Goal: Task Accomplishment & Management: Use online tool/utility

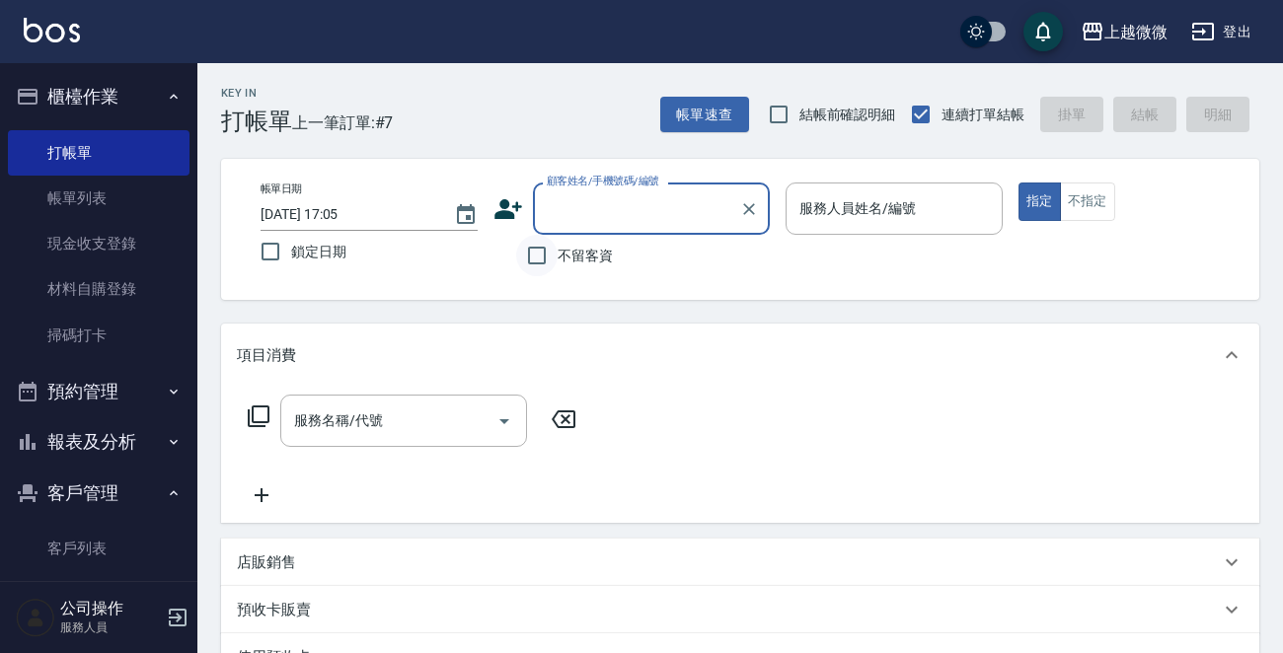
click at [540, 256] on input "不留客資" at bounding box center [536, 255] width 41 height 41
checkbox input "true"
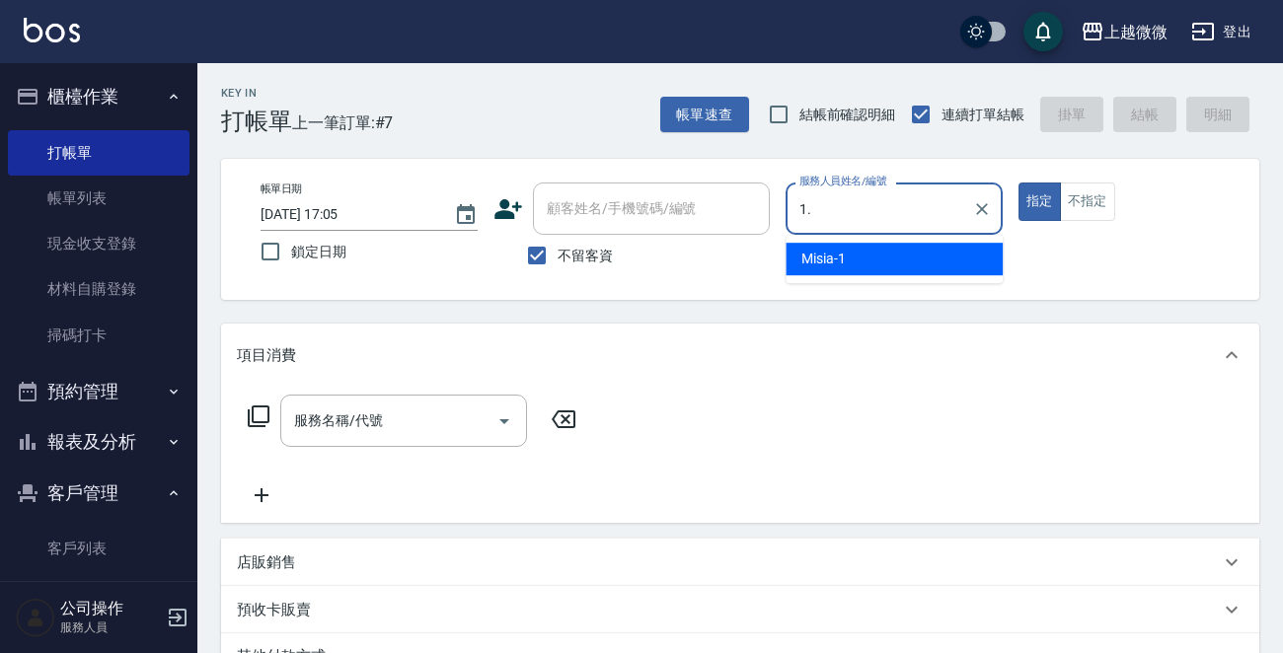
type input "1."
click at [1018, 183] on button "指定" at bounding box center [1039, 202] width 42 height 38
type button "true"
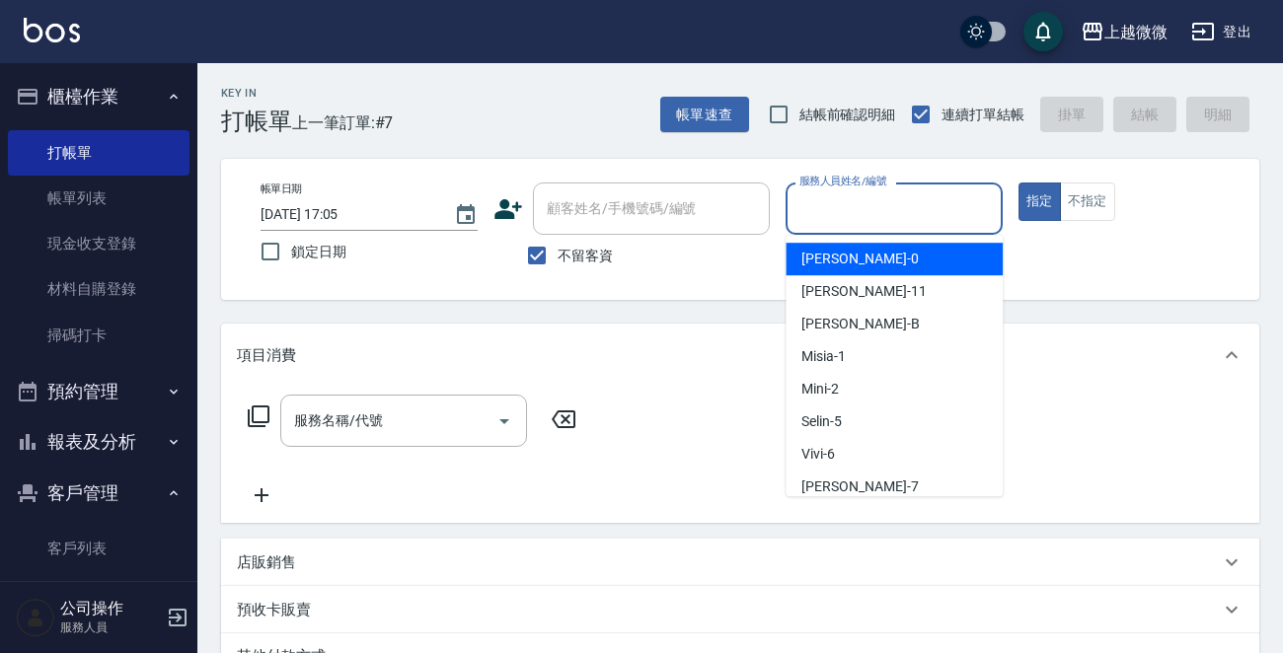
click at [887, 208] on input "服務人員姓名/編號" at bounding box center [893, 208] width 199 height 35
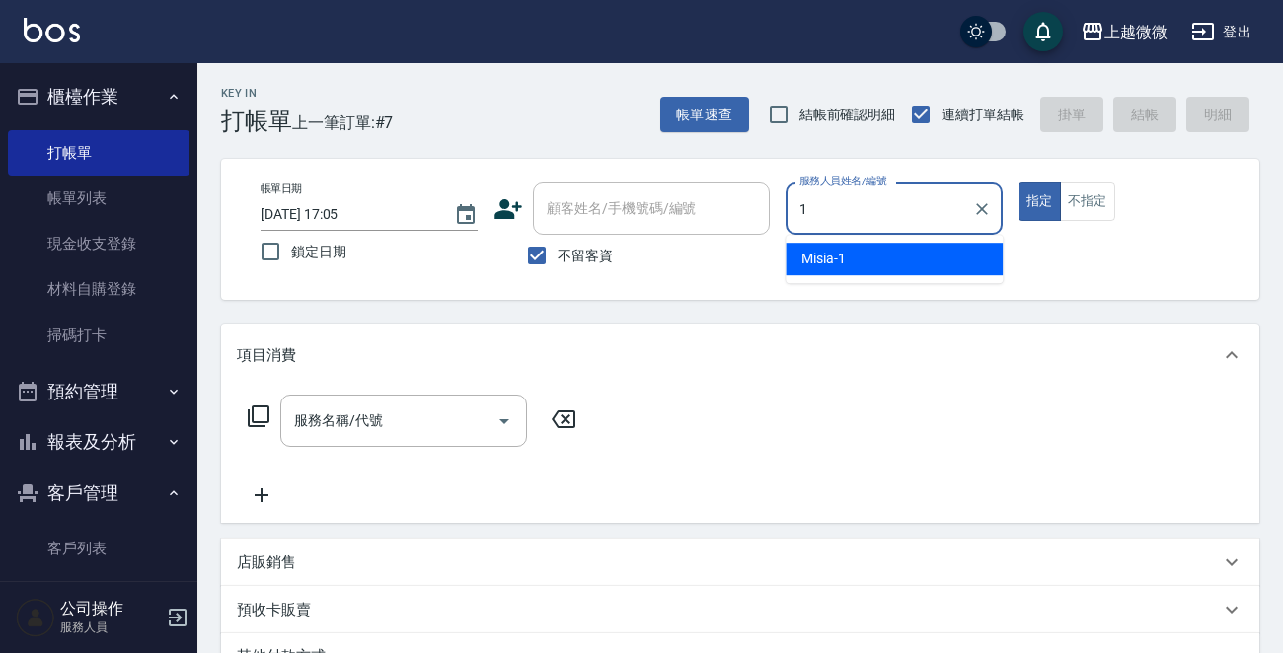
type input "Misia-1"
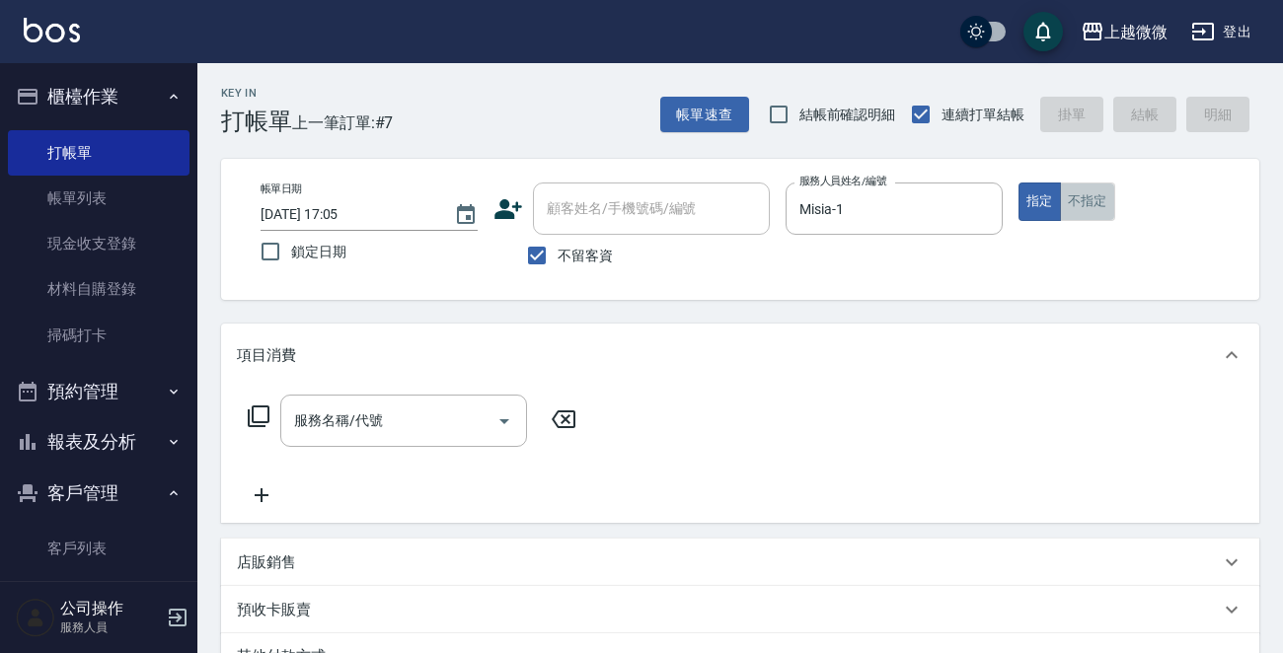
click at [1069, 208] on button "不指定" at bounding box center [1087, 202] width 55 height 38
click at [509, 418] on icon "Open" at bounding box center [504, 421] width 24 height 24
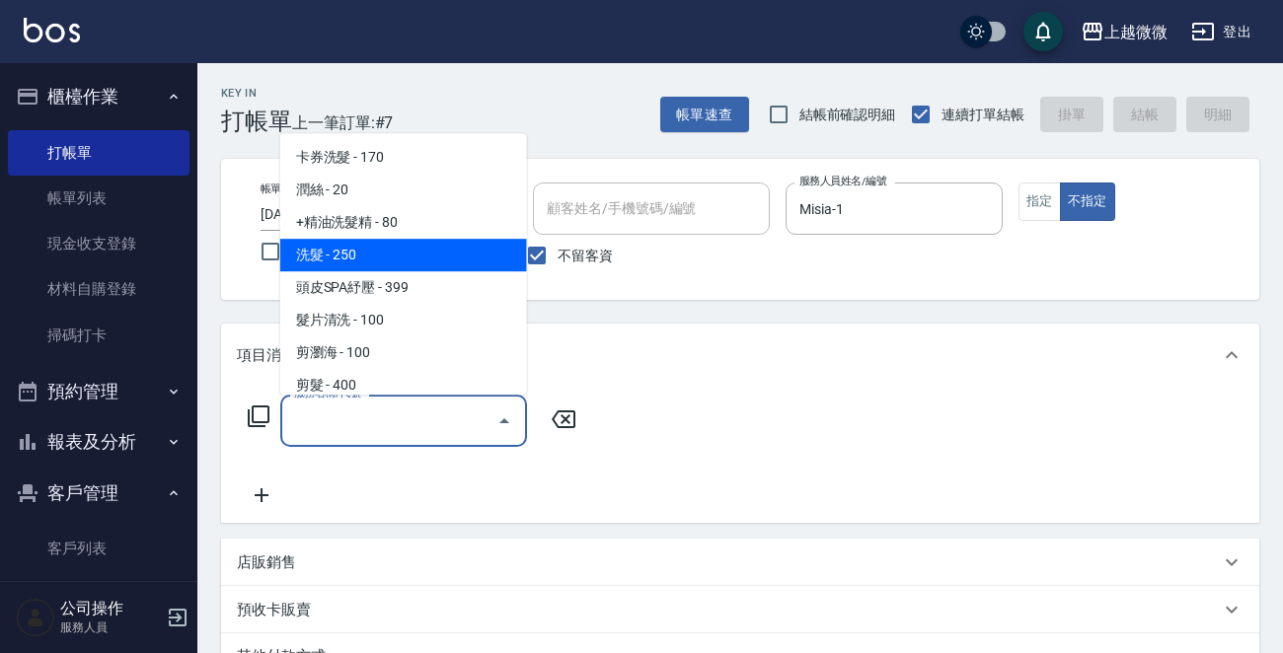
click at [407, 267] on span "洗髮 - 250" at bounding box center [403, 255] width 247 height 33
type input "洗髮(A03)"
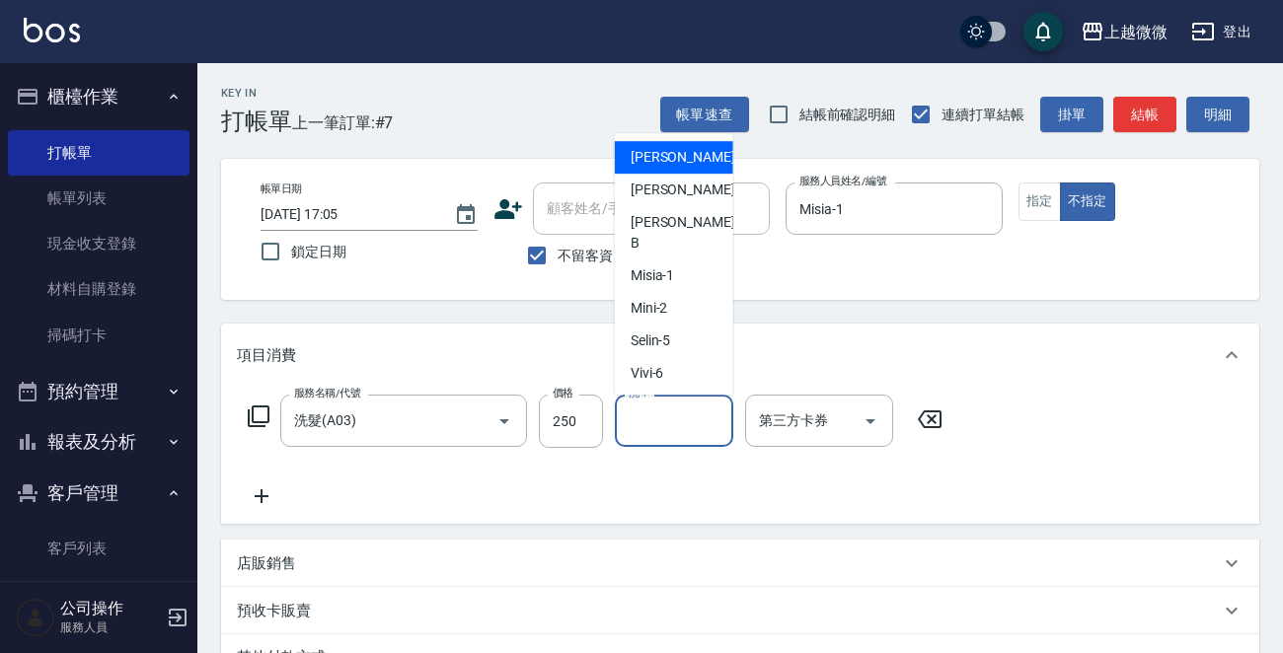
click at [636, 436] on input "洗-1" at bounding box center [674, 421] width 101 height 35
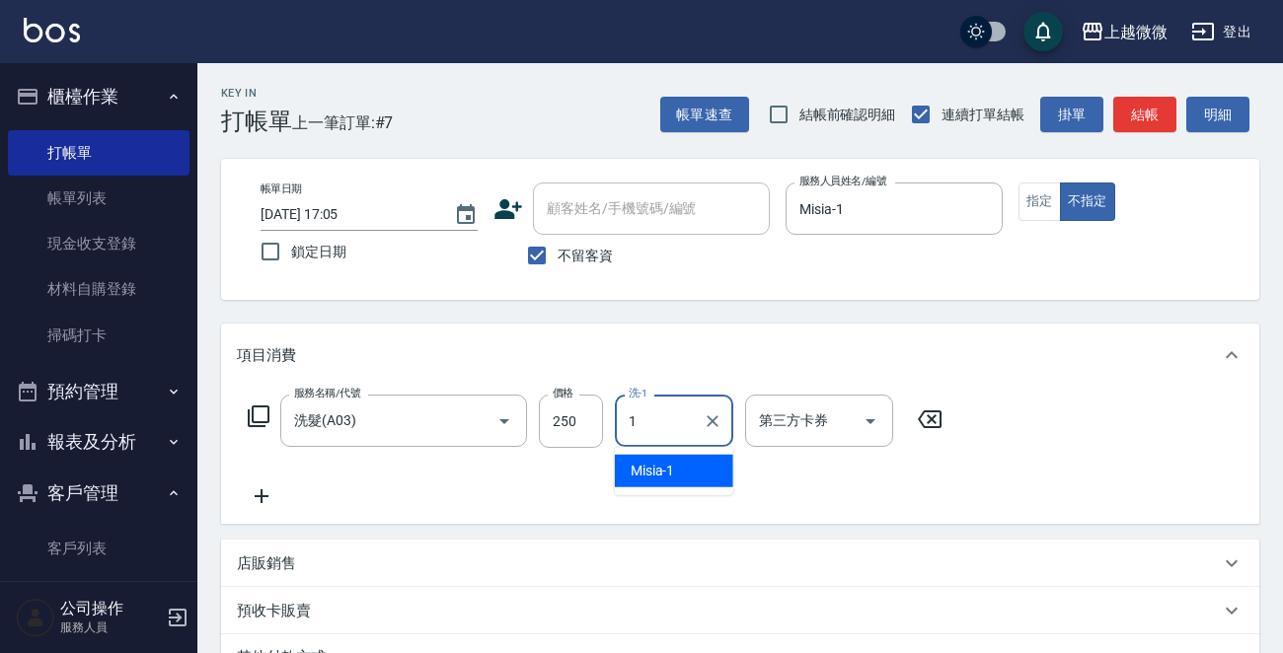
type input "Misia-1"
click at [270, 499] on icon at bounding box center [261, 496] width 49 height 24
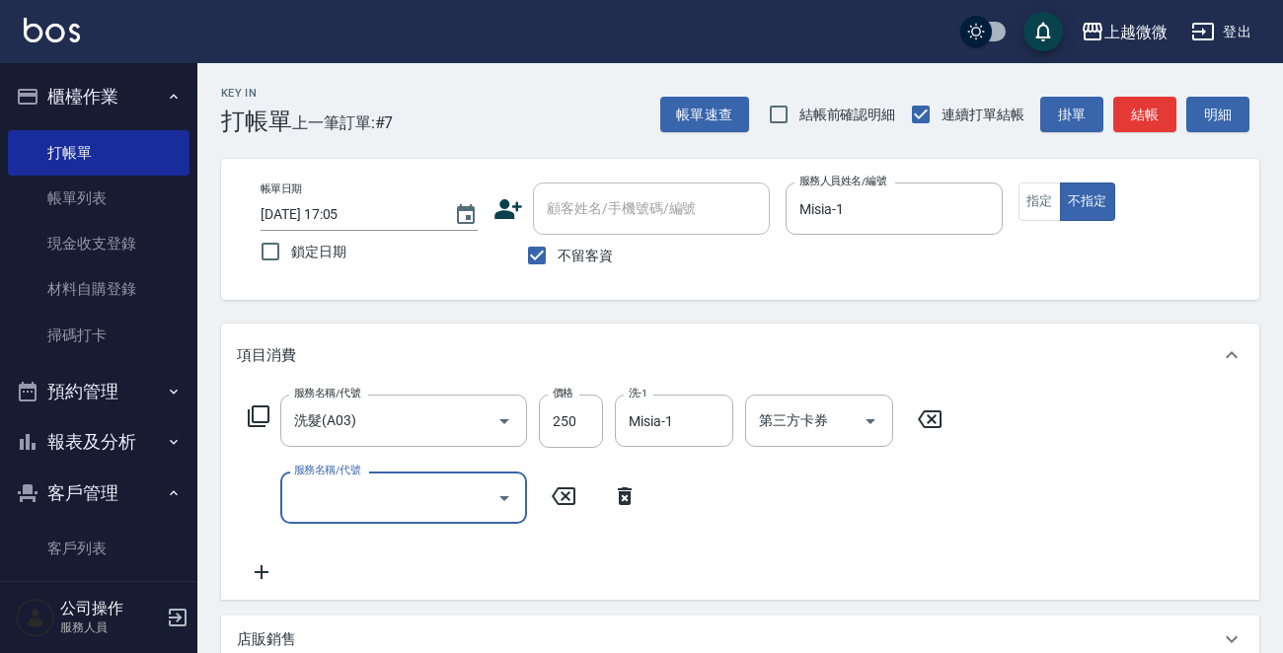
click at [499, 491] on icon "Open" at bounding box center [504, 498] width 24 height 24
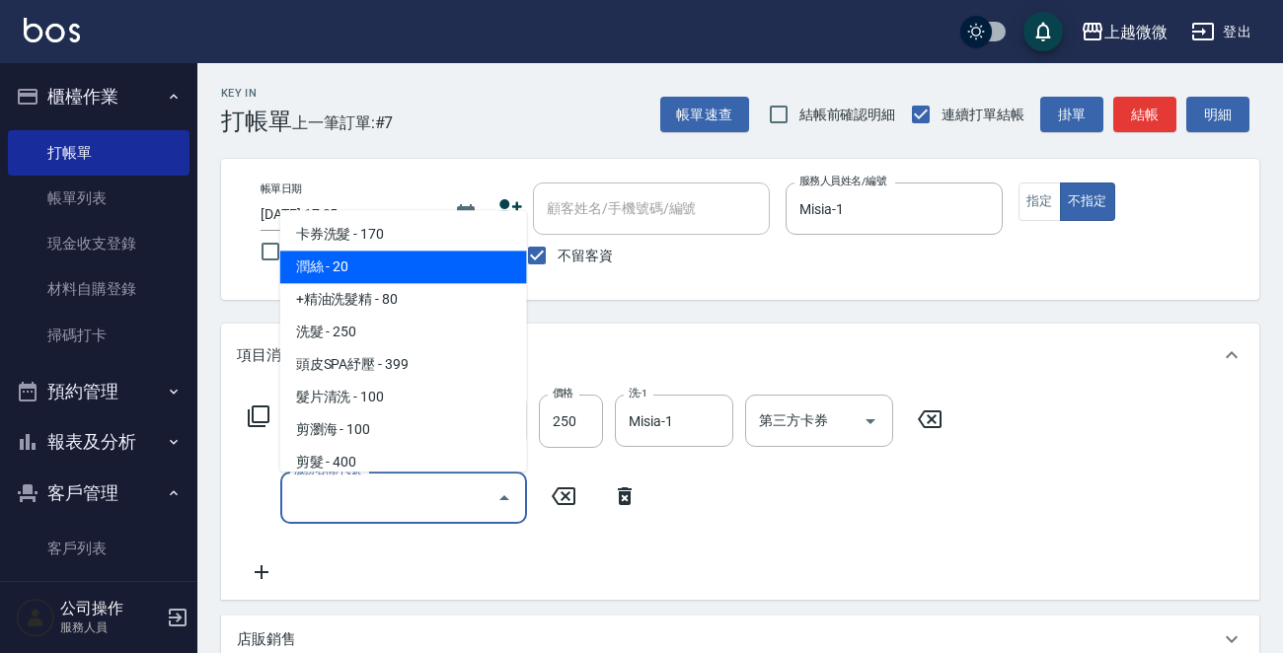
click at [421, 258] on span "潤絲 - 20" at bounding box center [403, 268] width 247 height 33
type input "[PERSON_NAME](A01)"
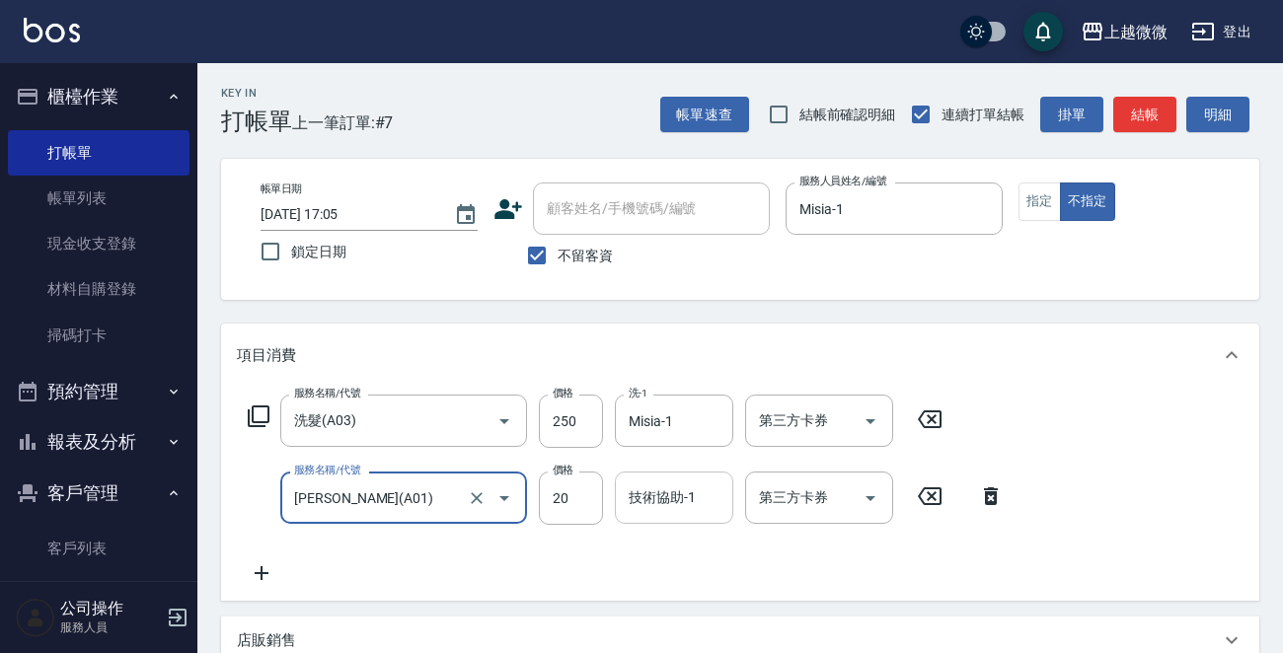
click at [659, 512] on input "技術協助-1" at bounding box center [674, 497] width 101 height 35
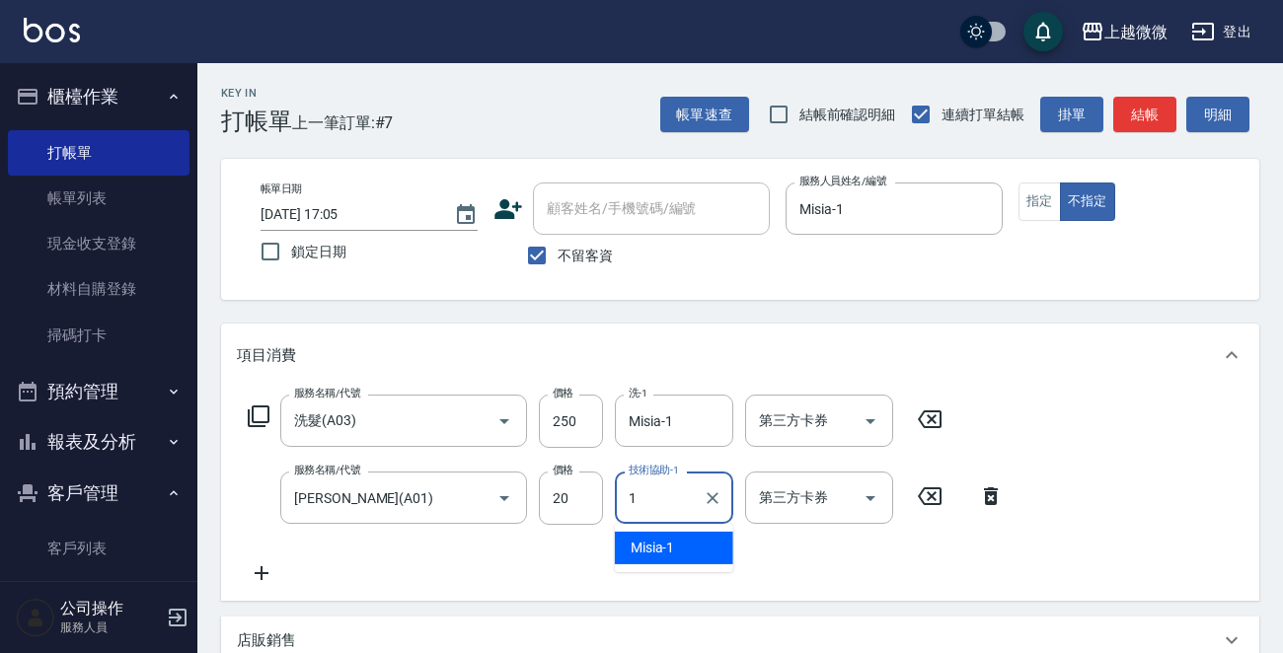
type input "Misia-1"
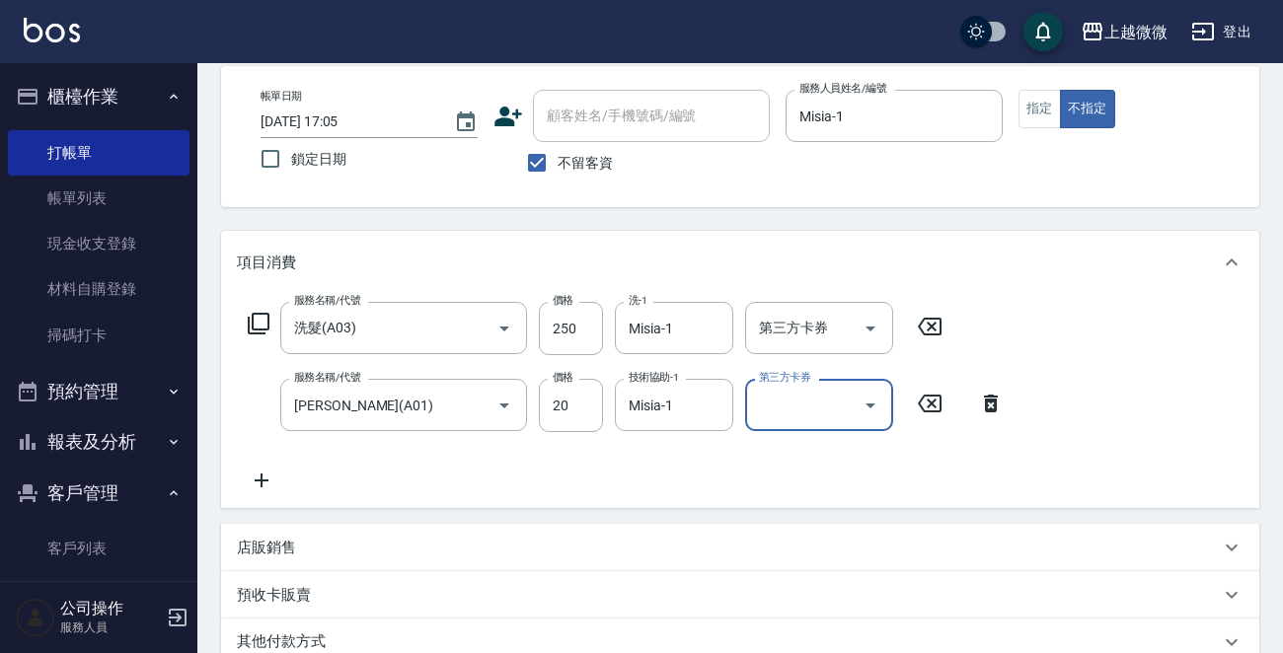
scroll to position [372, 0]
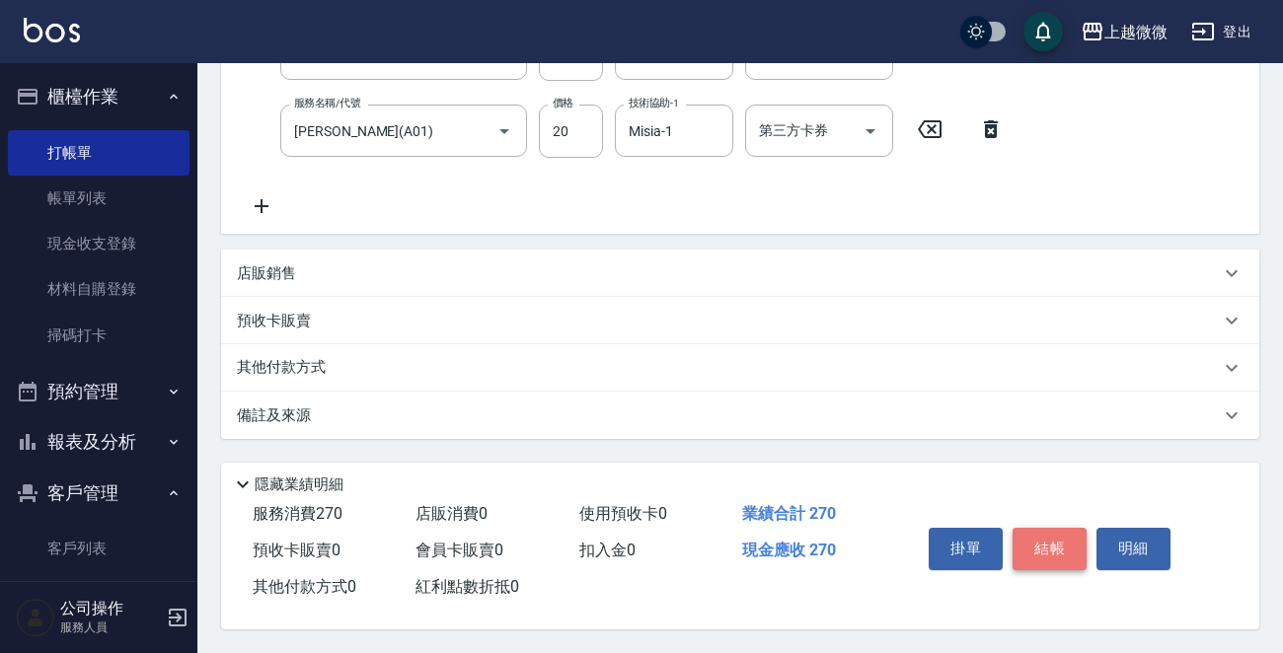
click at [1035, 534] on button "結帳" at bounding box center [1049, 548] width 74 height 41
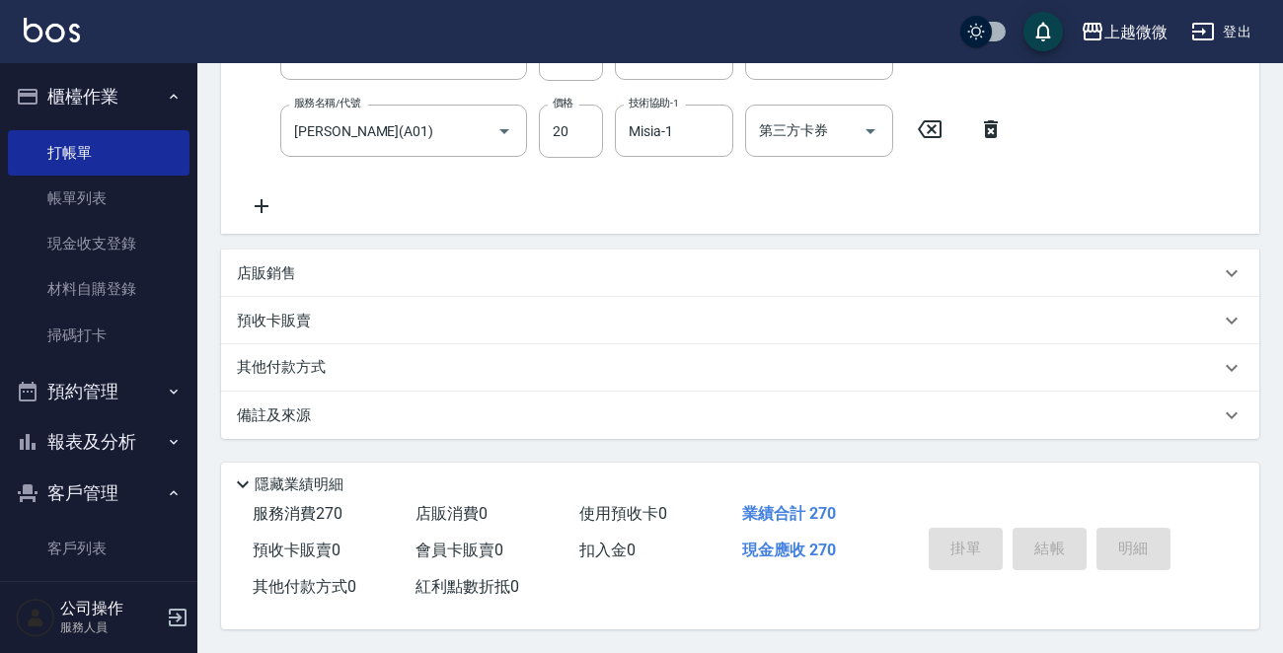
type input "[DATE] 17:39"
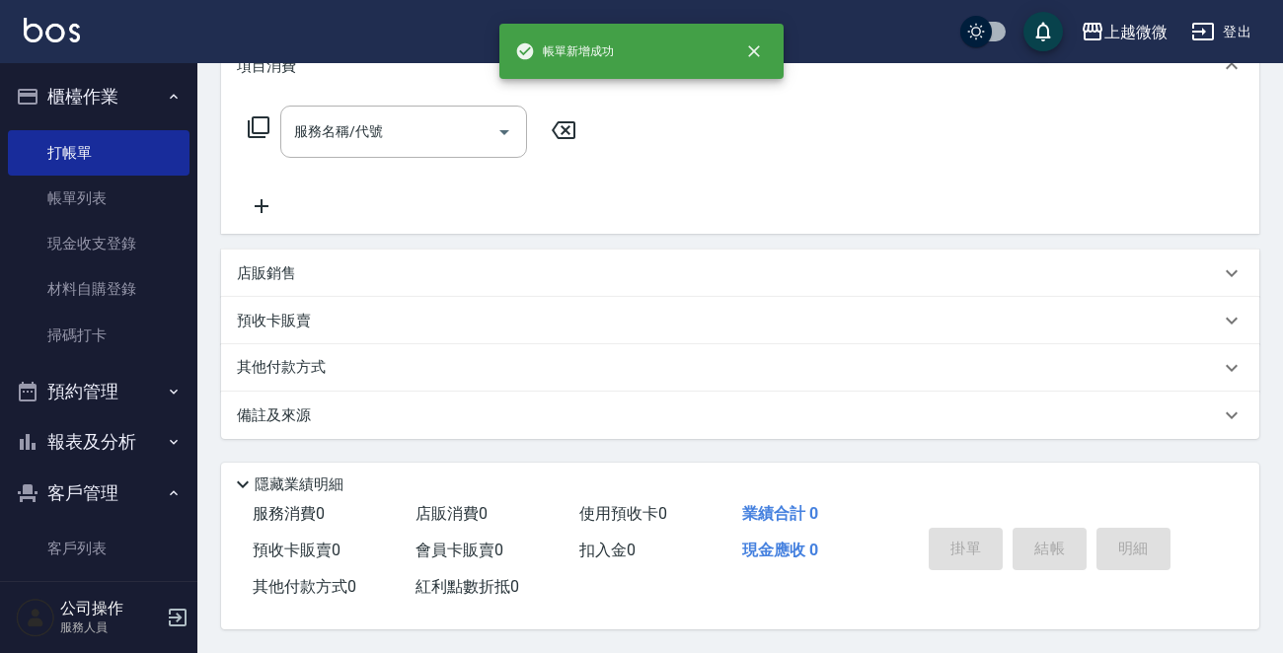
scroll to position [0, 0]
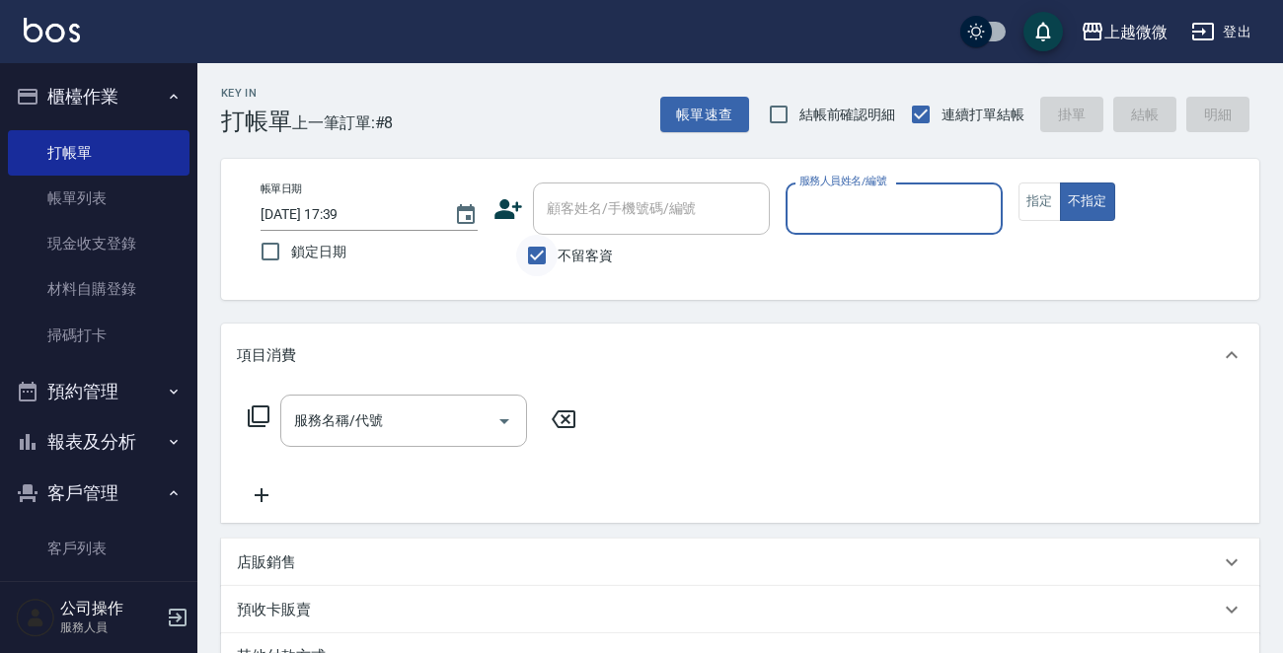
click at [533, 255] on input "不留客資" at bounding box center [536, 255] width 41 height 41
checkbox input "false"
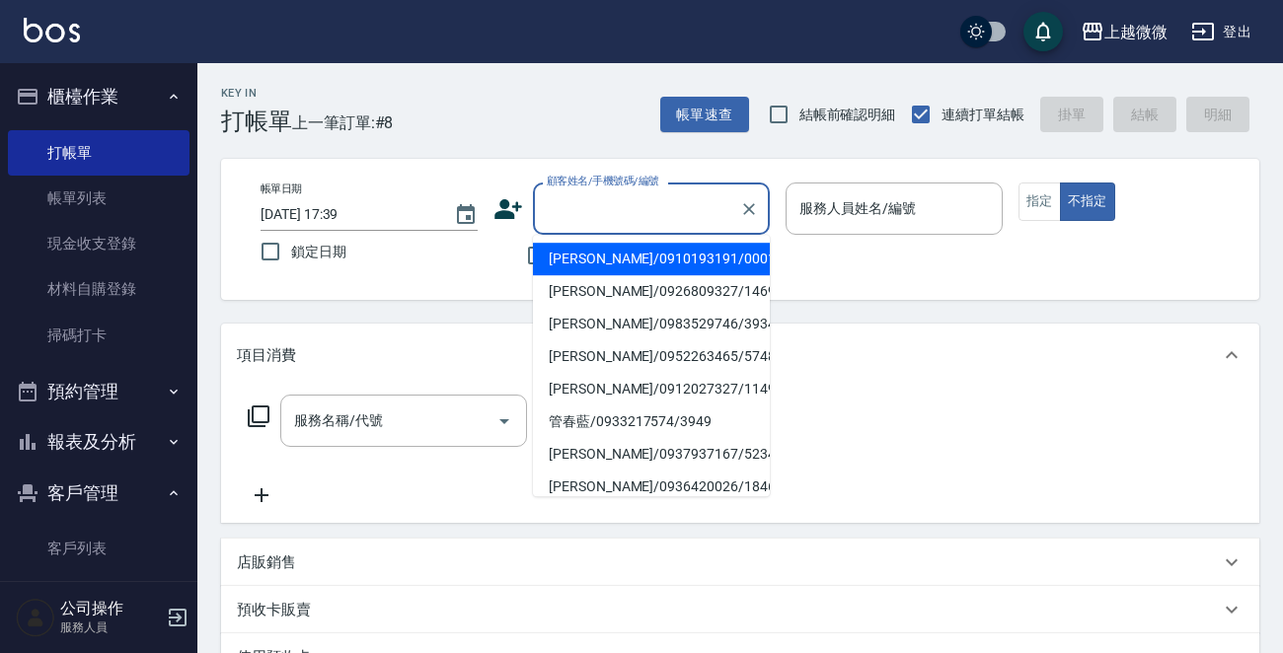
click at [571, 224] on input "顧客姓名/手機號碼/編號" at bounding box center [636, 208] width 189 height 35
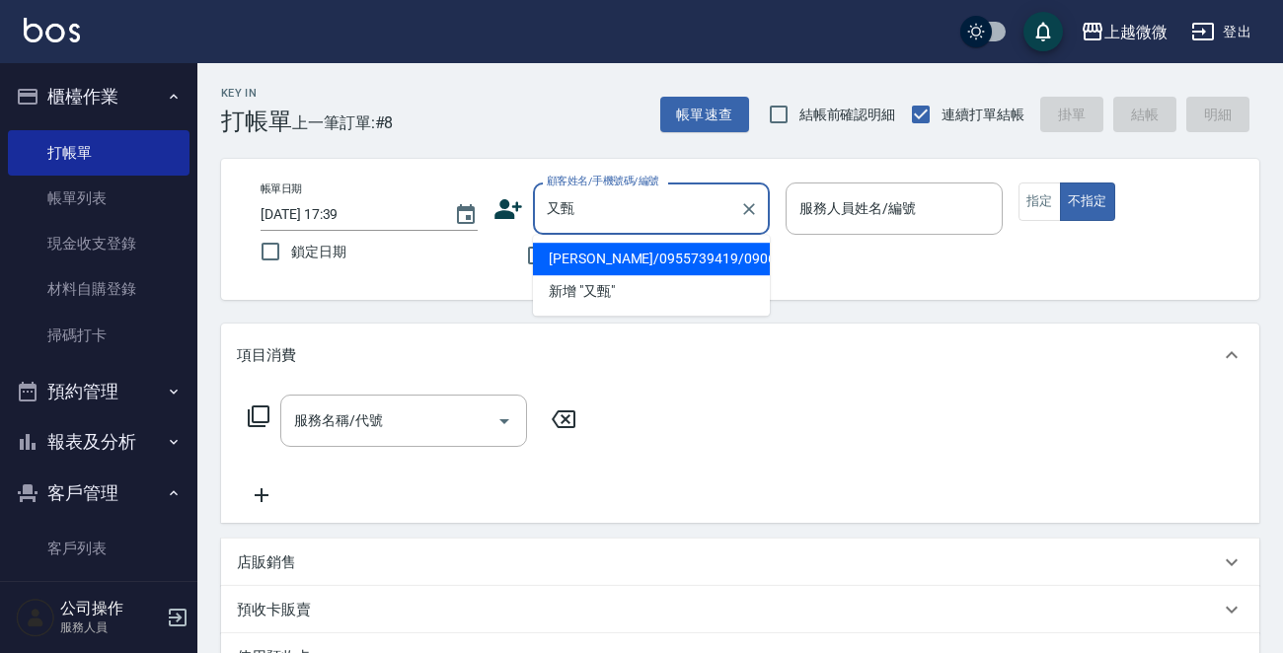
click at [603, 269] on li "[PERSON_NAME]/0955739419/0906" at bounding box center [651, 259] width 237 height 33
type input "[PERSON_NAME]/0955739419/0906"
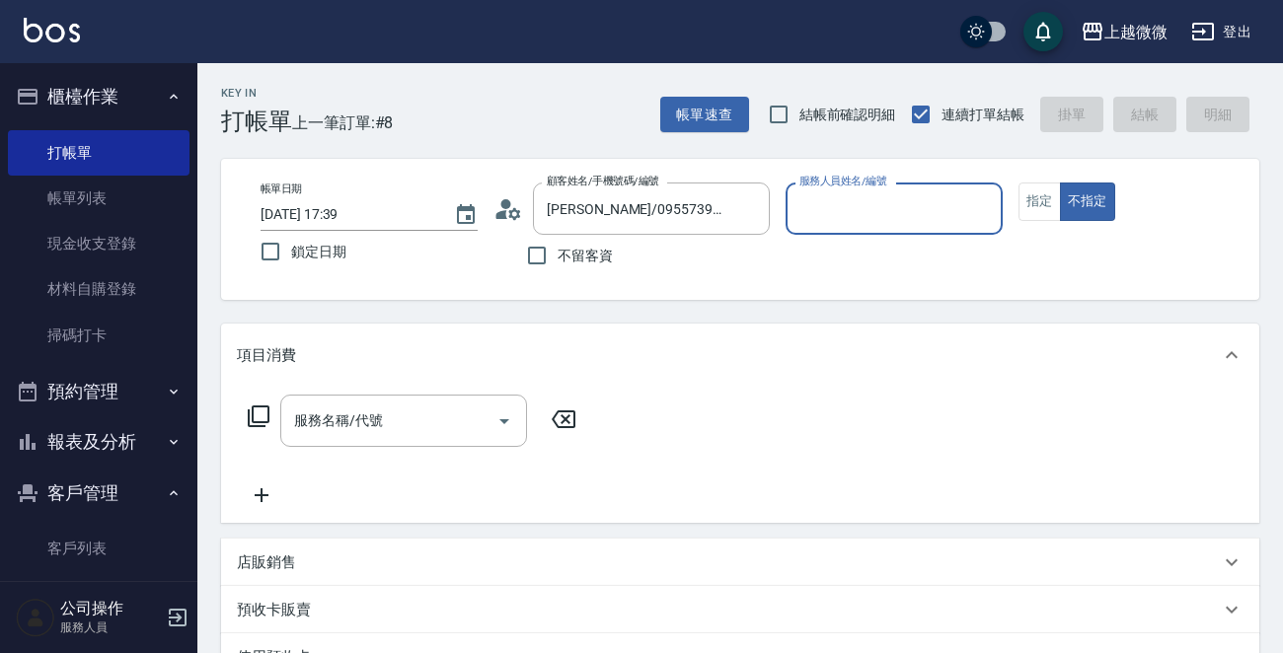
type input "Vivi-6"
click at [1043, 215] on button "指定" at bounding box center [1039, 202] width 42 height 38
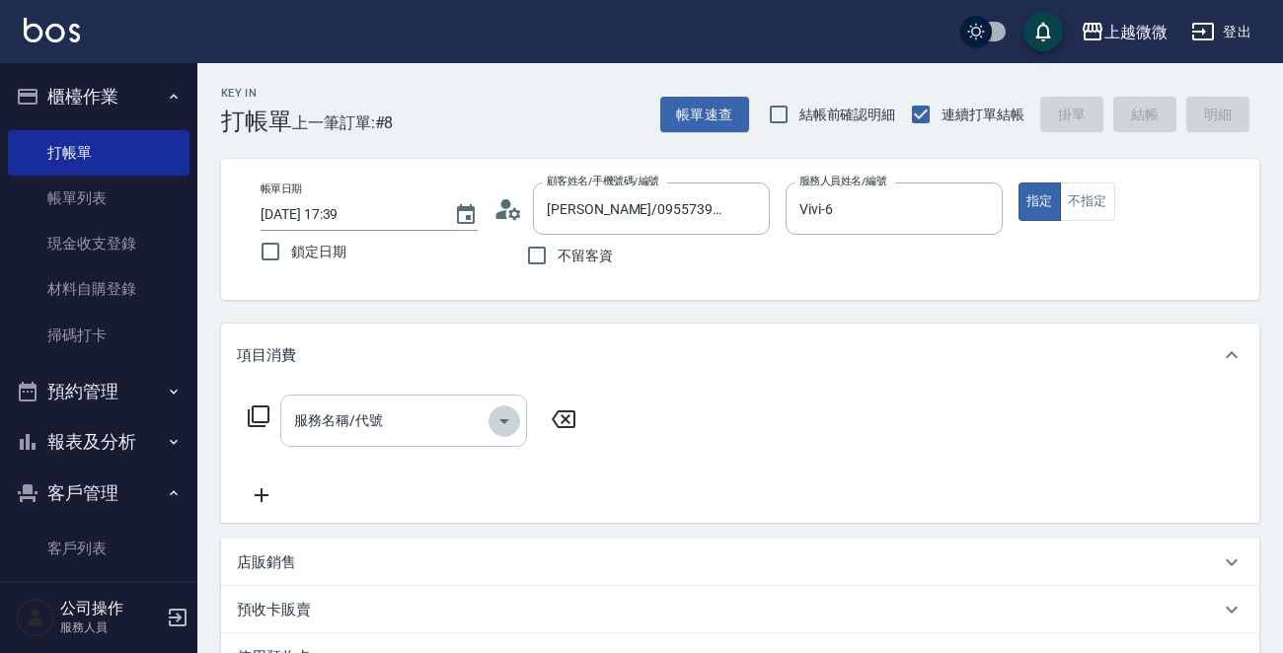
click at [511, 429] on icon "Open" at bounding box center [504, 421] width 24 height 24
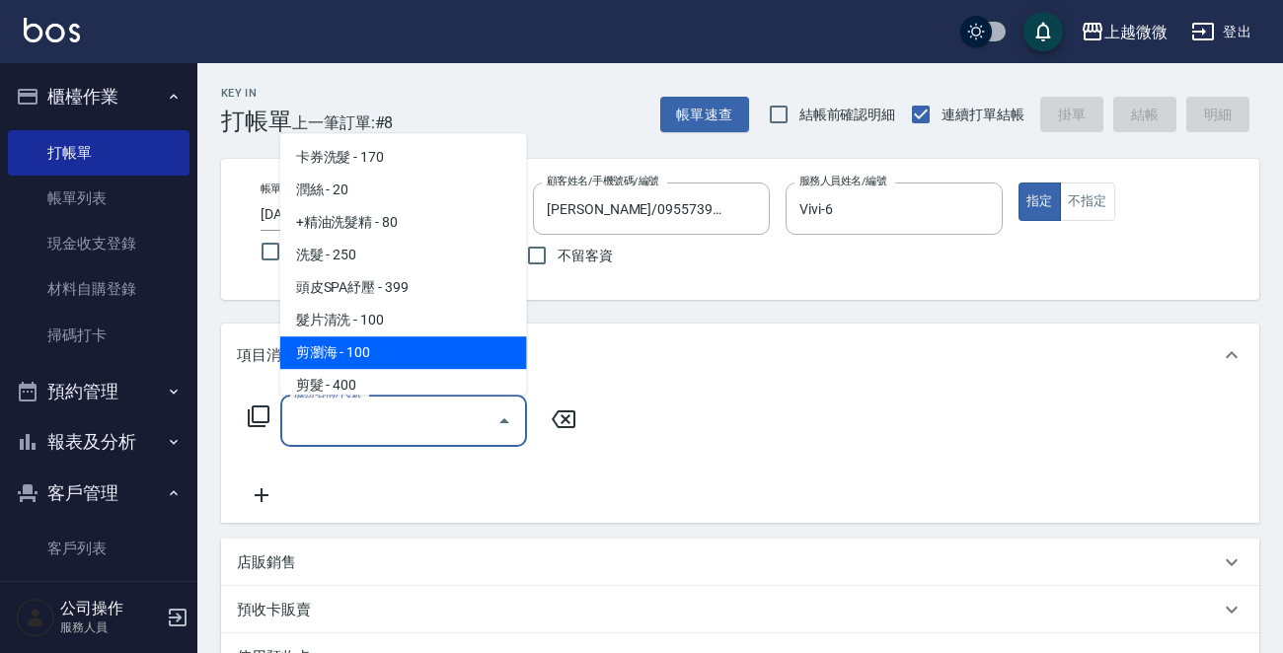
click at [444, 355] on span "剪瀏海 - 100" at bounding box center [403, 352] width 247 height 33
type input "剪瀏海(B01)"
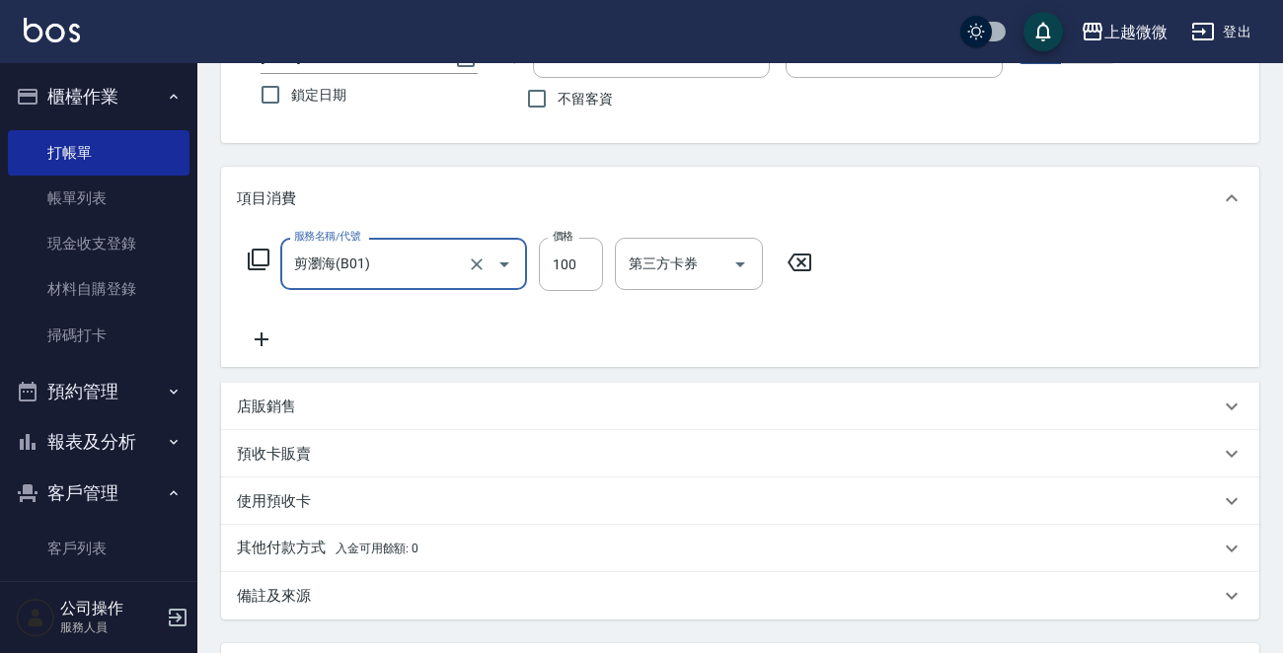
scroll to position [342, 0]
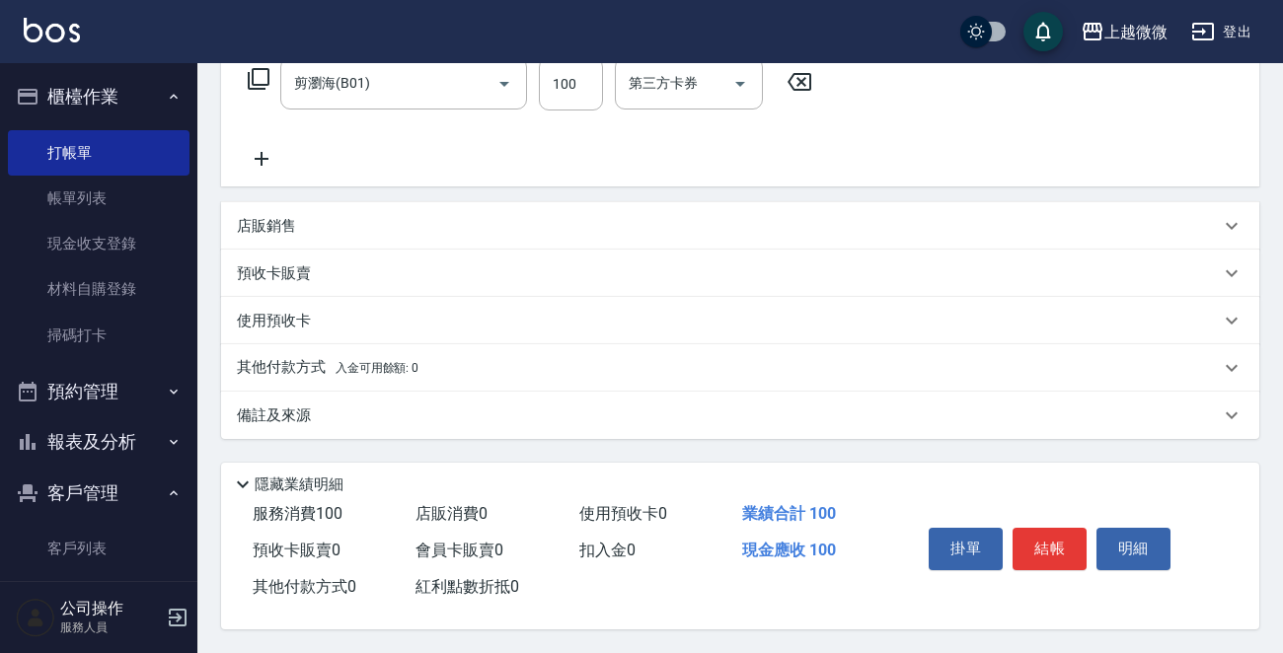
click at [275, 406] on p "備註及來源" at bounding box center [274, 416] width 74 height 21
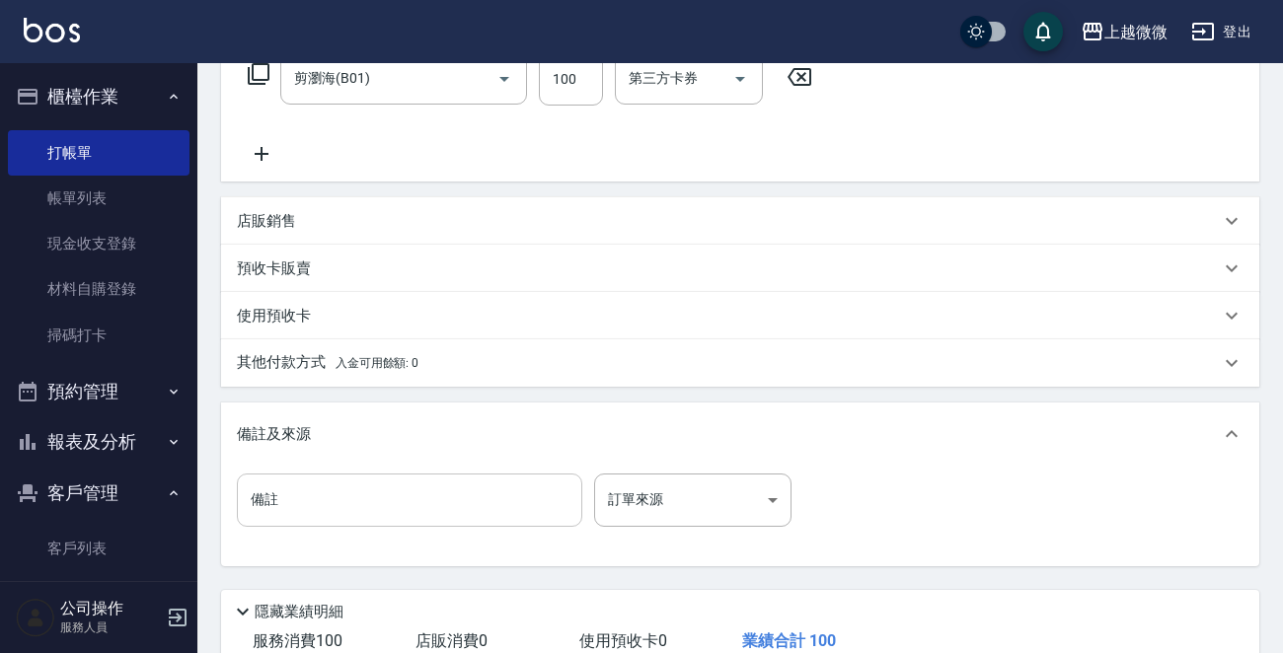
click at [319, 490] on input "備註" at bounding box center [409, 500] width 345 height 53
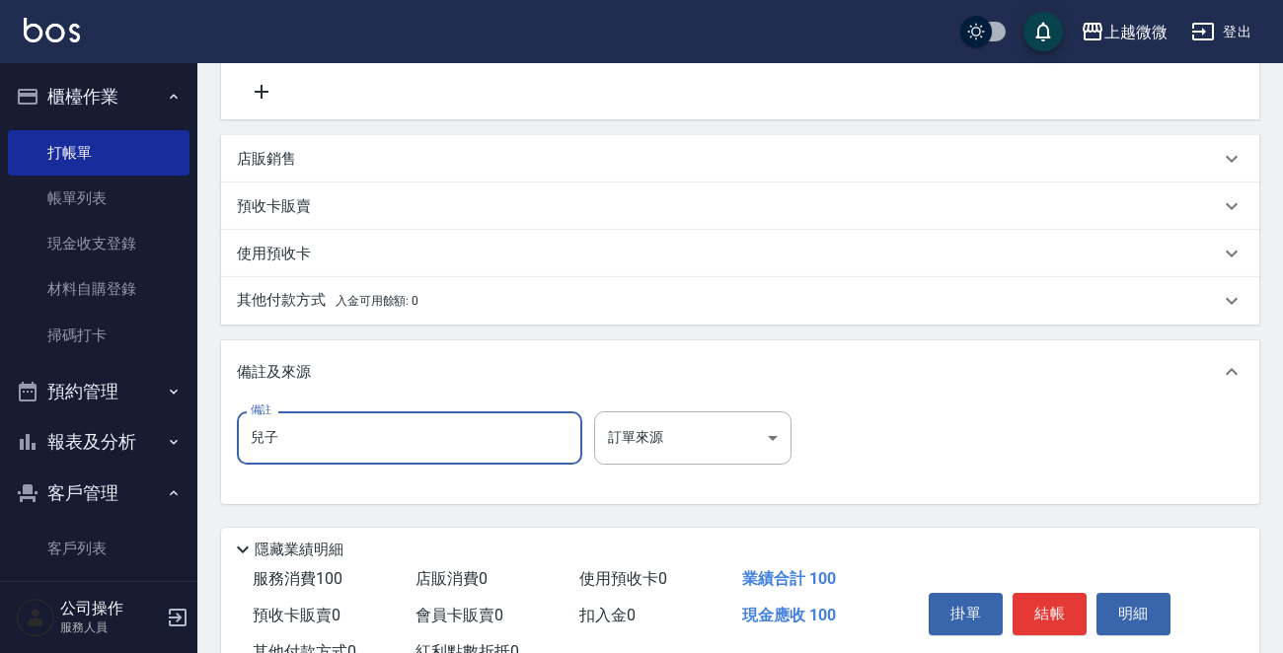
scroll to position [475, 0]
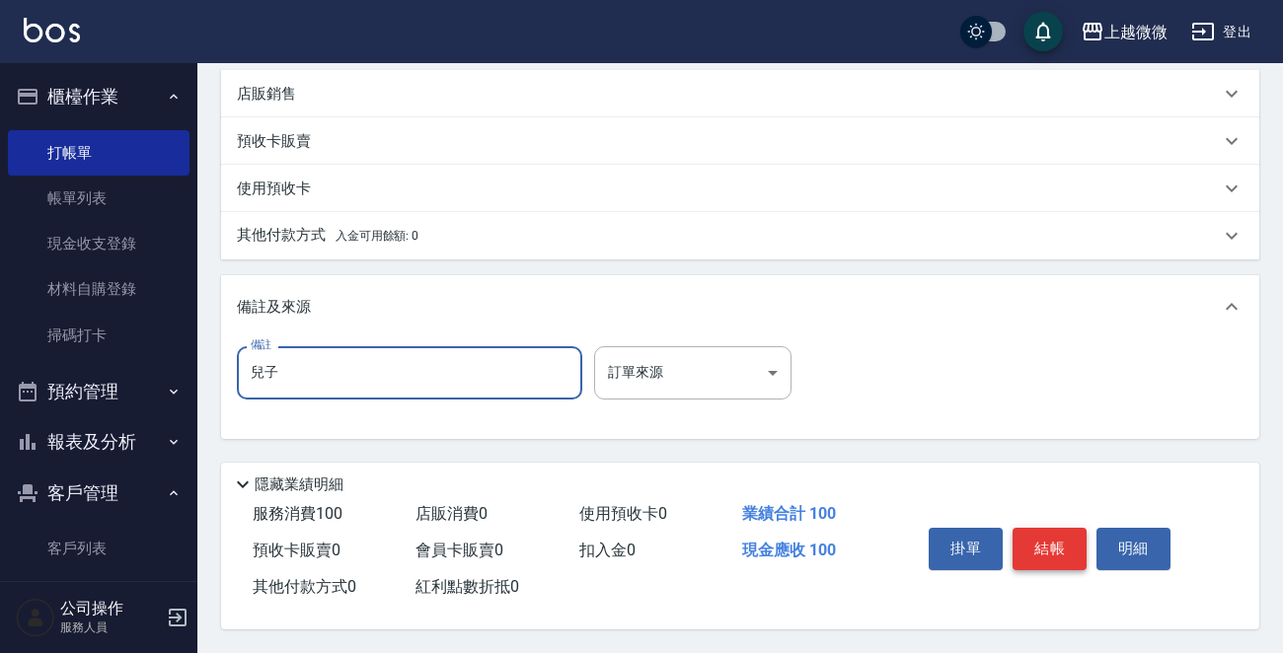
type input "兒子"
click at [1036, 537] on button "結帳" at bounding box center [1049, 548] width 74 height 41
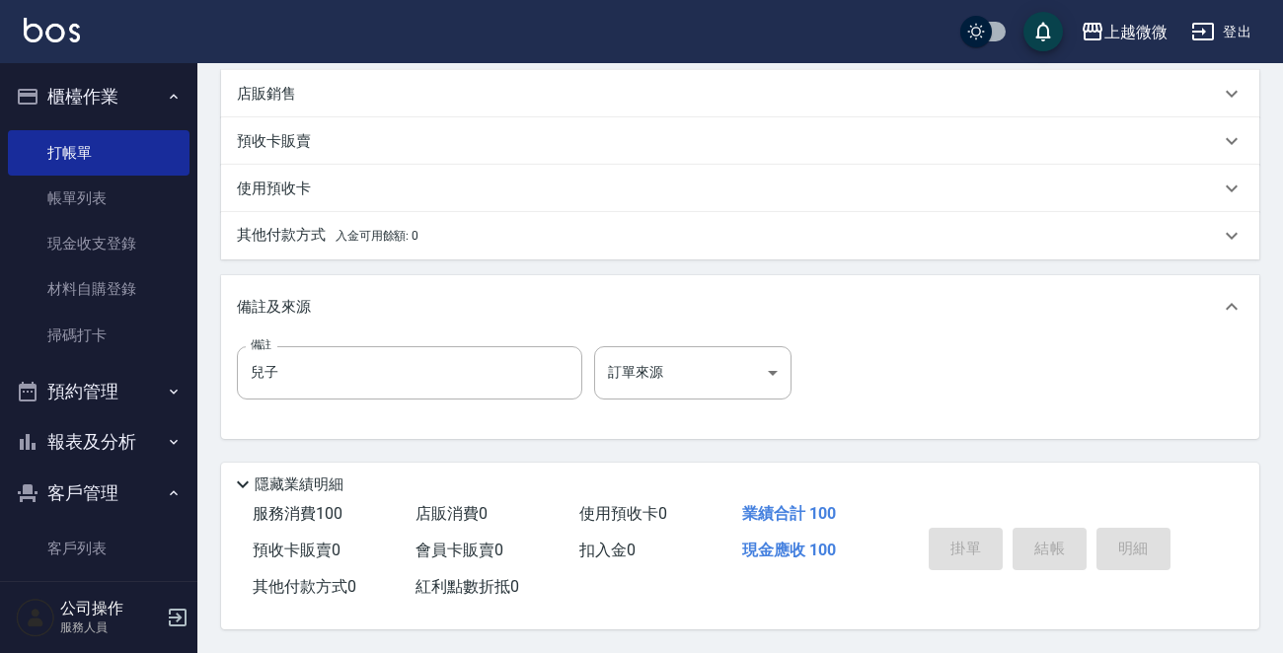
type input "[DATE] 18:16"
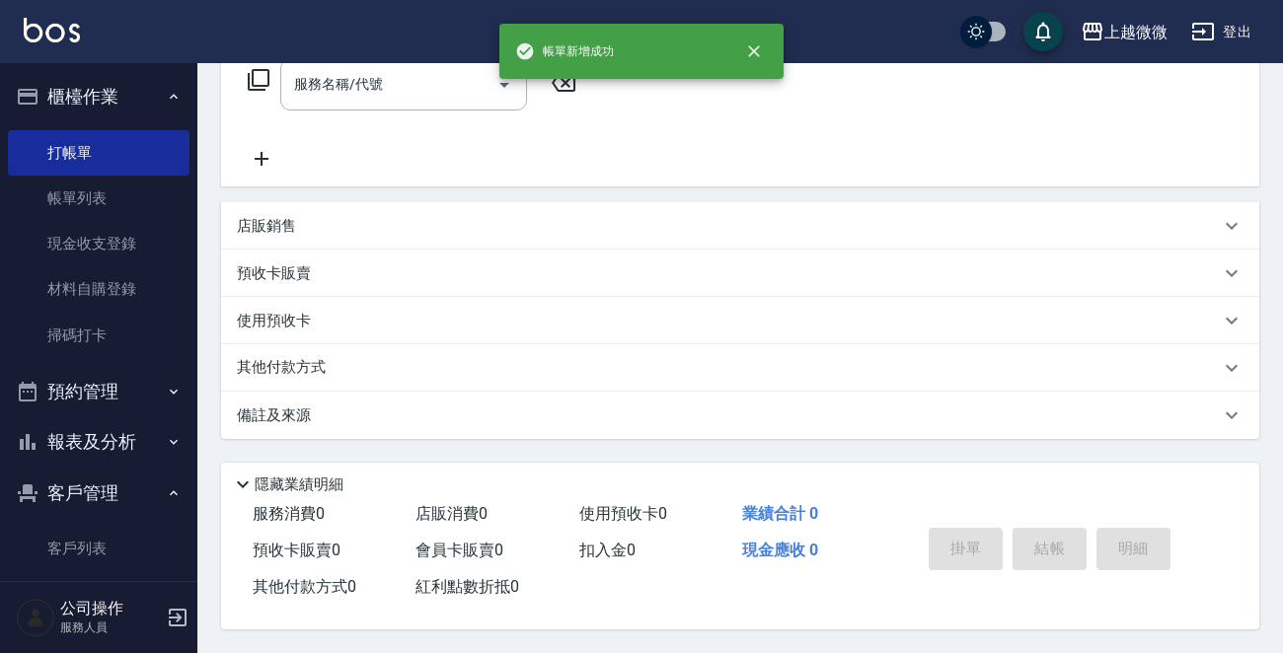
scroll to position [0, 0]
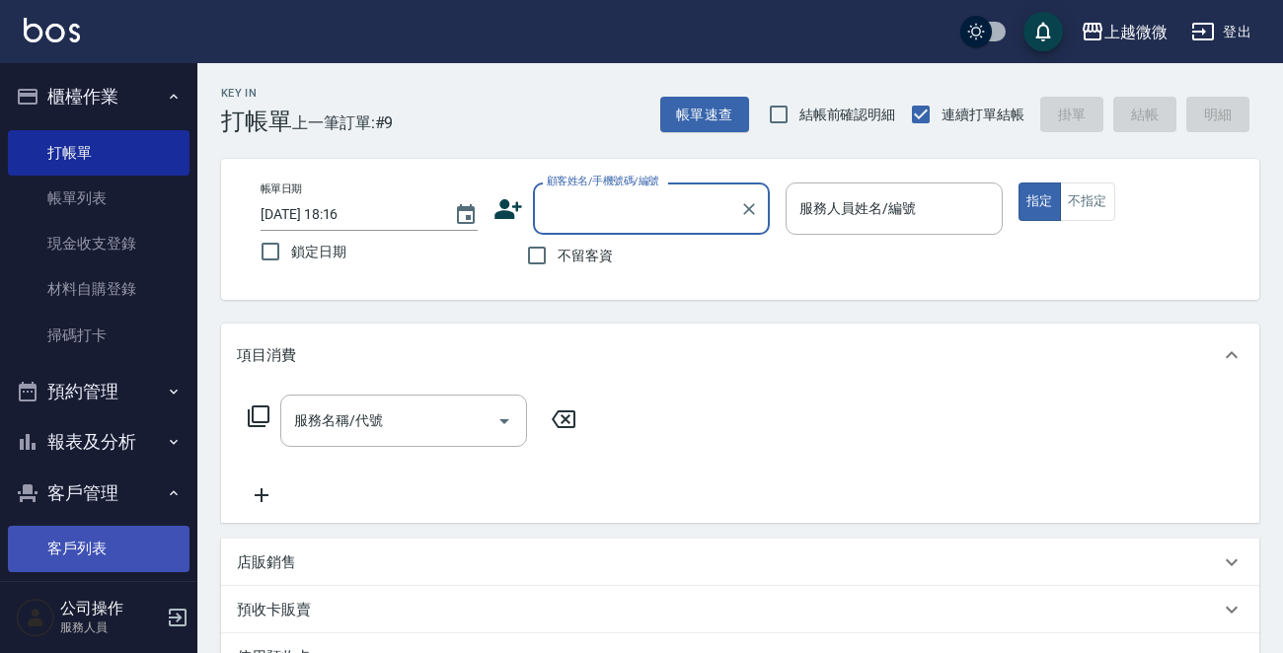
click at [99, 543] on link "客戶列表" at bounding box center [99, 548] width 182 height 45
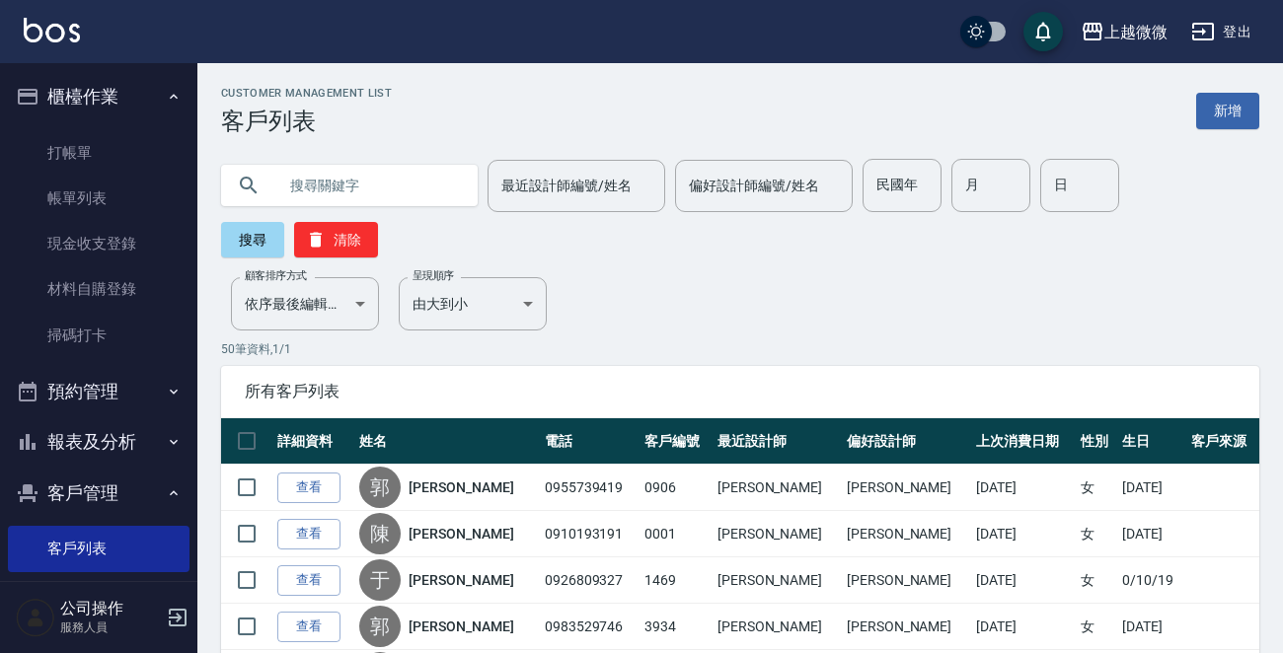
click at [299, 184] on input "text" at bounding box center [368, 185] width 185 height 53
click at [306, 183] on input "裡[PERSON_NAME]" at bounding box center [368, 185] width 185 height 53
type input "[PERSON_NAME]"
click at [266, 239] on button "搜尋" at bounding box center [252, 240] width 63 height 36
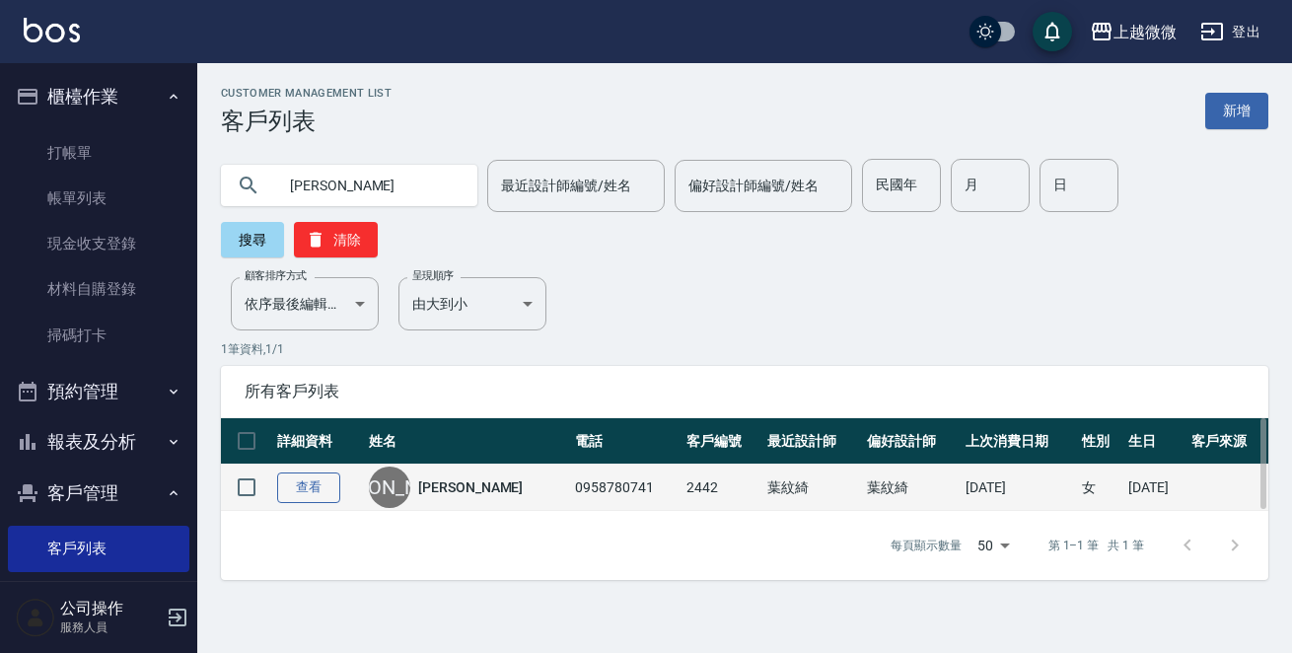
click at [316, 473] on link "查看" at bounding box center [308, 488] width 63 height 31
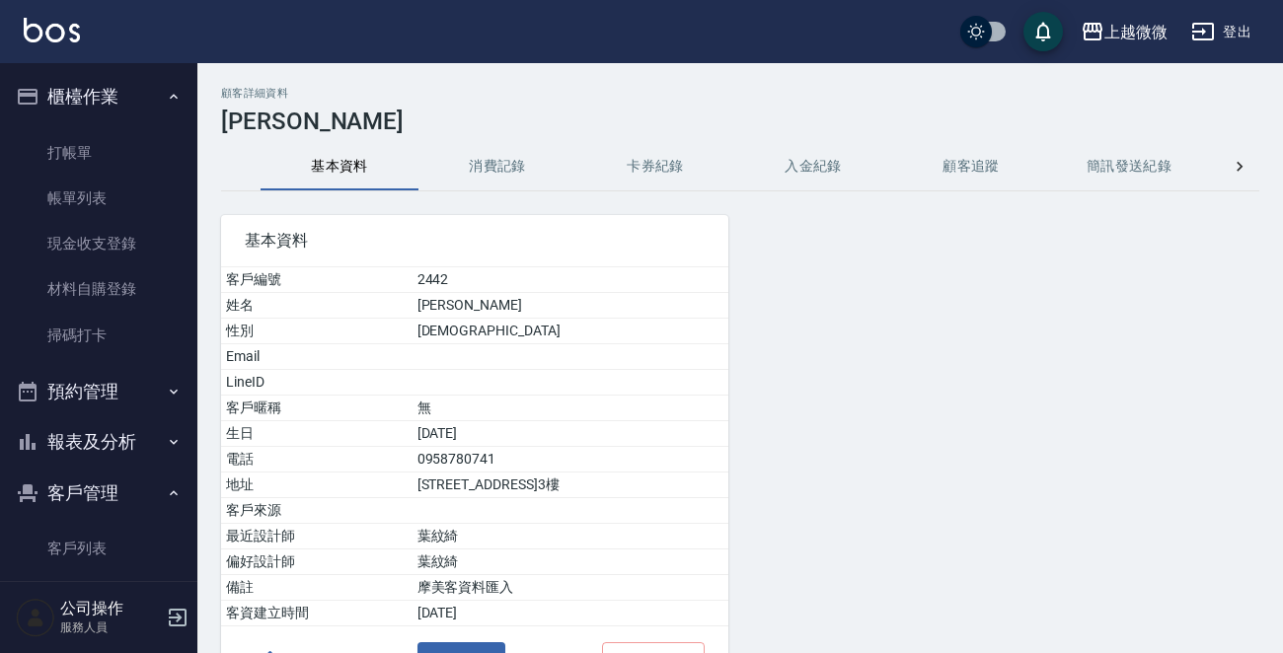
click at [507, 176] on button "消費記錄" at bounding box center [497, 166] width 158 height 47
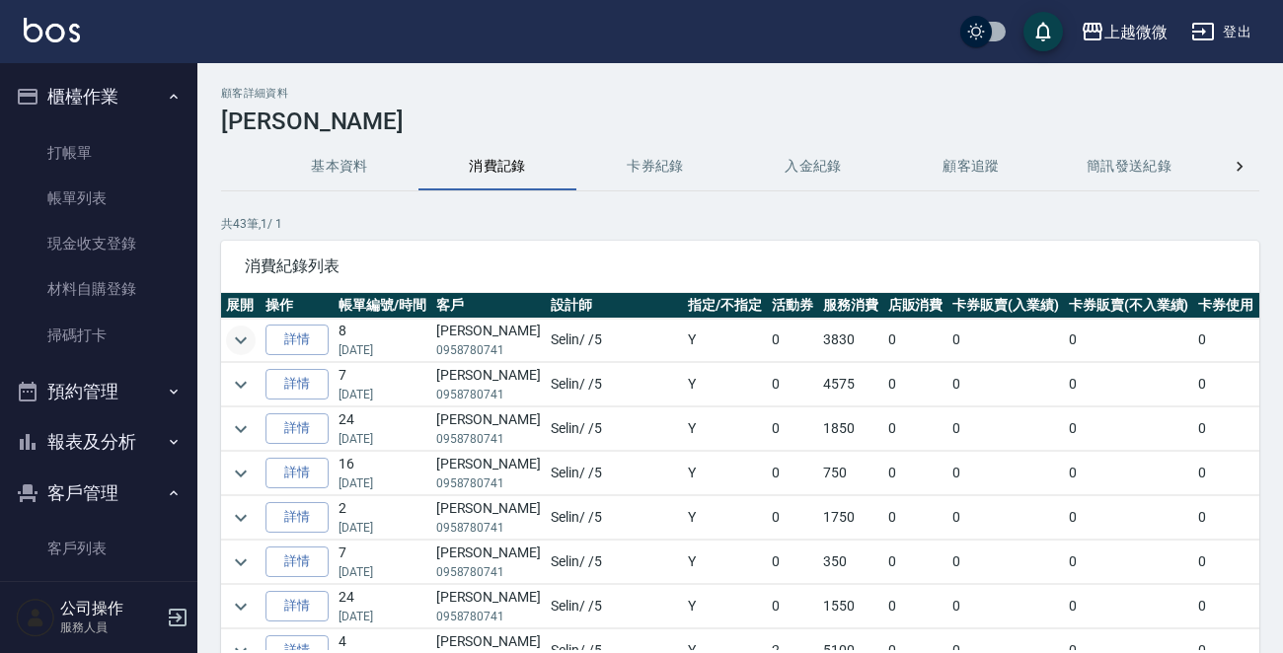
click at [234, 339] on icon "expand row" at bounding box center [241, 341] width 24 height 24
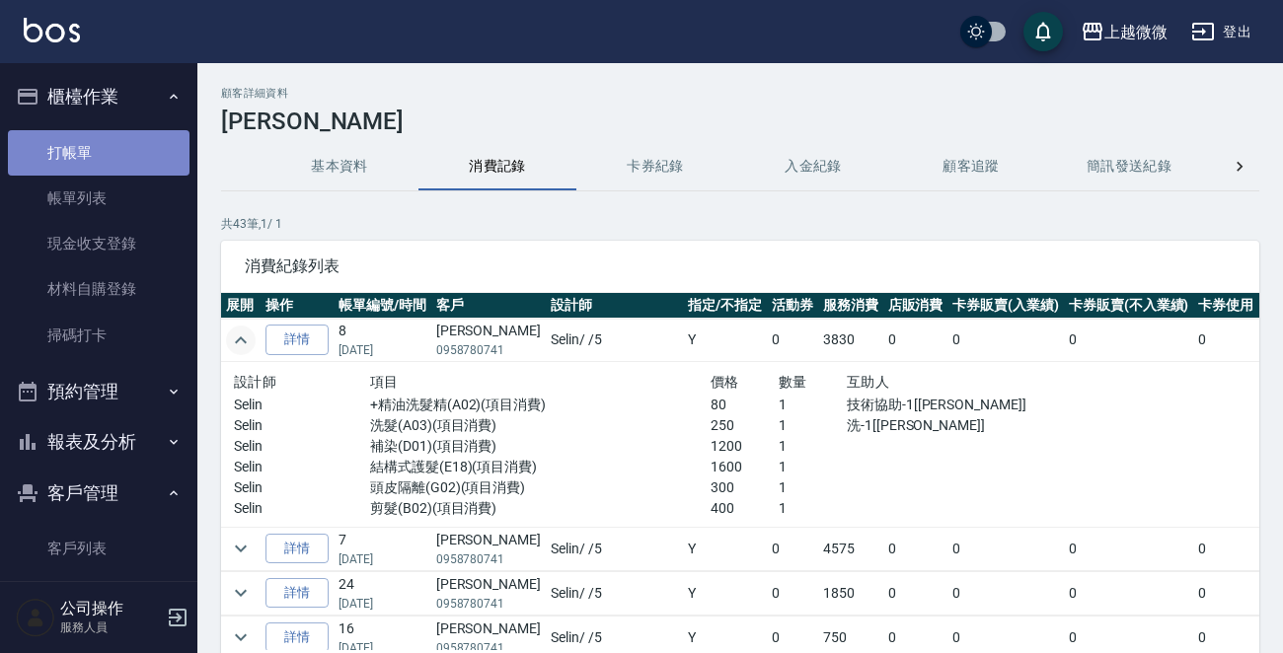
click at [109, 143] on link "打帳單" at bounding box center [99, 152] width 182 height 45
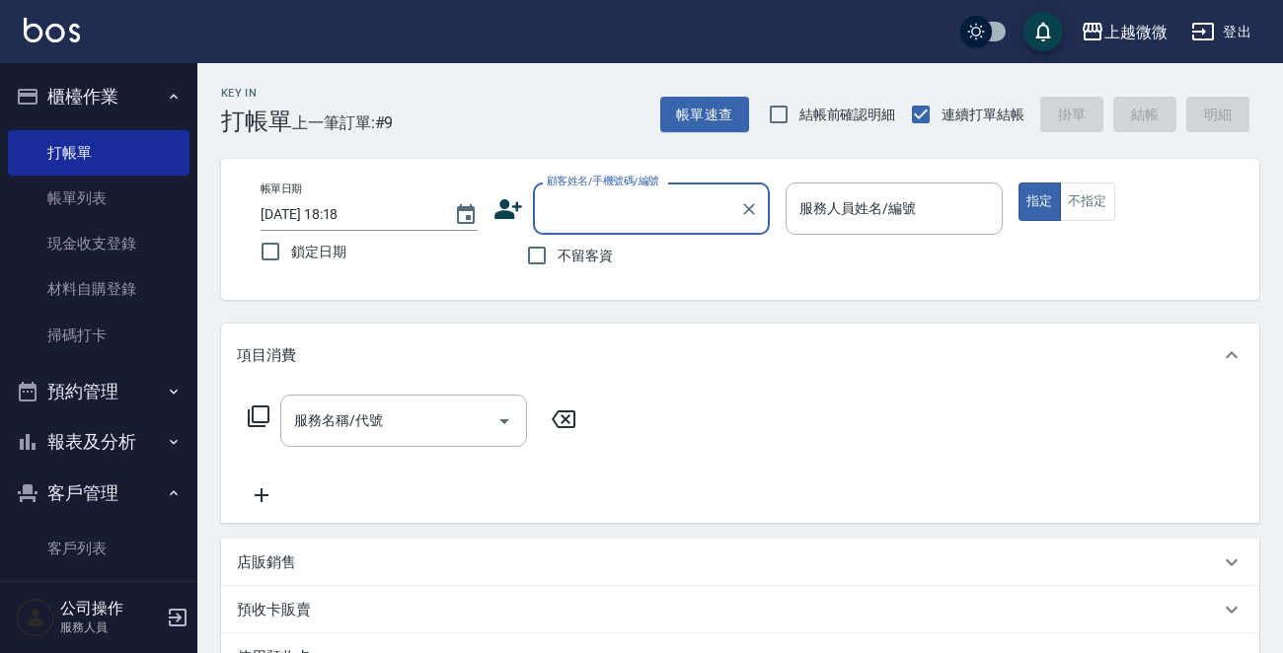
click at [612, 203] on input "顧客姓名/手機號碼/編號" at bounding box center [636, 208] width 189 height 35
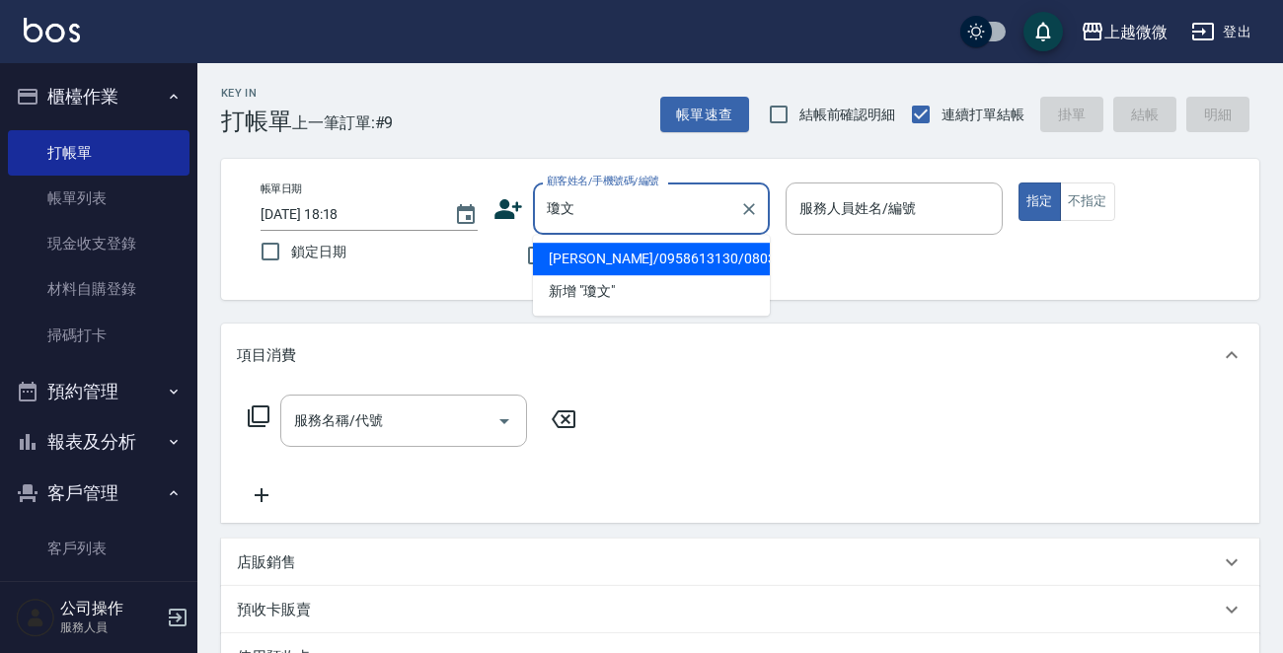
click at [594, 256] on li "[PERSON_NAME]/0958613130/0803" at bounding box center [651, 259] width 237 height 33
type input "[PERSON_NAME]/0958613130/0803"
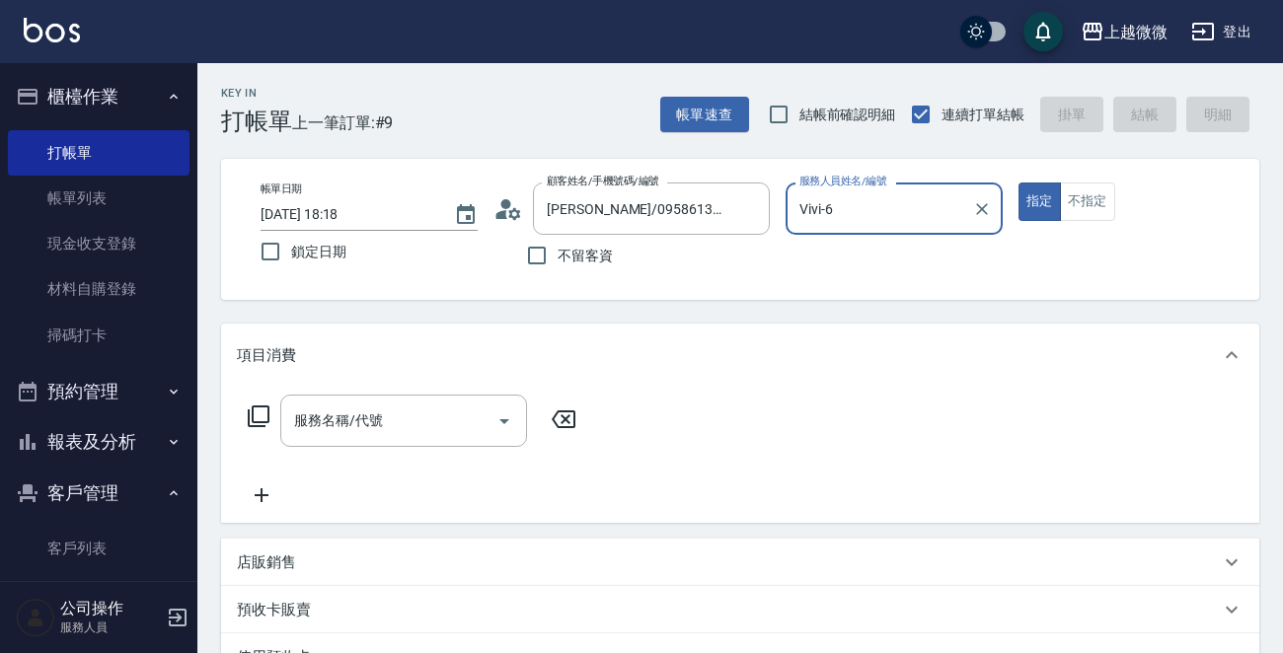
type input "Vivi-6"
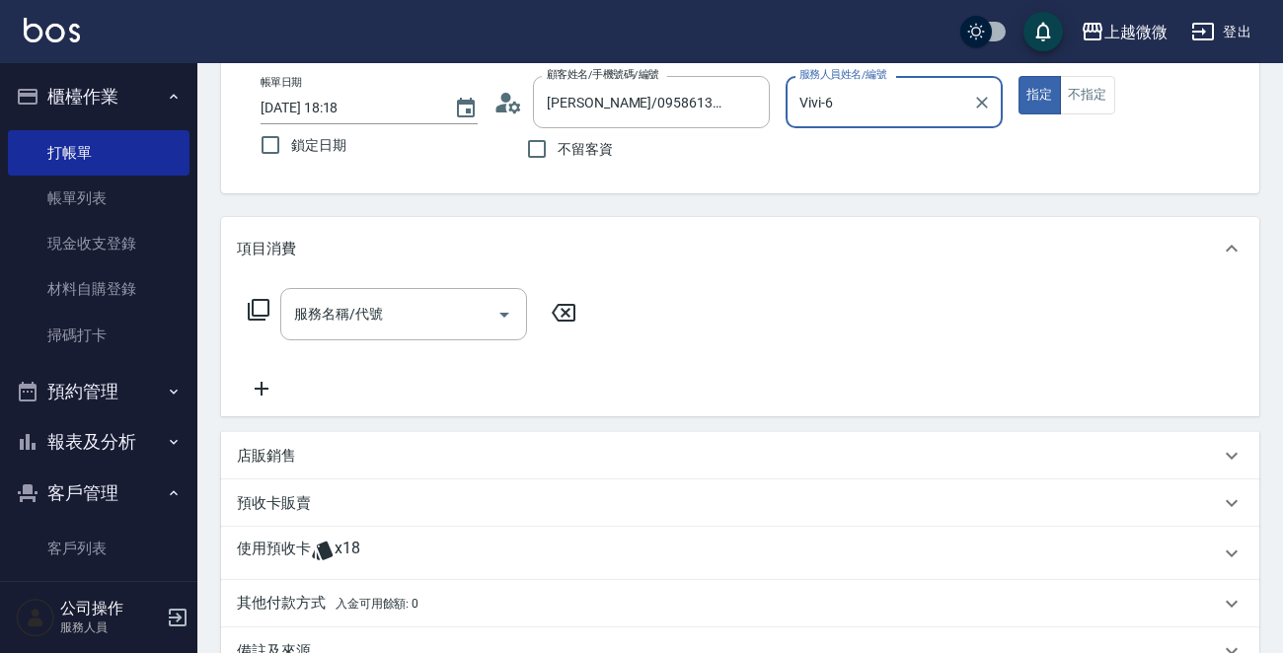
scroll to position [197, 0]
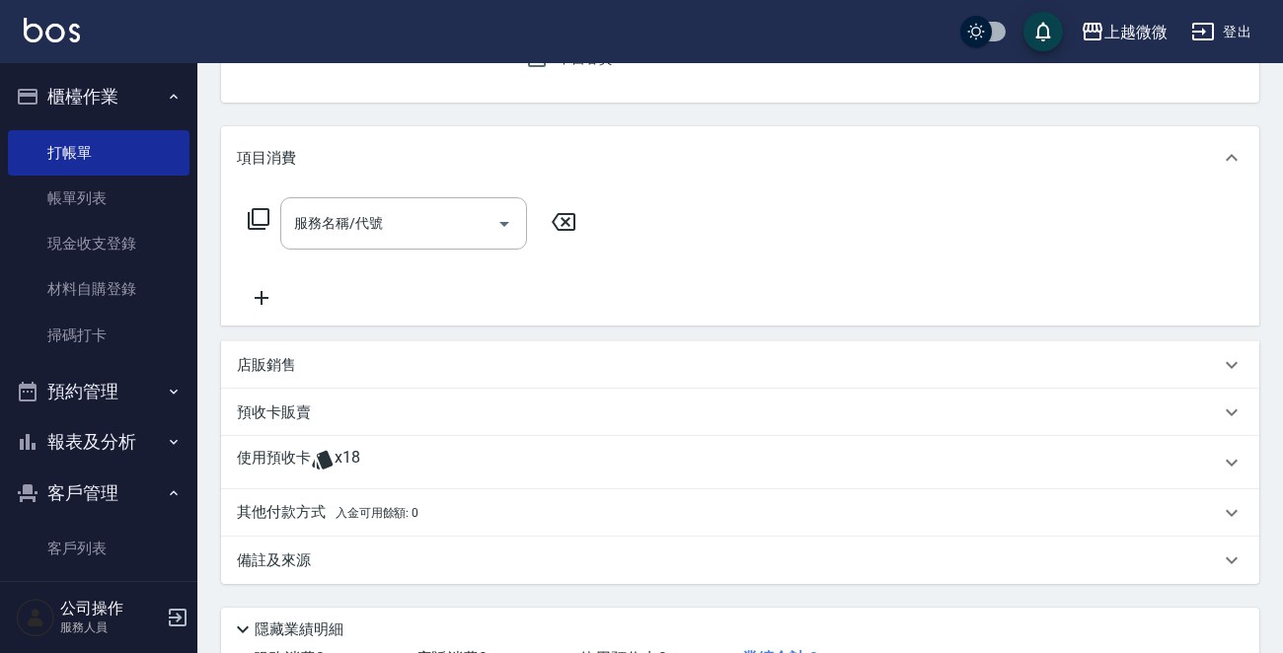
click at [334, 461] on icon at bounding box center [323, 460] width 24 height 24
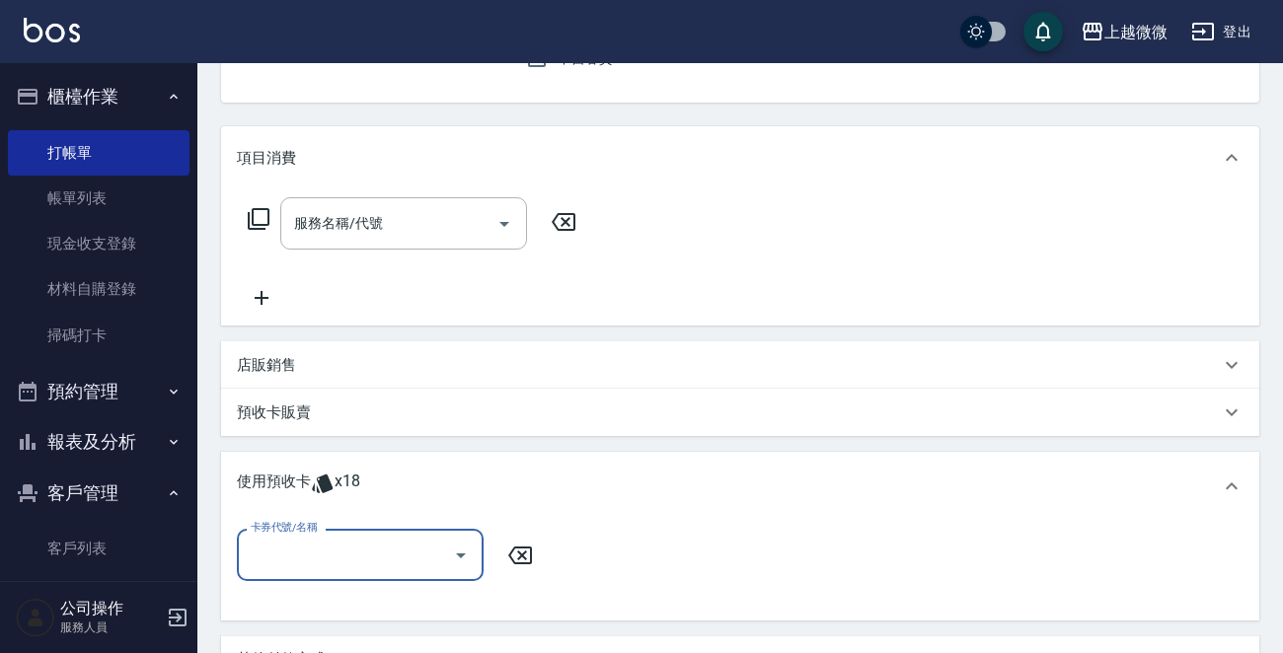
scroll to position [0, 0]
click at [461, 552] on icon "Open" at bounding box center [461, 556] width 24 height 24
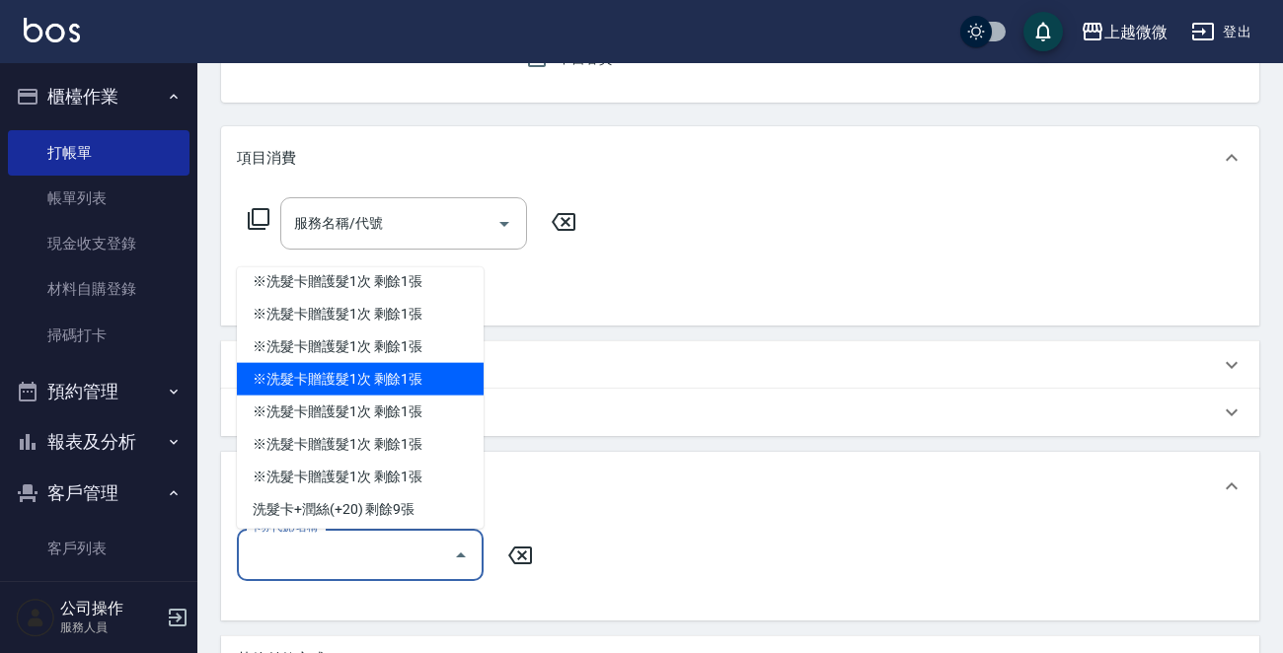
scroll to position [79, 0]
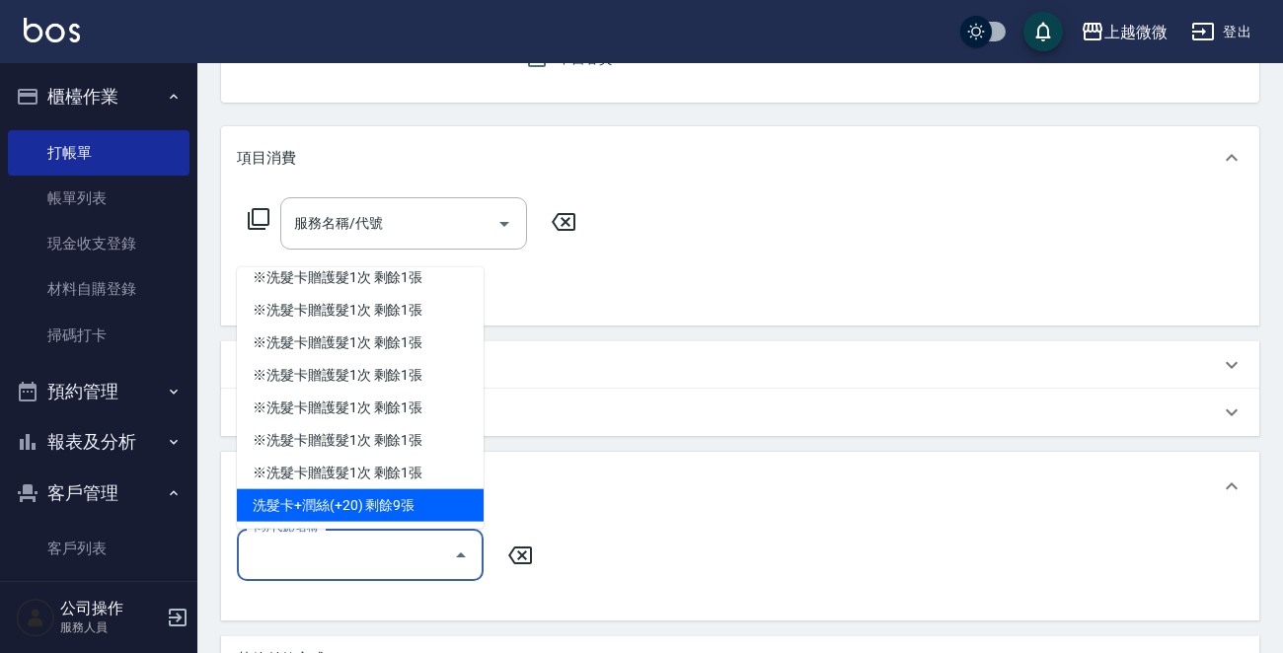
click at [417, 507] on div "洗髮卡+潤絲(+20) 剩餘9張" at bounding box center [360, 505] width 247 height 33
type input "洗髮卡+[PERSON_NAME]絲(+20)"
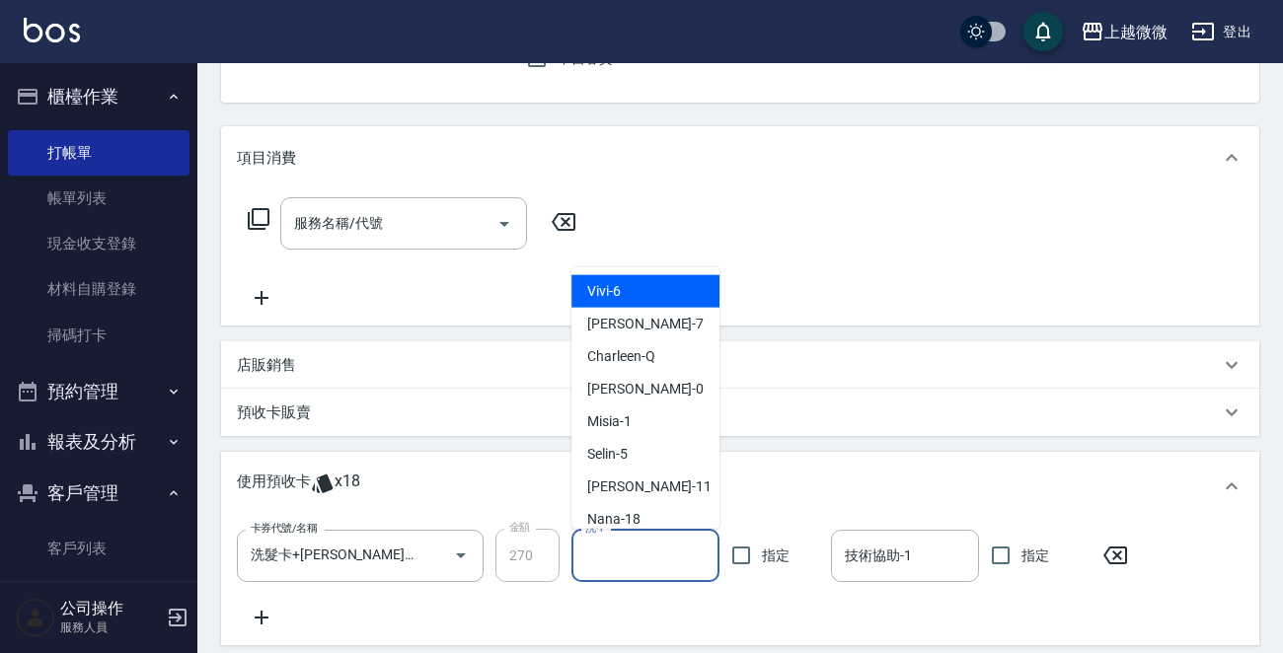
click at [601, 566] on input "洗-1" at bounding box center [645, 556] width 130 height 35
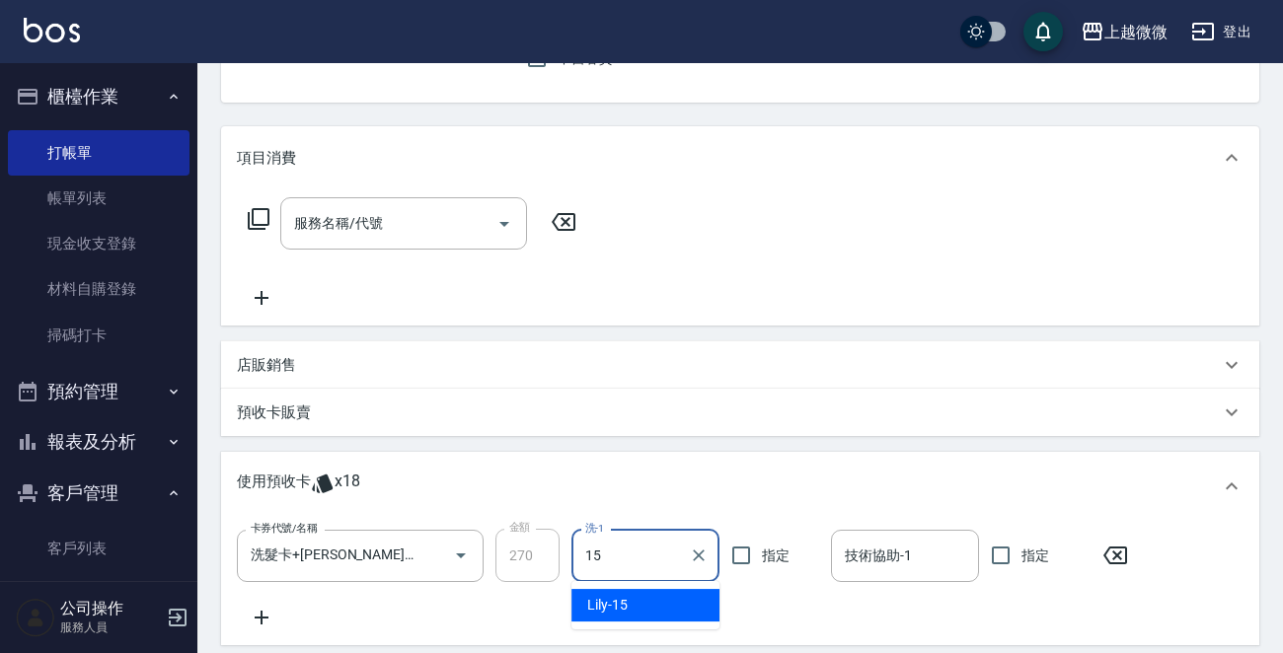
type input "Lily-15"
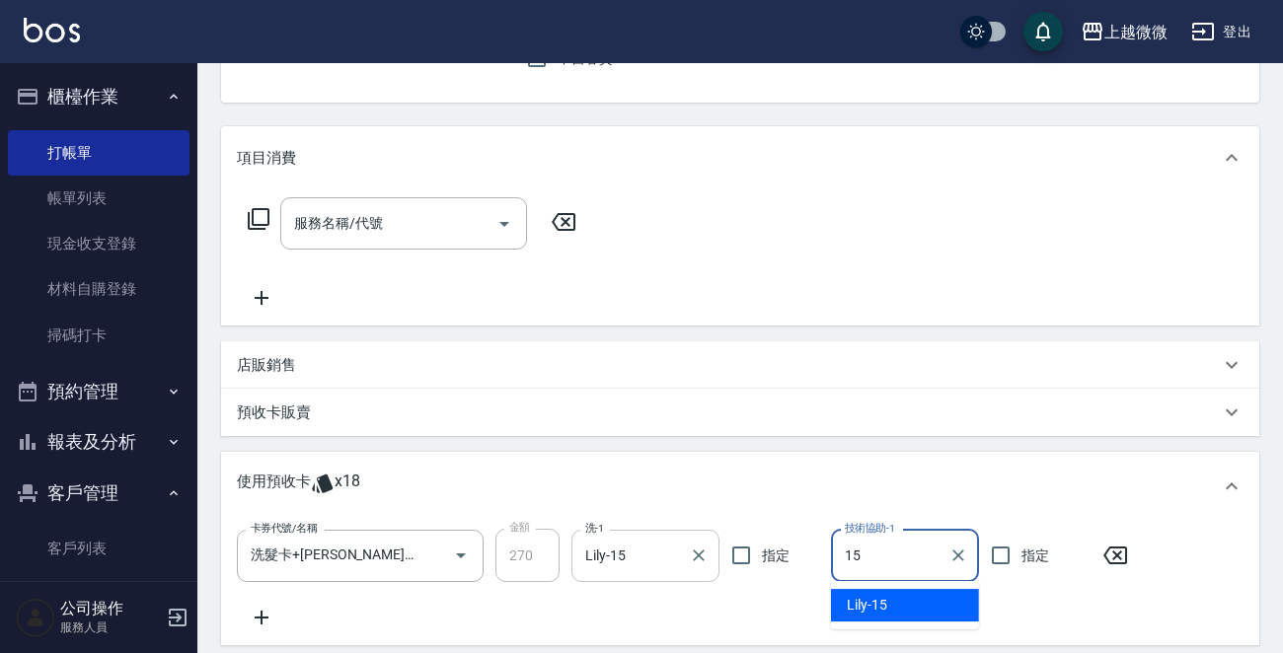
type input "Lily-15"
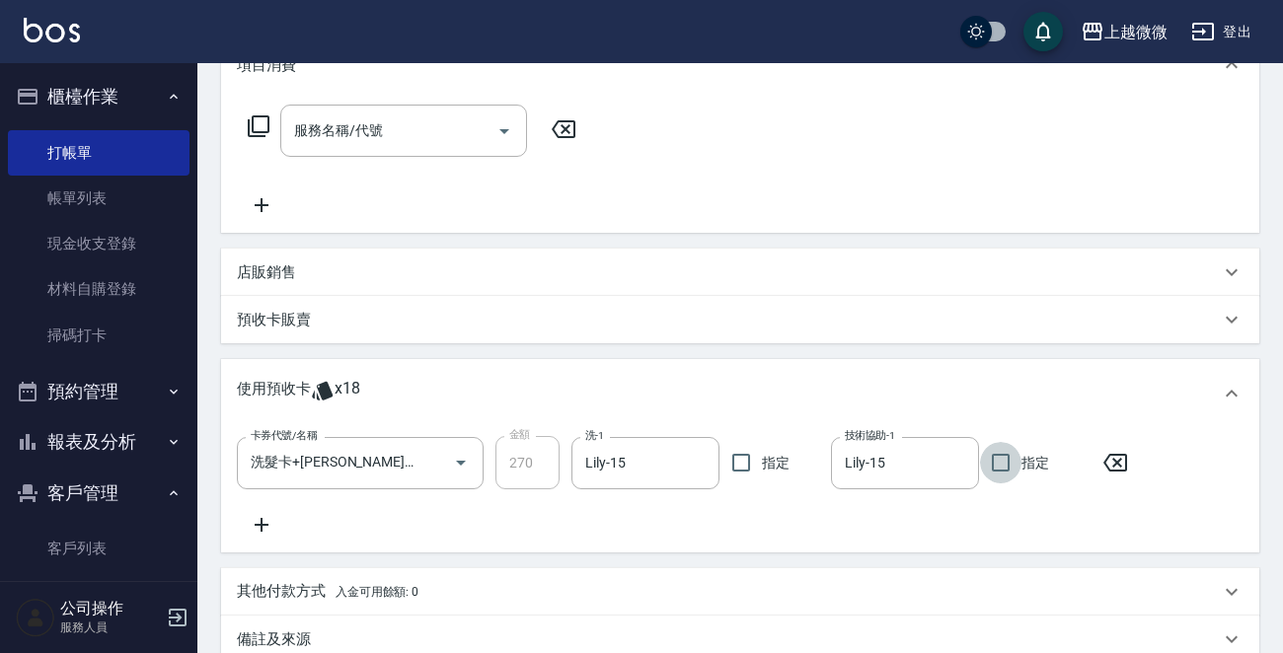
scroll to position [493, 0]
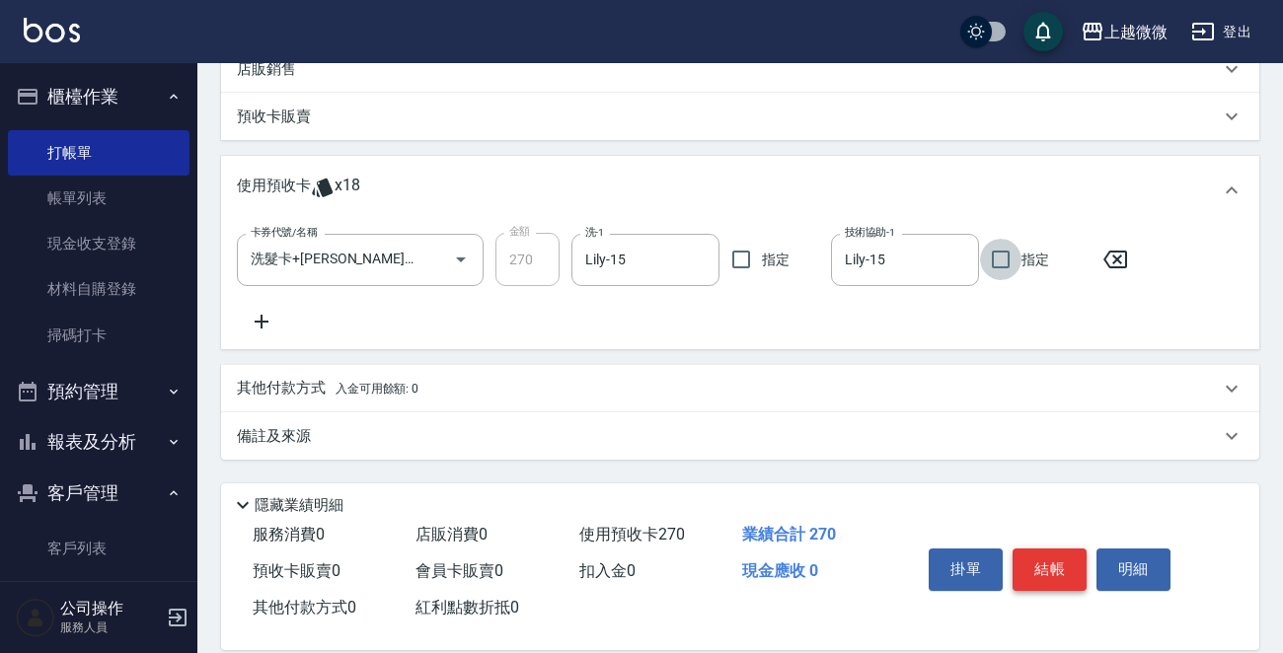
click at [1021, 564] on button "結帳" at bounding box center [1049, 569] width 74 height 41
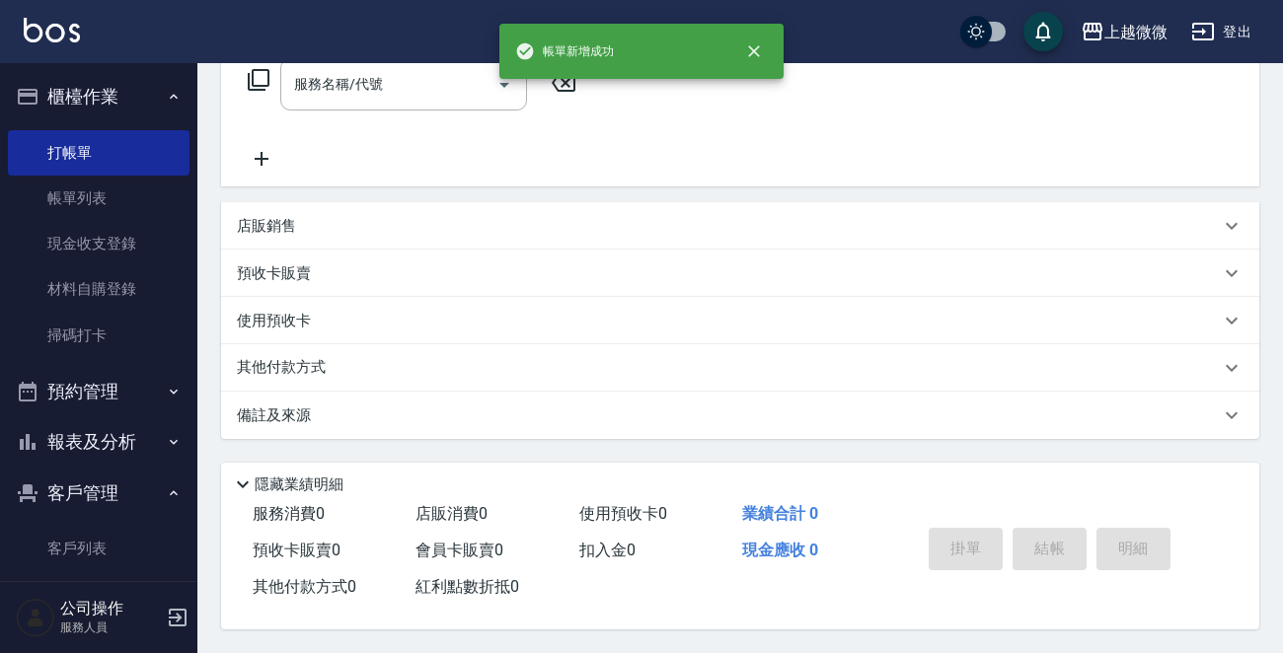
scroll to position [0, 0]
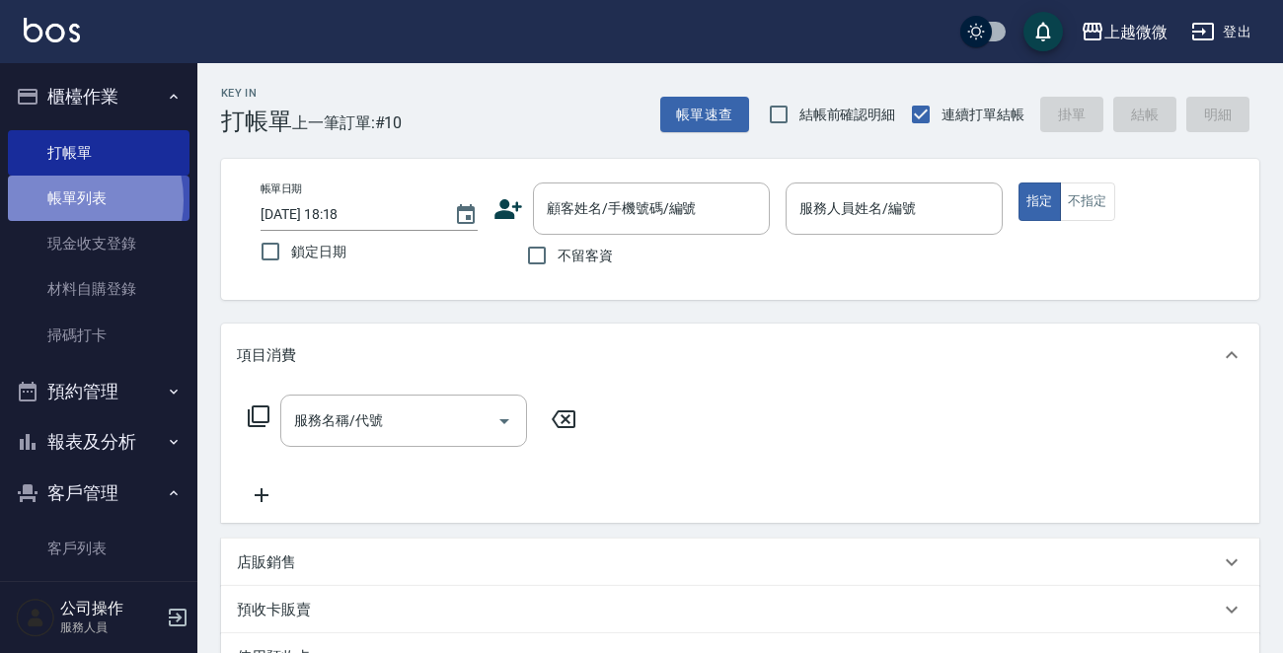
click at [62, 200] on link "帳單列表" at bounding box center [99, 198] width 182 height 45
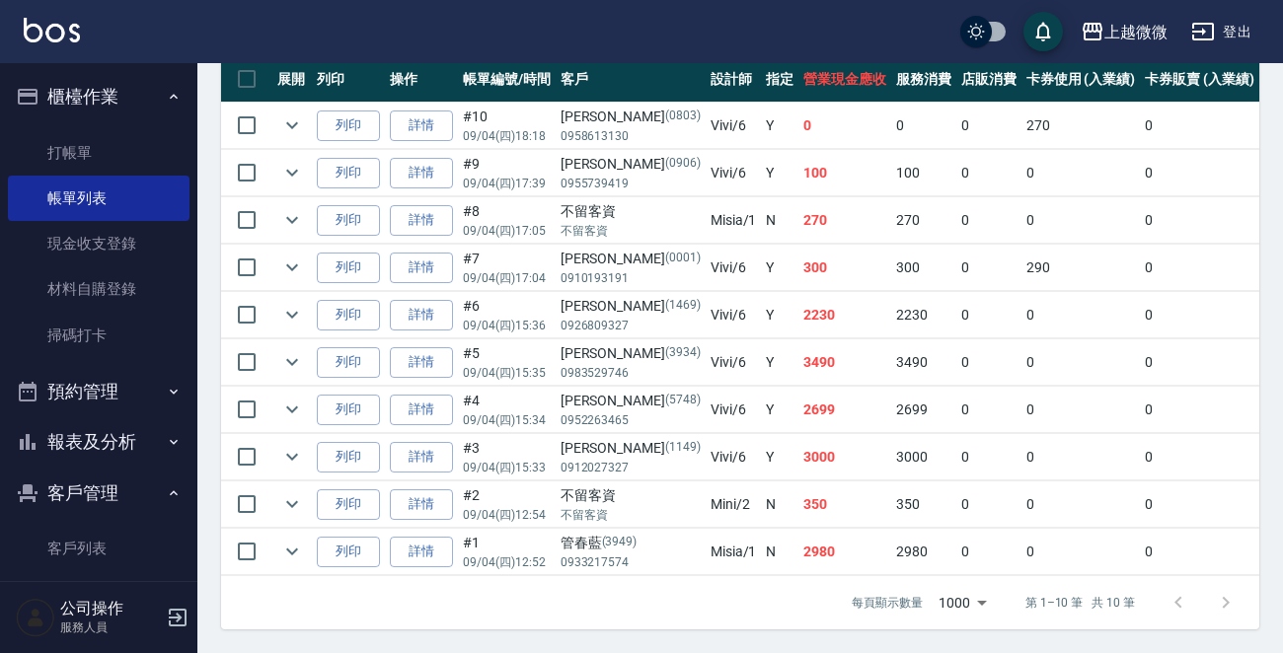
scroll to position [172, 0]
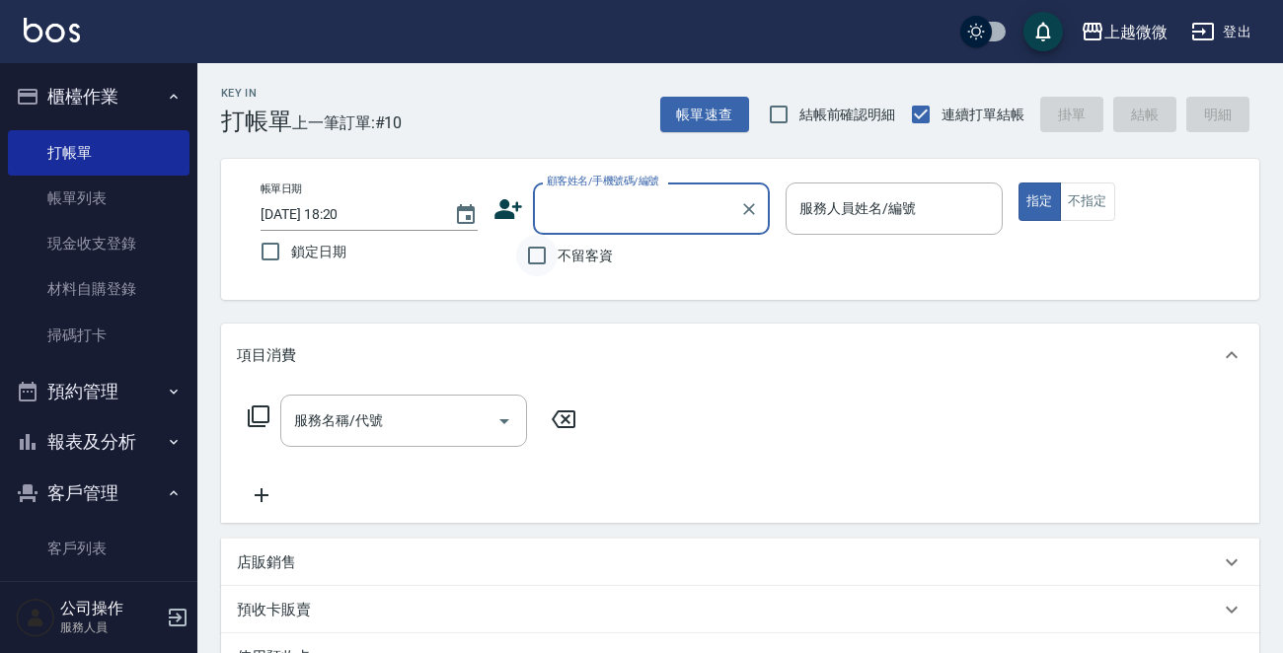
click at [533, 254] on input "不留客資" at bounding box center [536, 255] width 41 height 41
checkbox input "true"
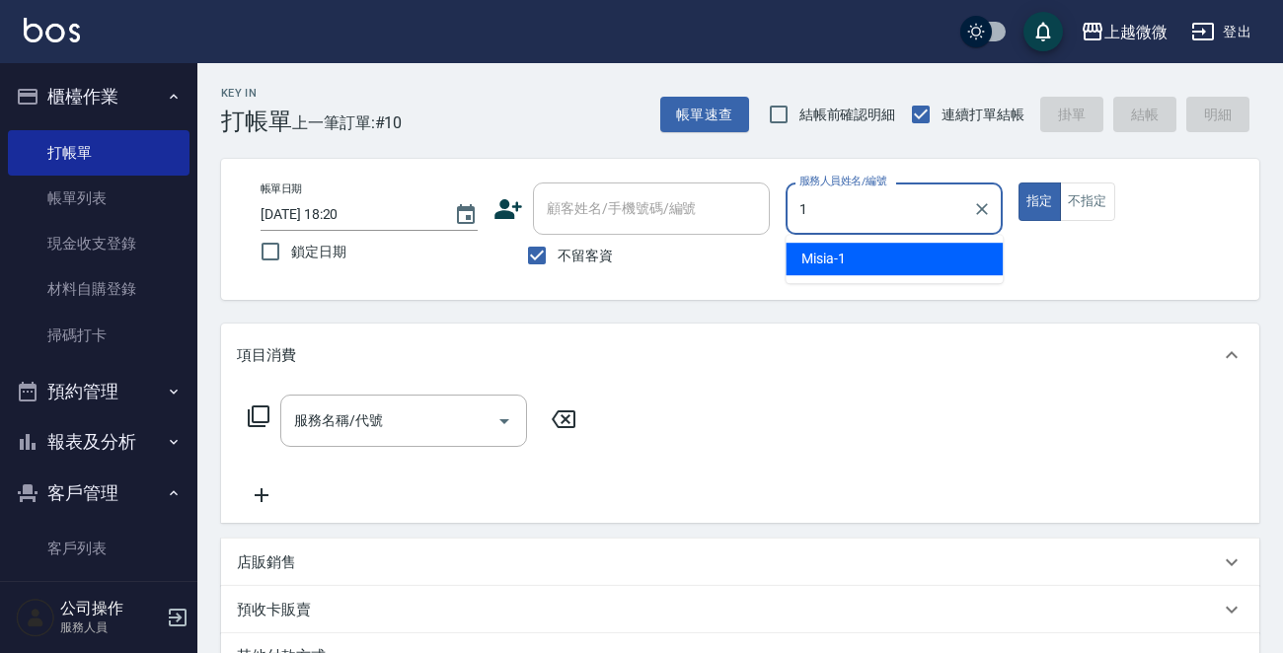
type input "Misia-1"
type button "true"
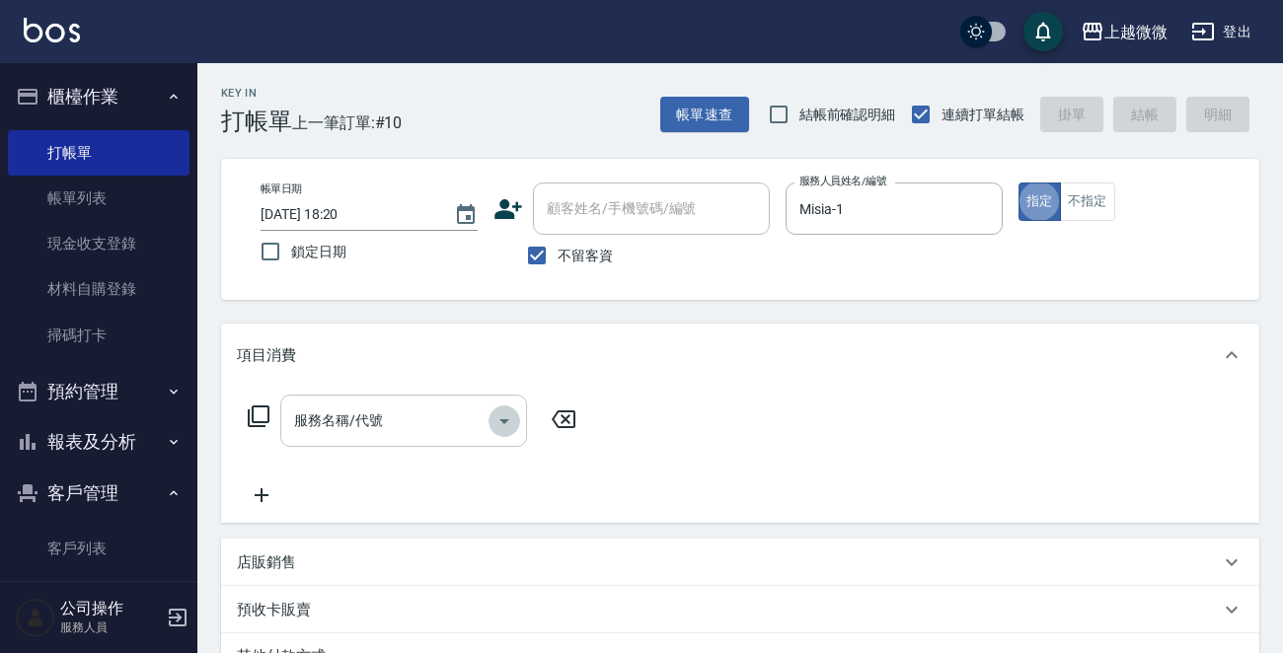
click at [510, 414] on icon "Open" at bounding box center [504, 421] width 24 height 24
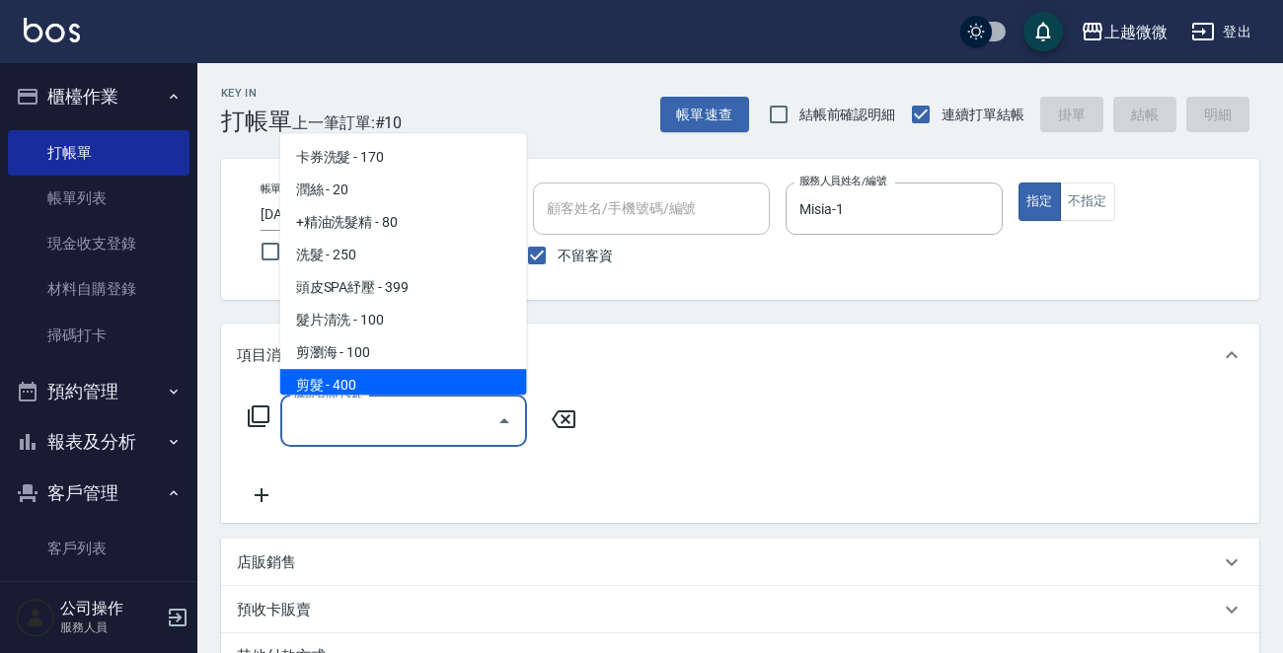
click at [399, 385] on span "剪髮 - 400" at bounding box center [403, 385] width 247 height 33
type input "剪髮(B02)"
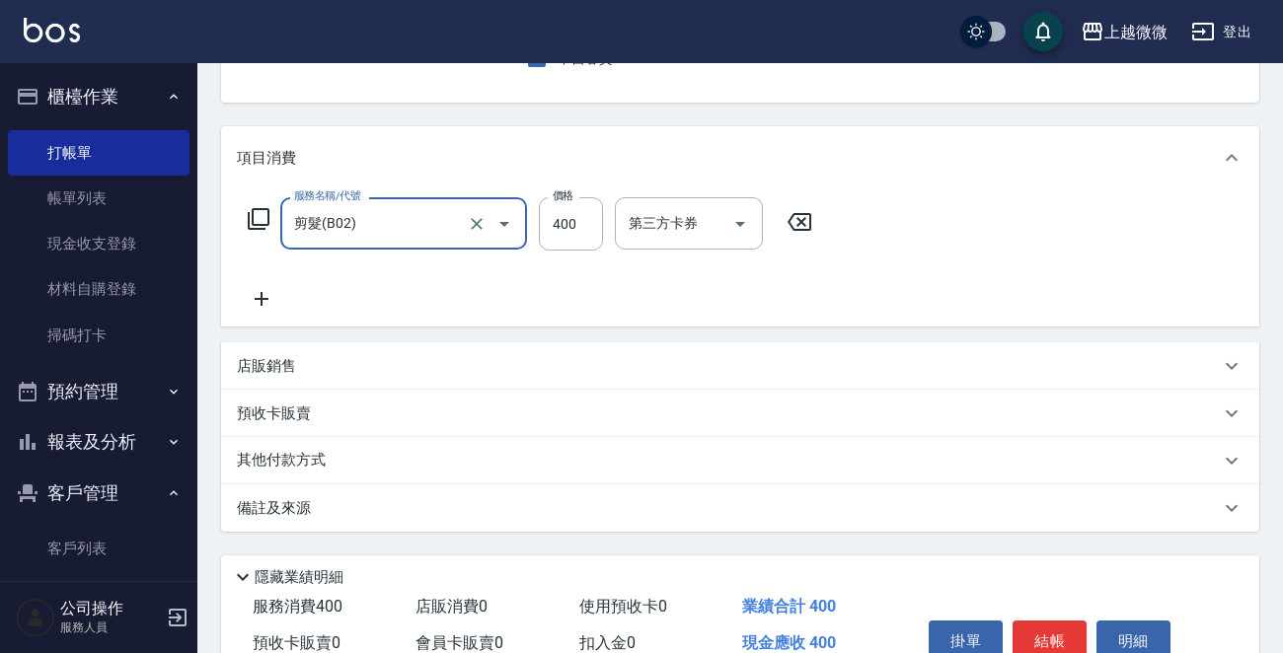
scroll to position [295, 0]
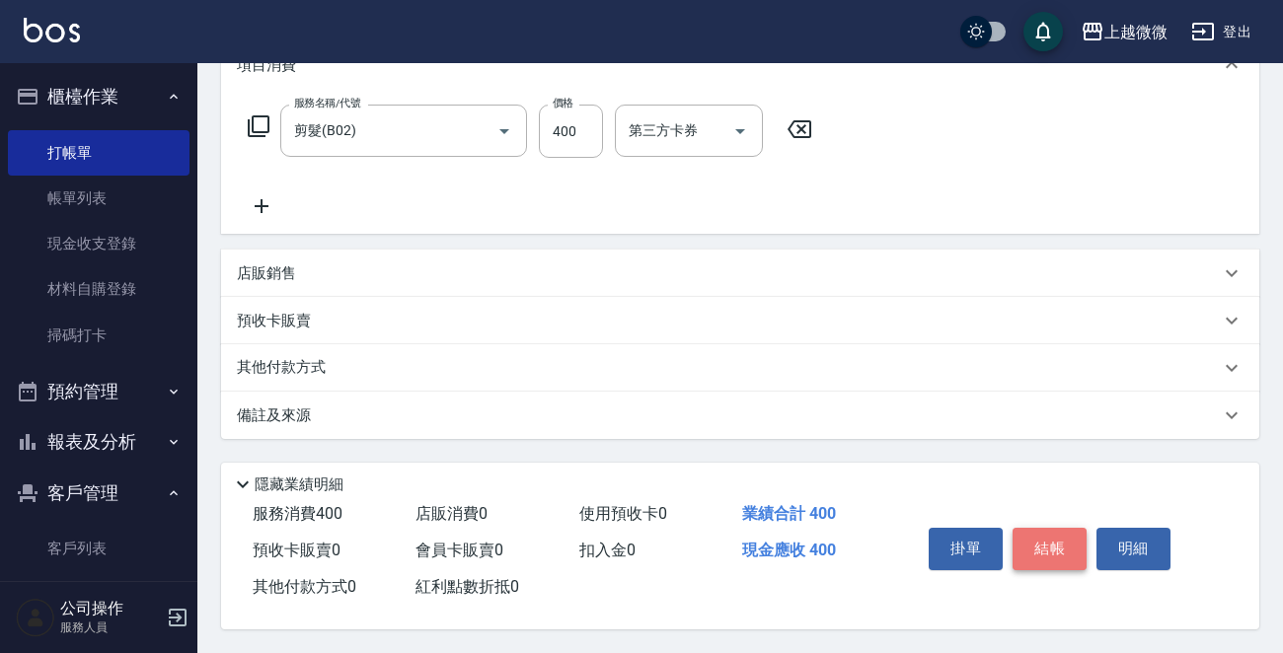
click at [1055, 547] on button "結帳" at bounding box center [1049, 548] width 74 height 41
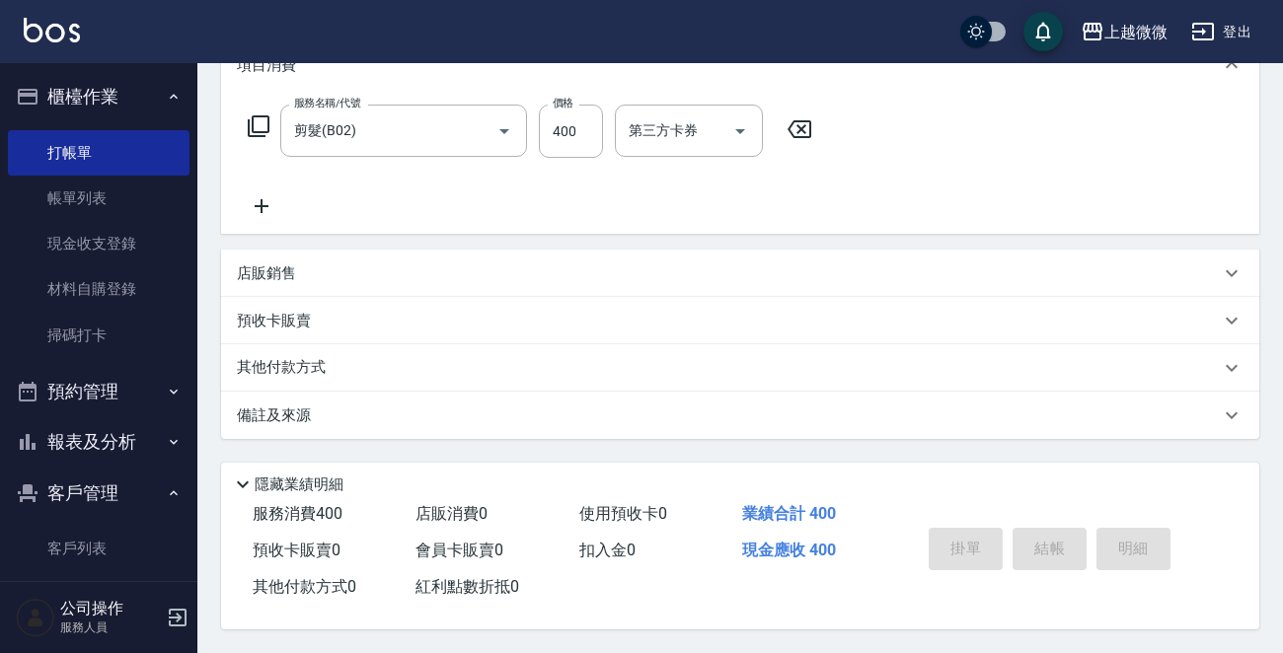
type input "[DATE] 18:21"
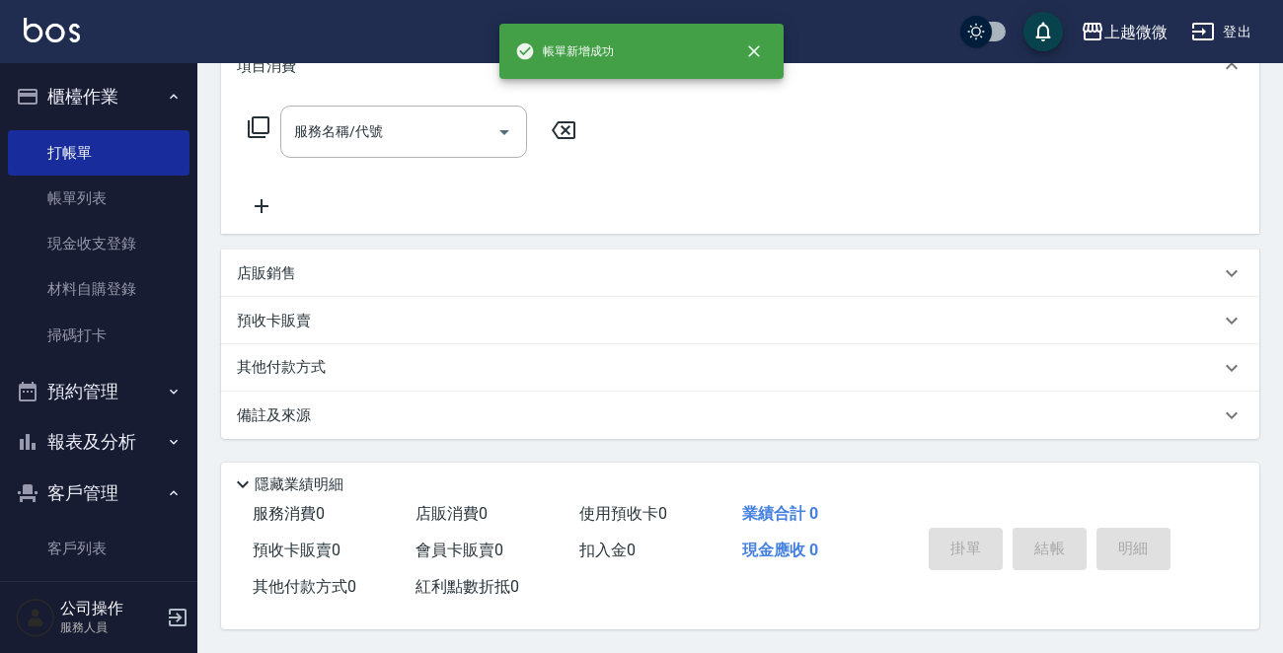
scroll to position [0, 0]
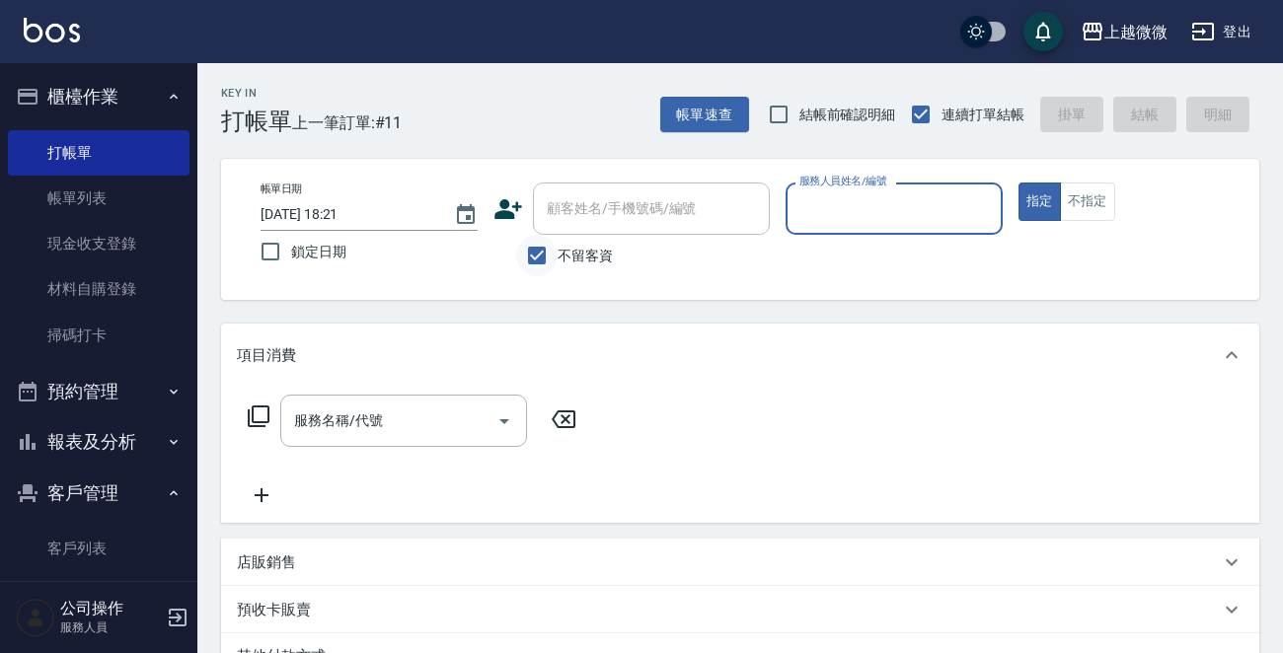
click at [541, 251] on input "不留客資" at bounding box center [536, 255] width 41 height 41
checkbox input "false"
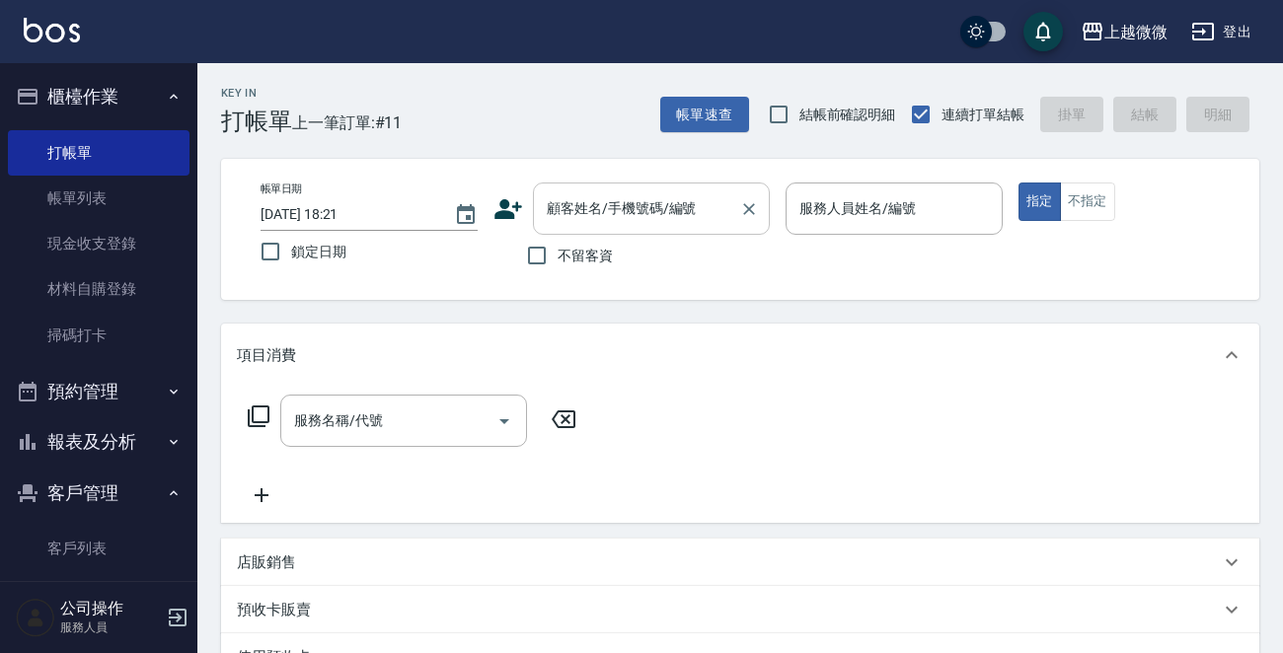
click at [590, 211] on input "顧客姓名/手機號碼/編號" at bounding box center [636, 208] width 189 height 35
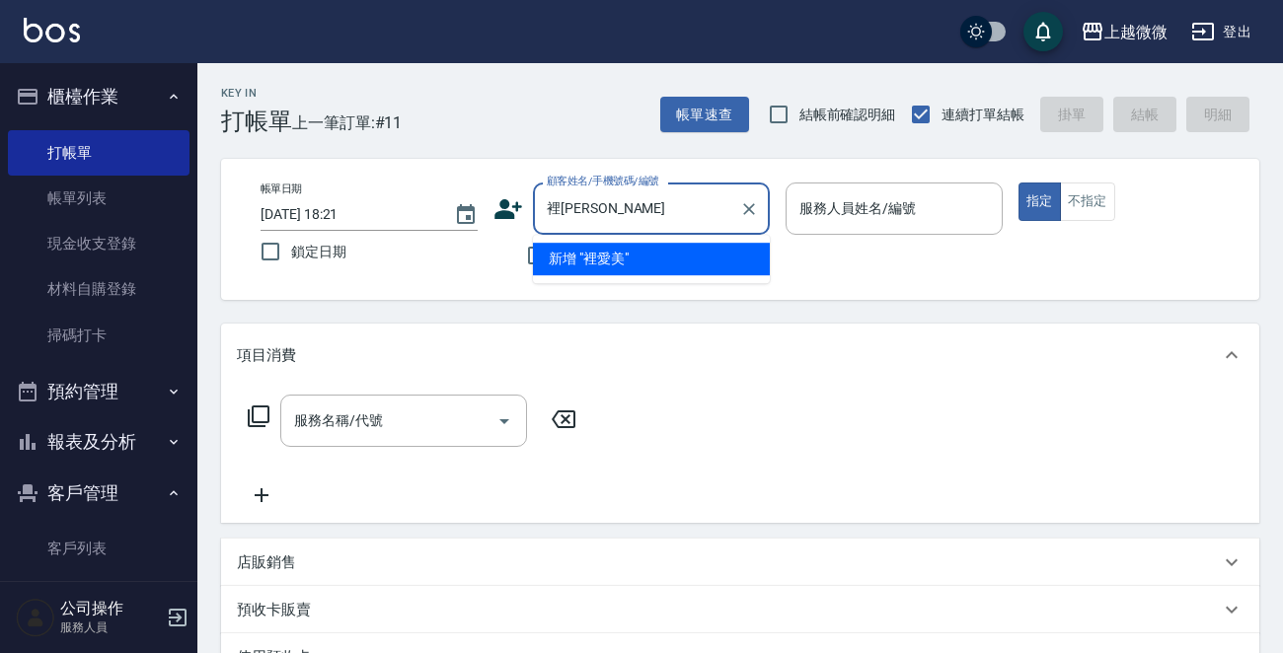
click at [564, 224] on input "裡[PERSON_NAME]" at bounding box center [636, 208] width 189 height 35
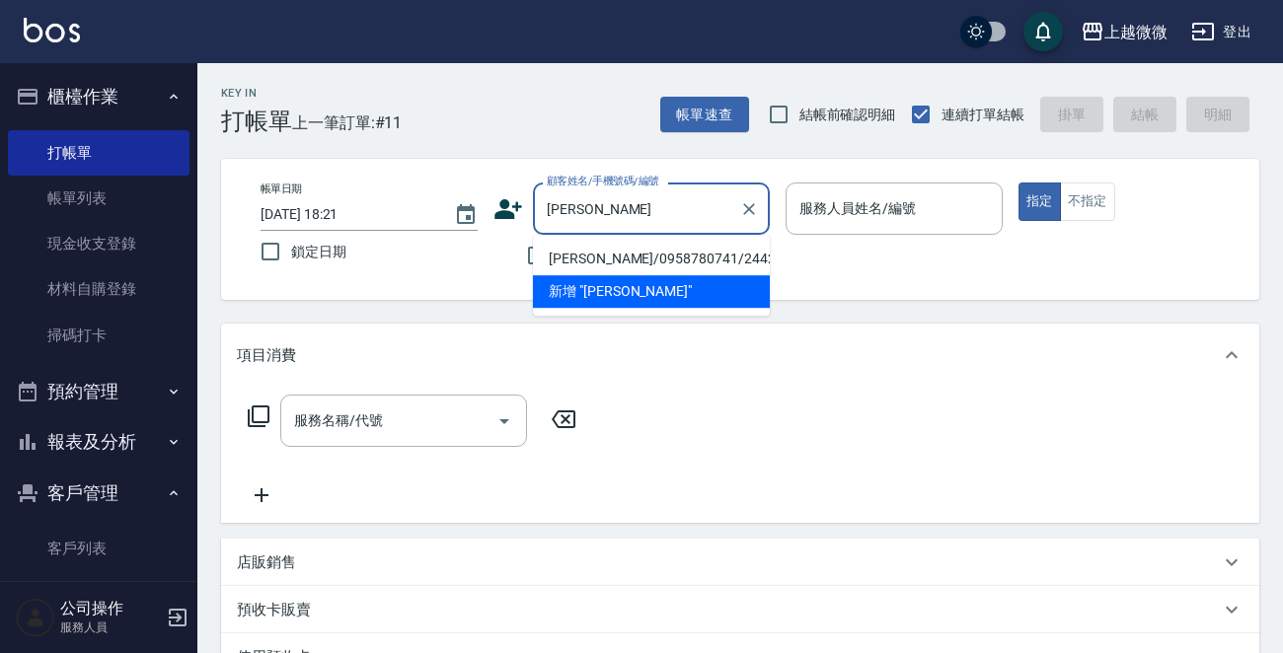
click at [591, 265] on li "[PERSON_NAME]/0958780741/2442" at bounding box center [651, 259] width 237 height 33
type input "[PERSON_NAME]/0958780741/2442"
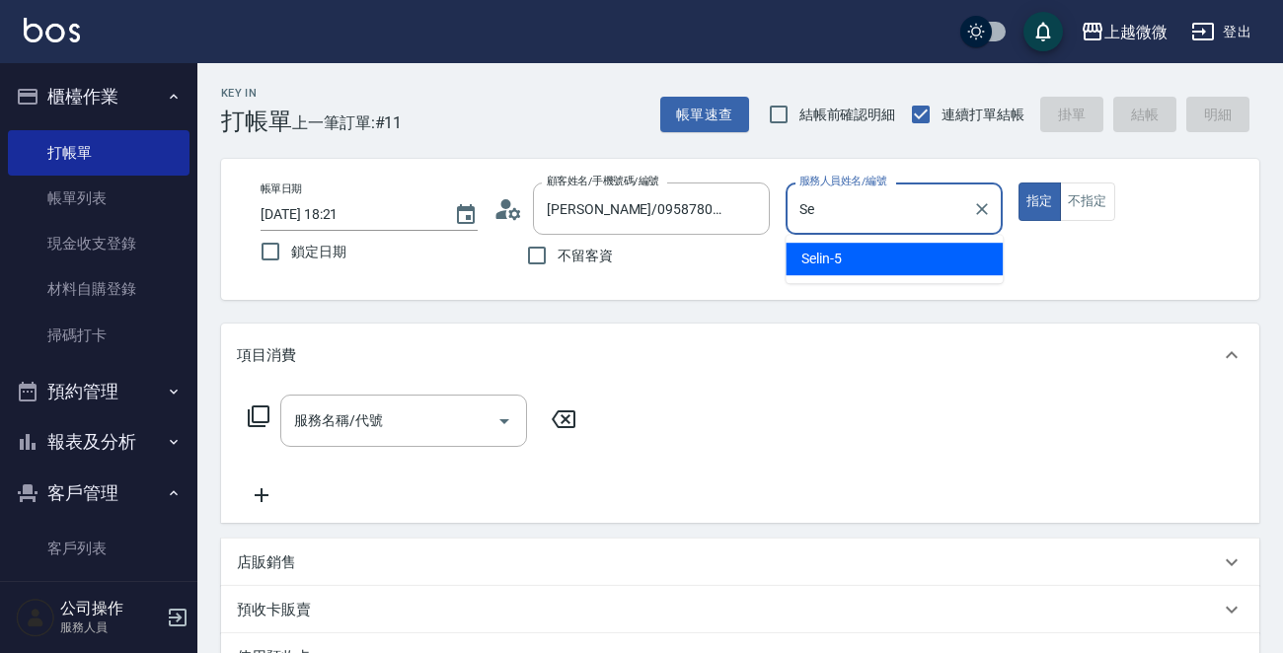
type input "S"
type input "Misia-1"
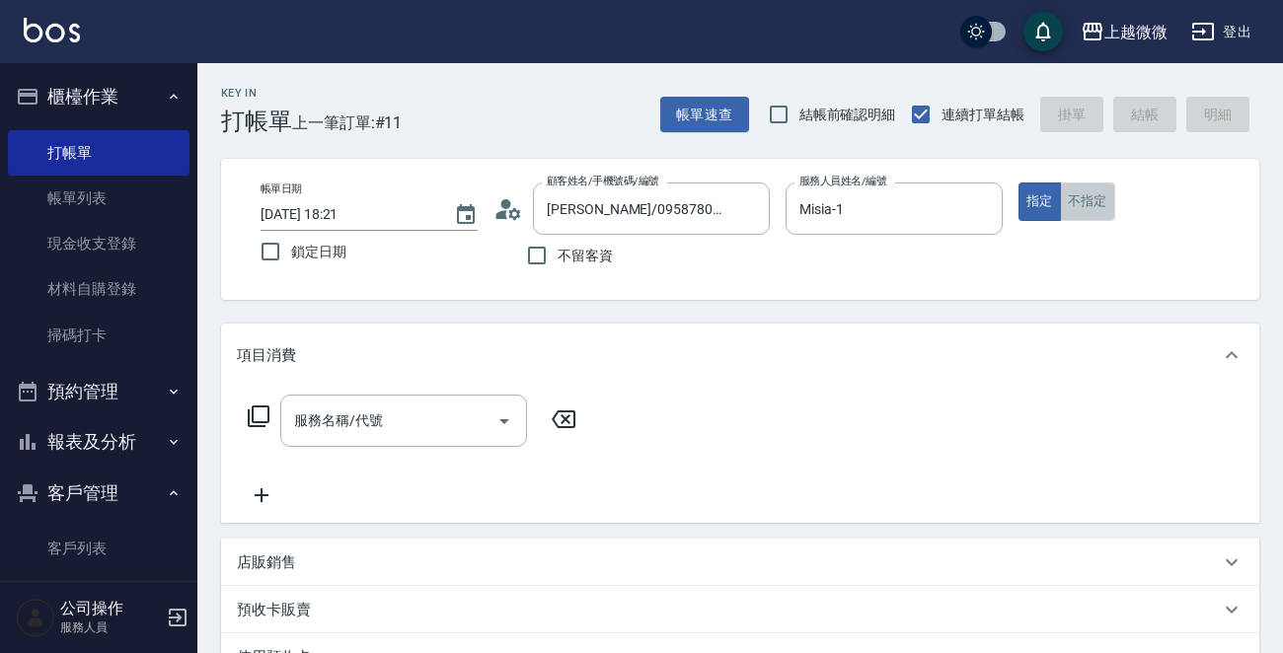
click at [1097, 198] on button "不指定" at bounding box center [1087, 202] width 55 height 38
click at [504, 412] on icon "Open" at bounding box center [504, 421] width 24 height 24
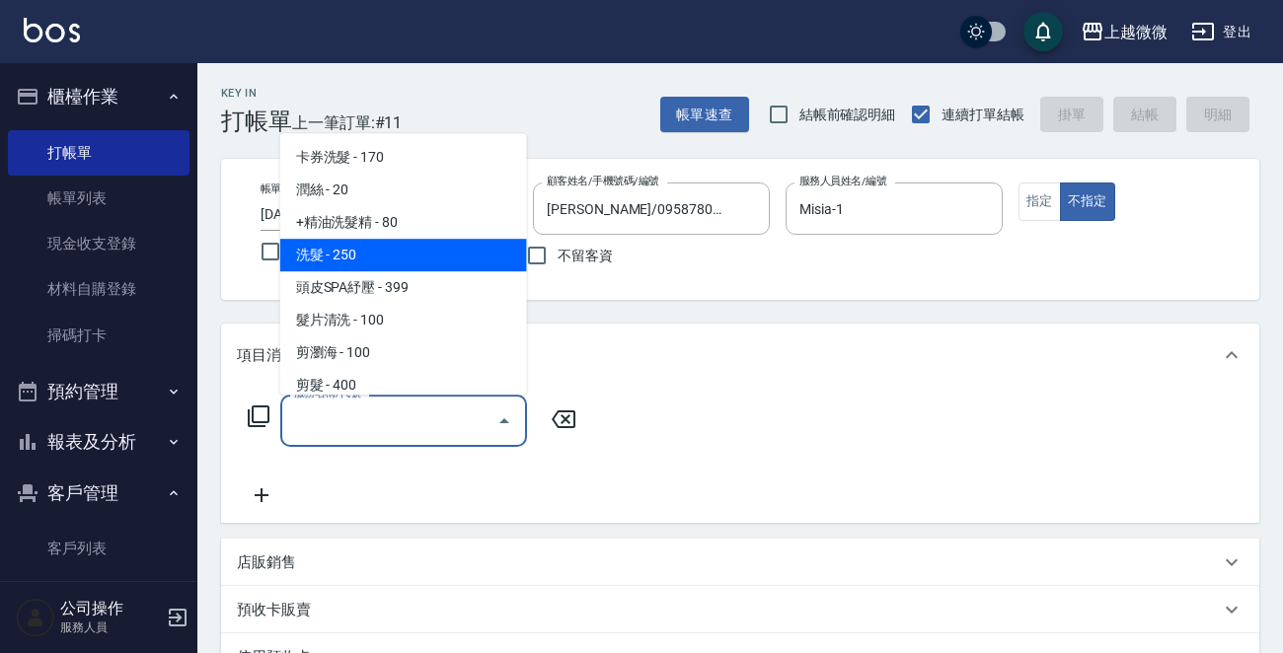
click at [437, 256] on span "洗髮 - 250" at bounding box center [403, 255] width 247 height 33
type input "洗髮(A03)"
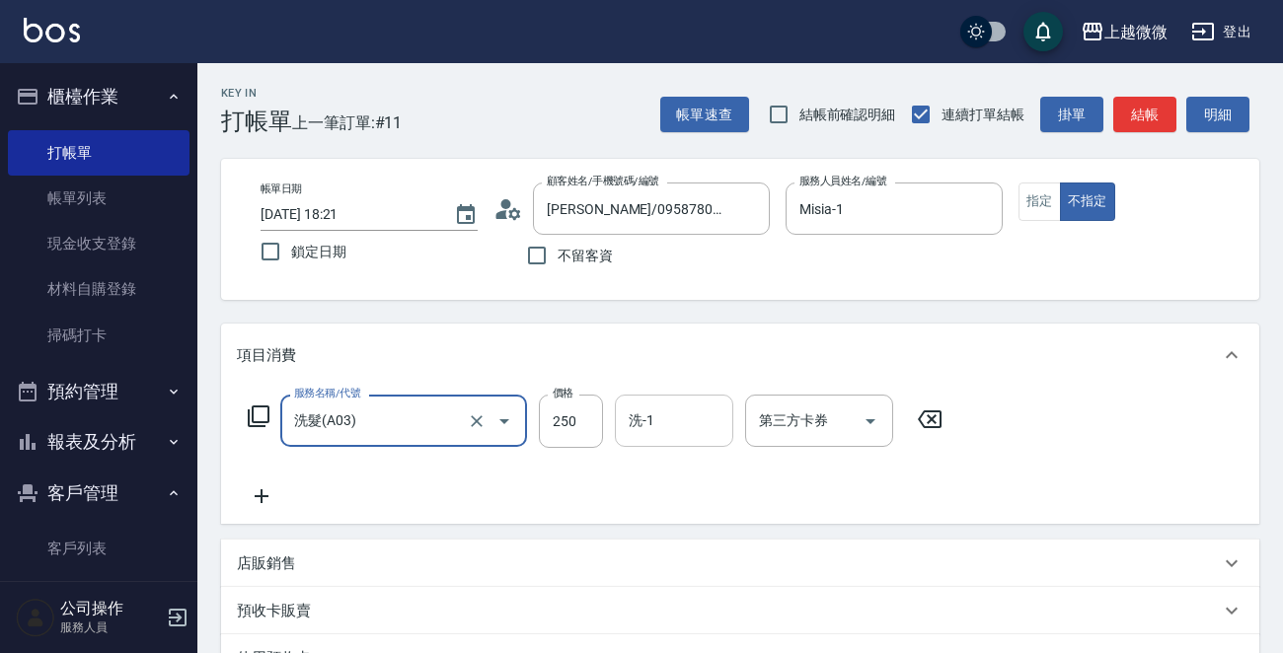
click at [653, 417] on input "洗-1" at bounding box center [674, 421] width 101 height 35
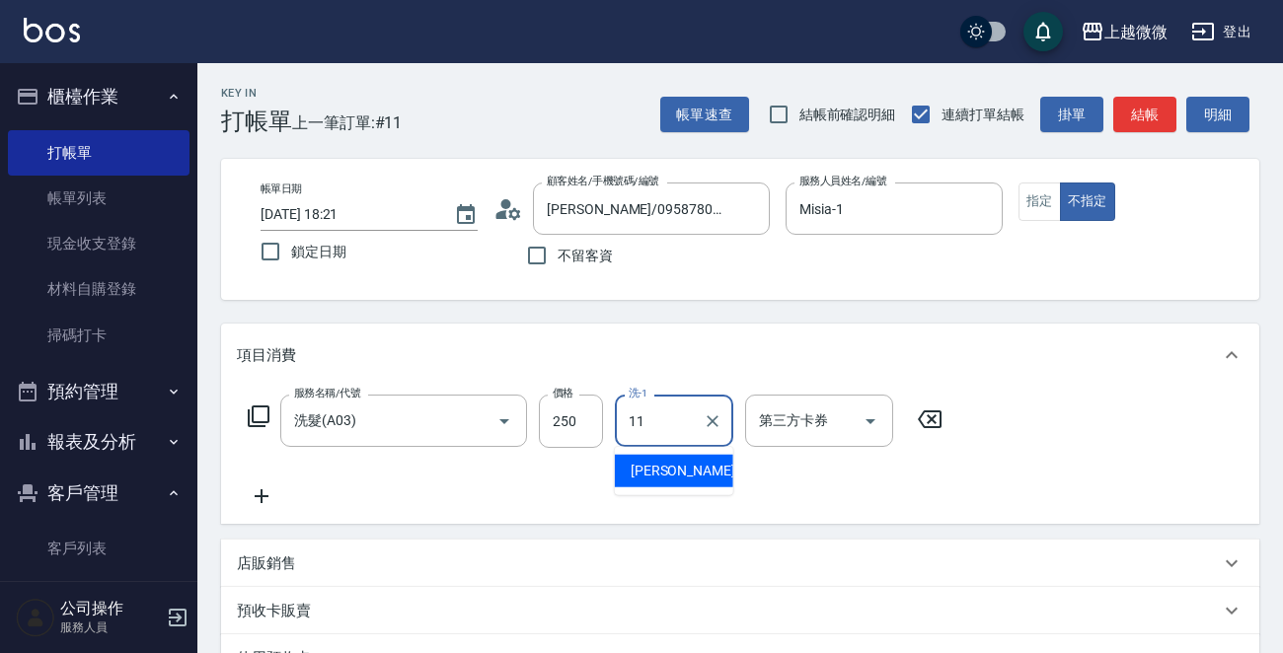
type input "[PERSON_NAME]-11"
click at [258, 492] on icon at bounding box center [261, 496] width 49 height 24
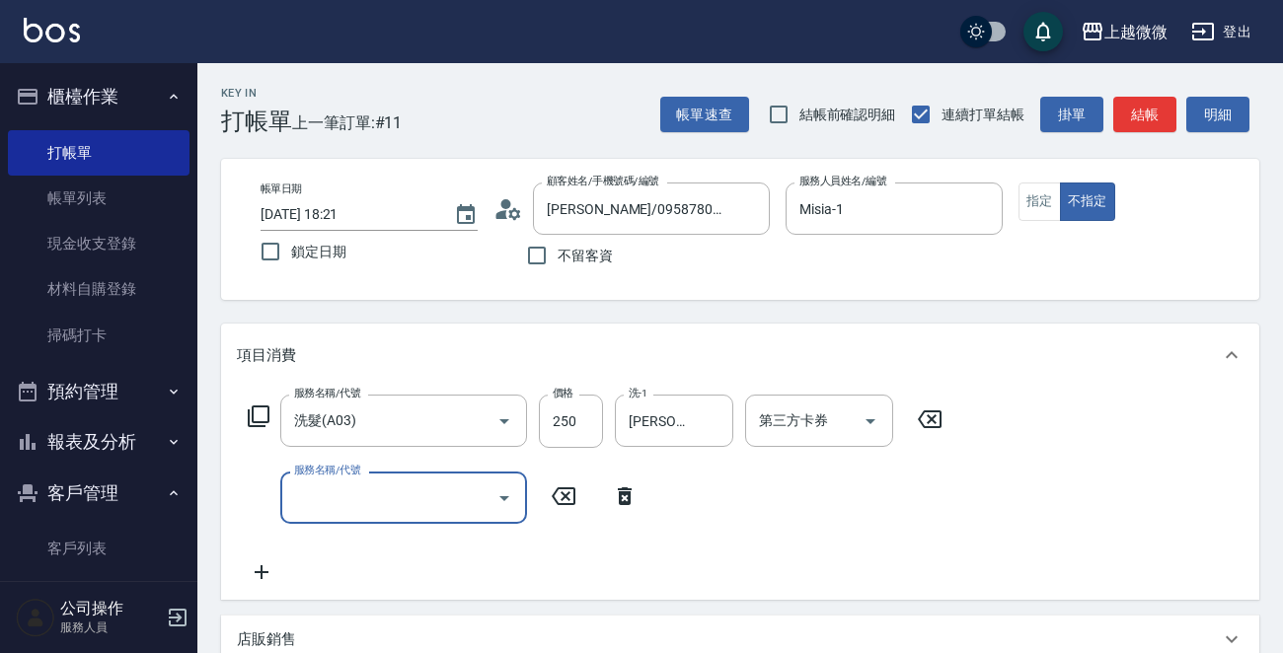
click at [501, 491] on icon "Open" at bounding box center [504, 498] width 24 height 24
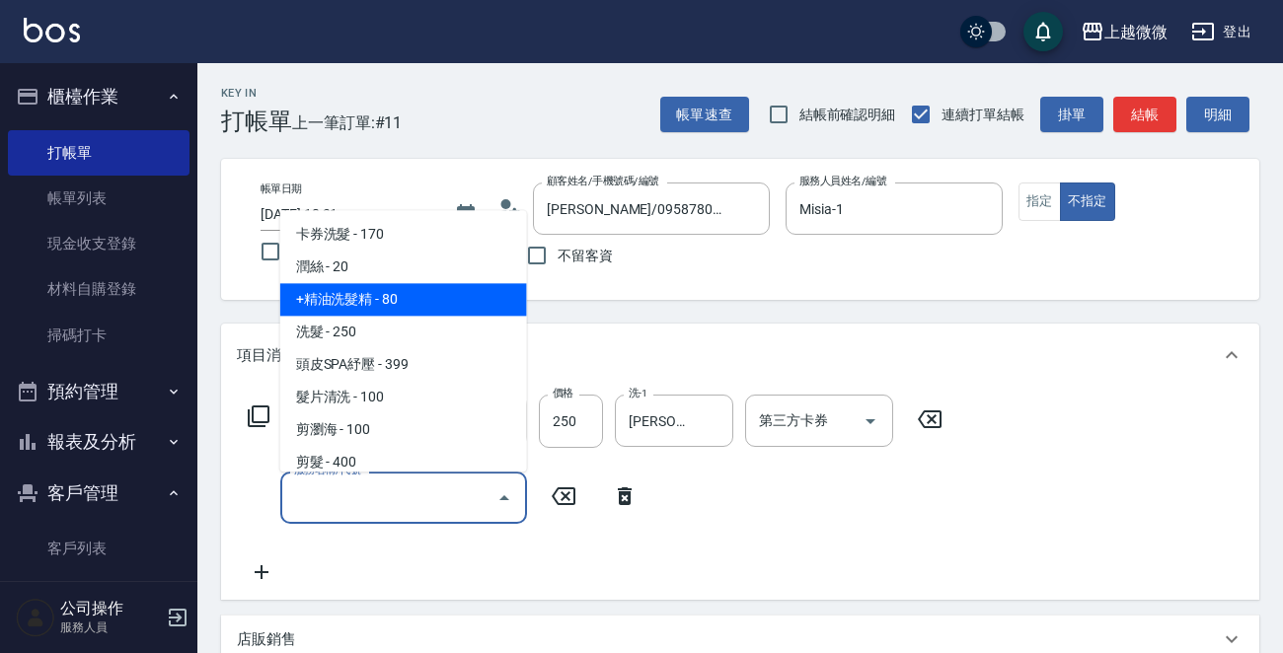
click at [382, 300] on span "+精油洗髮精 - 80" at bounding box center [403, 300] width 247 height 33
type input "+精油洗髮精(A02)"
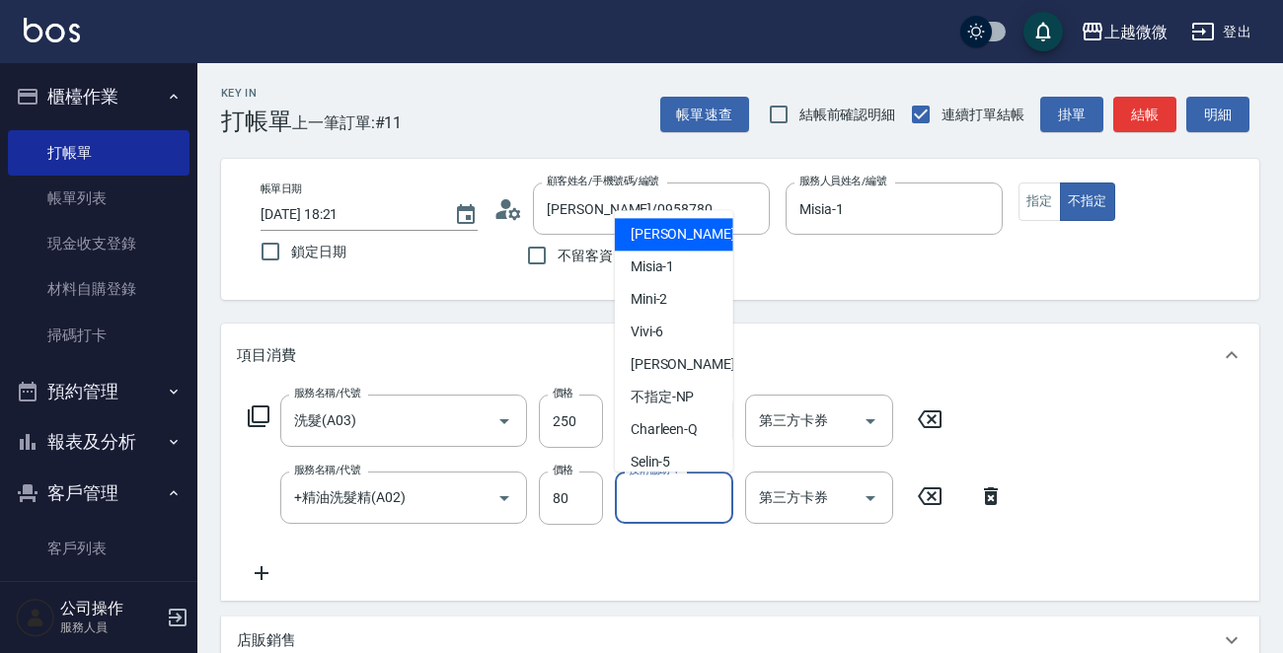
click at [661, 492] on div "技術協助-1 技術協助-1" at bounding box center [674, 498] width 118 height 52
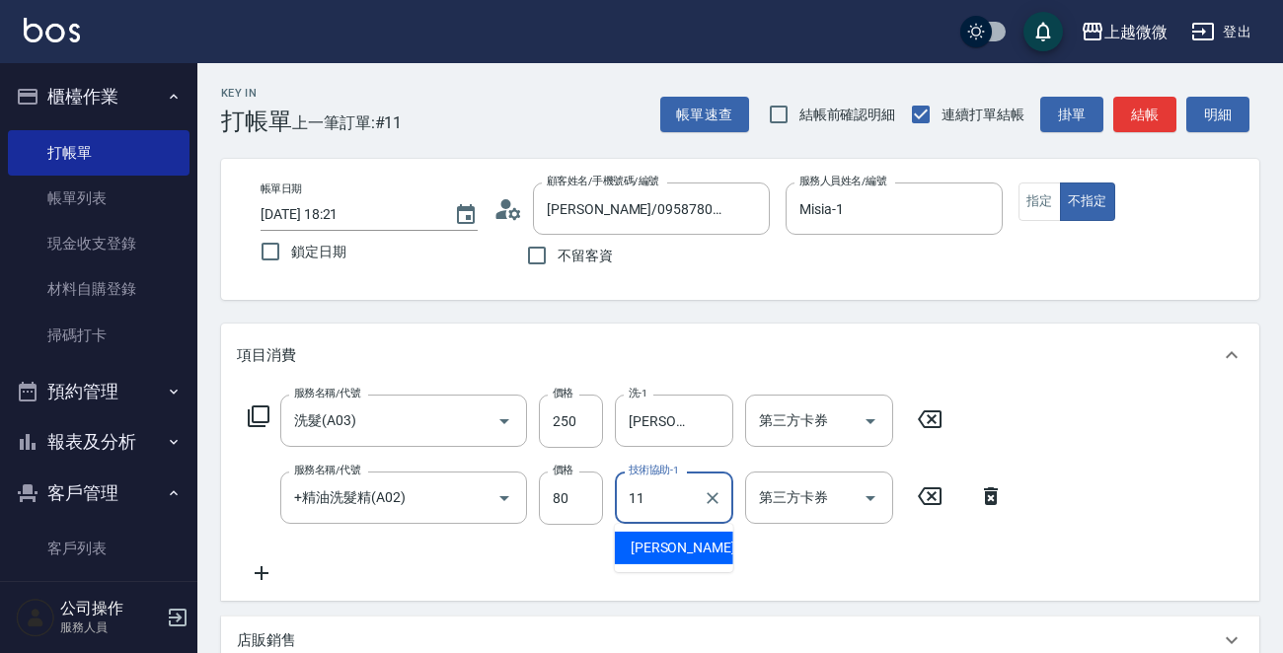
type input "[PERSON_NAME]-11"
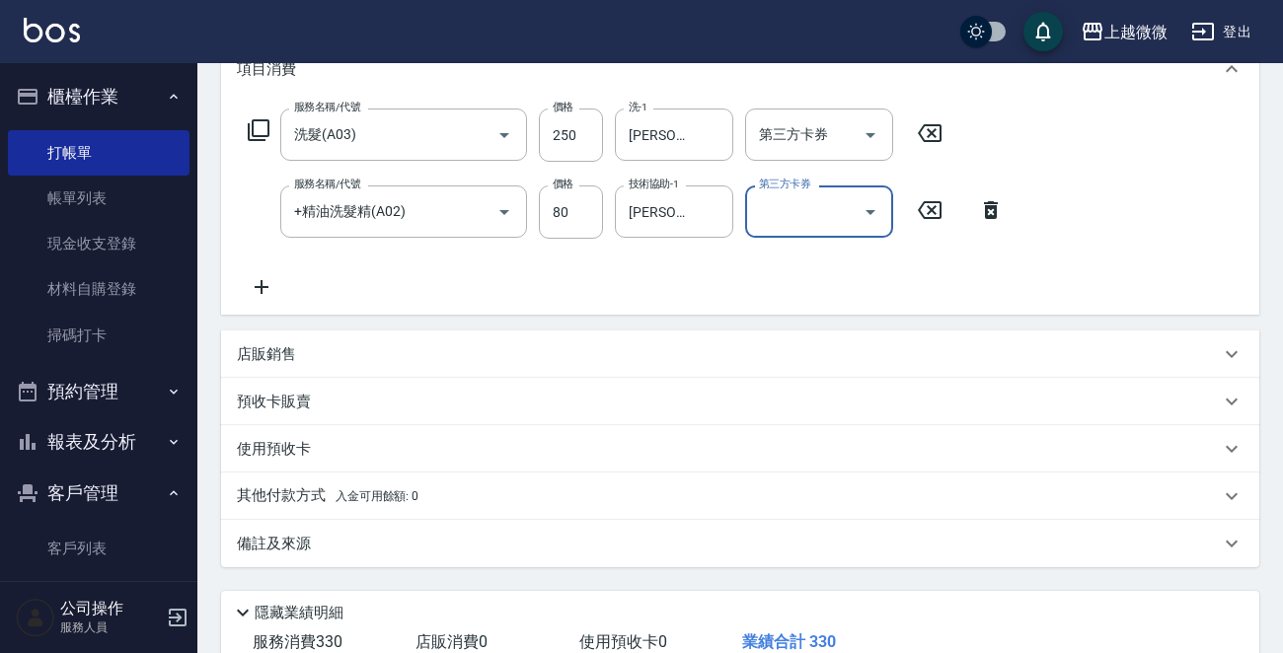
scroll to position [25, 0]
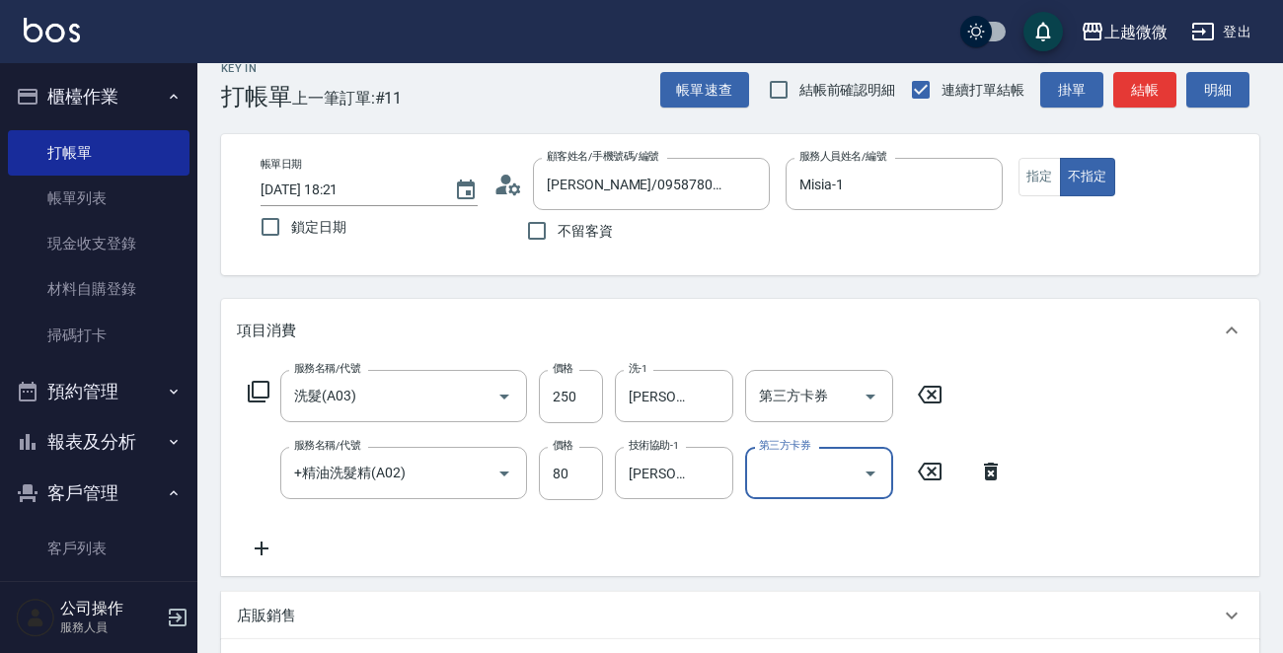
click at [261, 554] on icon at bounding box center [262, 549] width 14 height 14
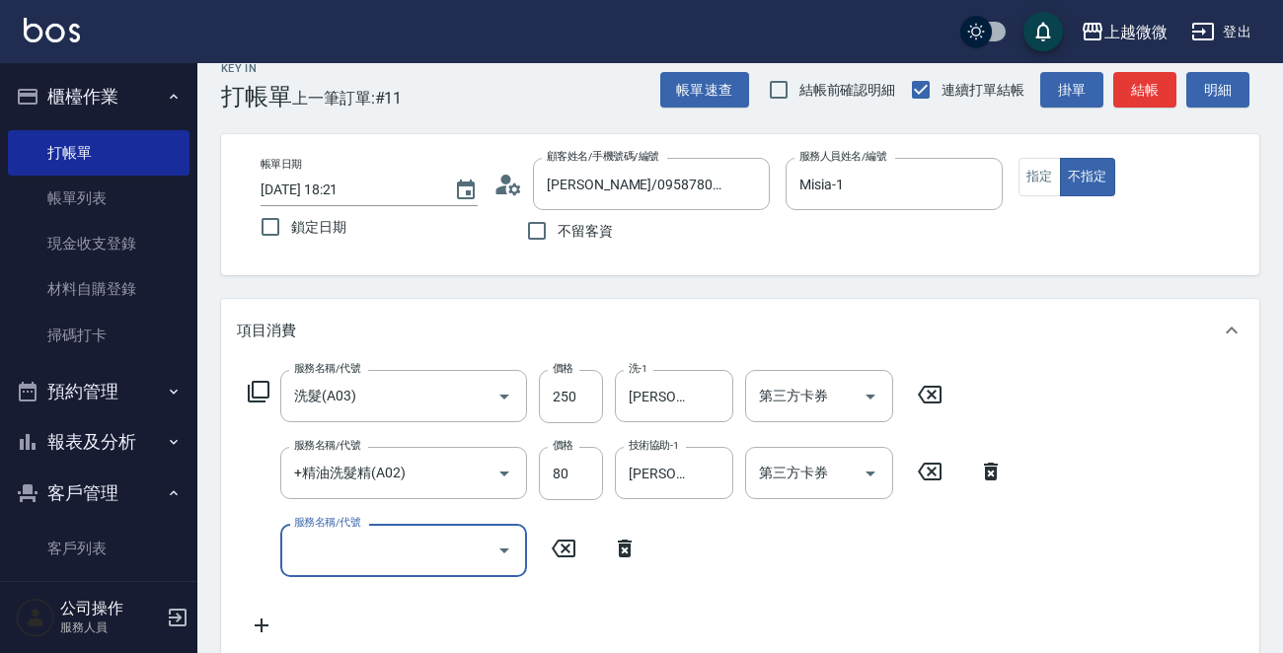
click at [502, 550] on icon "Open" at bounding box center [504, 551] width 10 height 5
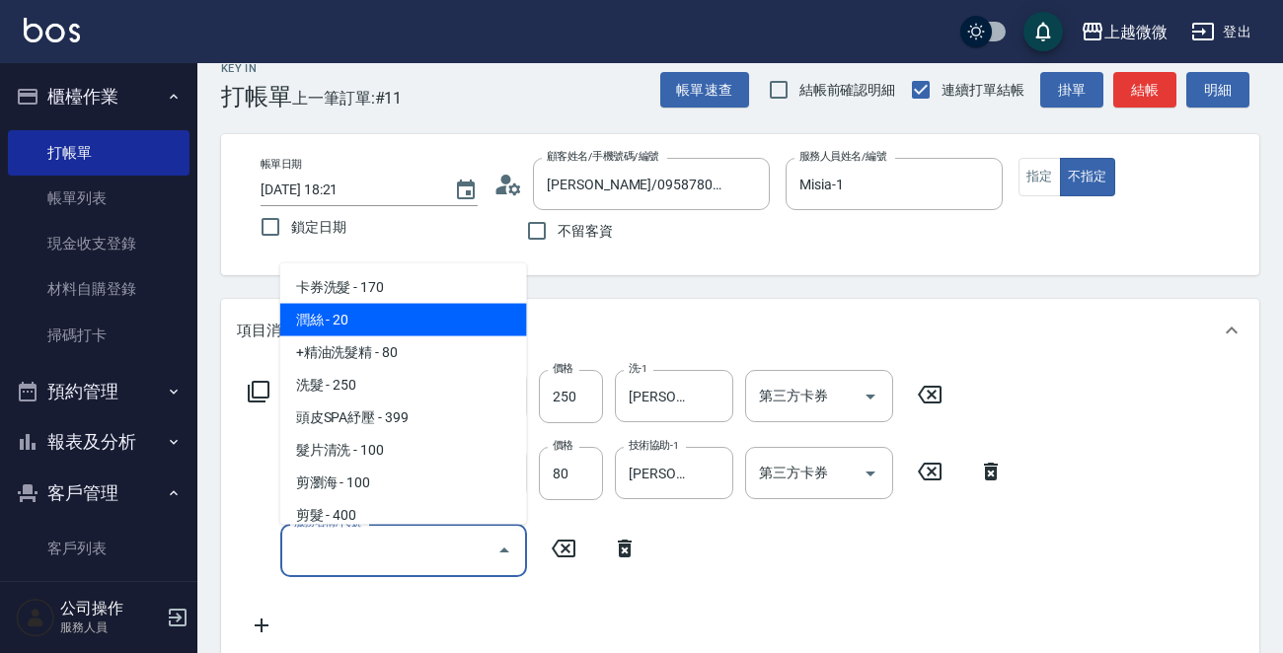
click at [456, 315] on span "潤絲 - 20" at bounding box center [403, 320] width 247 height 33
type input "[PERSON_NAME](A01)"
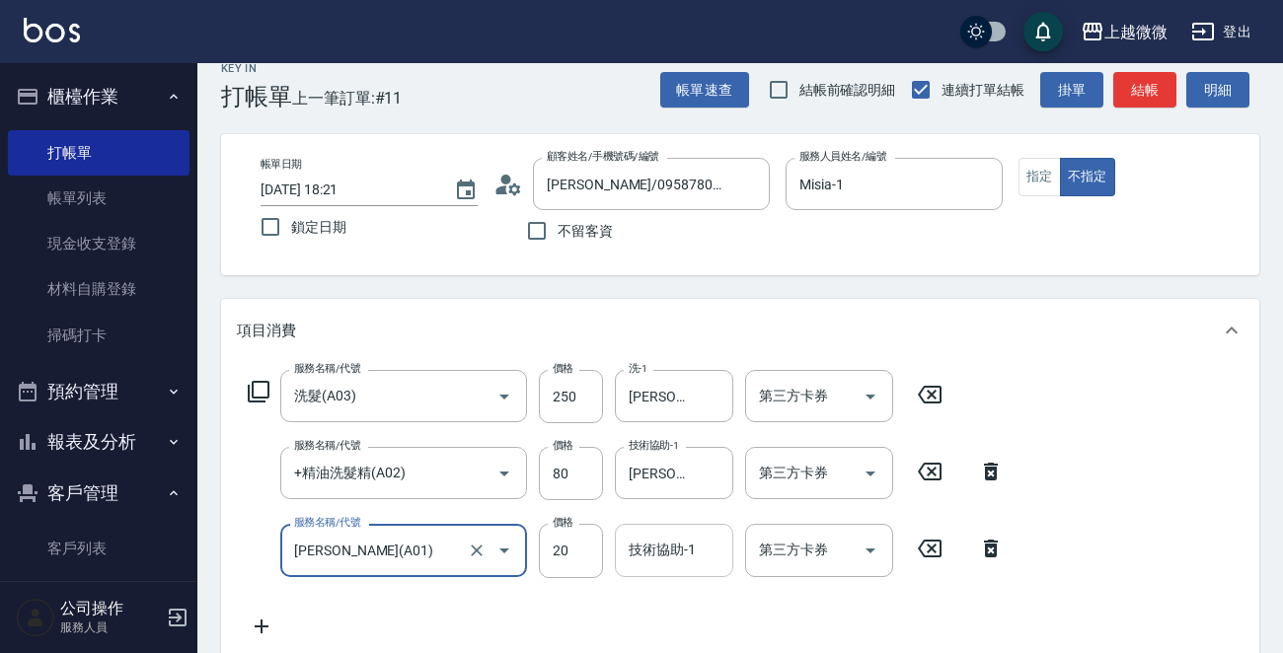
click at [648, 539] on div "技術協助-1 技術協助-1" at bounding box center [674, 550] width 118 height 52
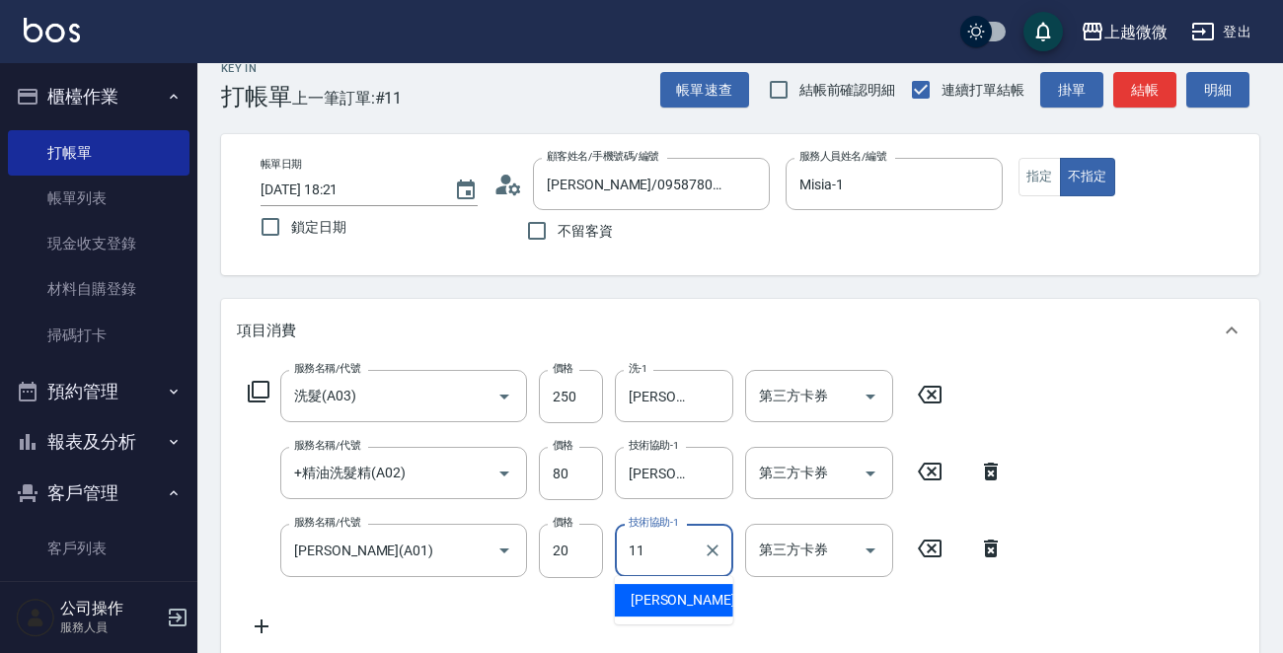
type input "[PERSON_NAME]-11"
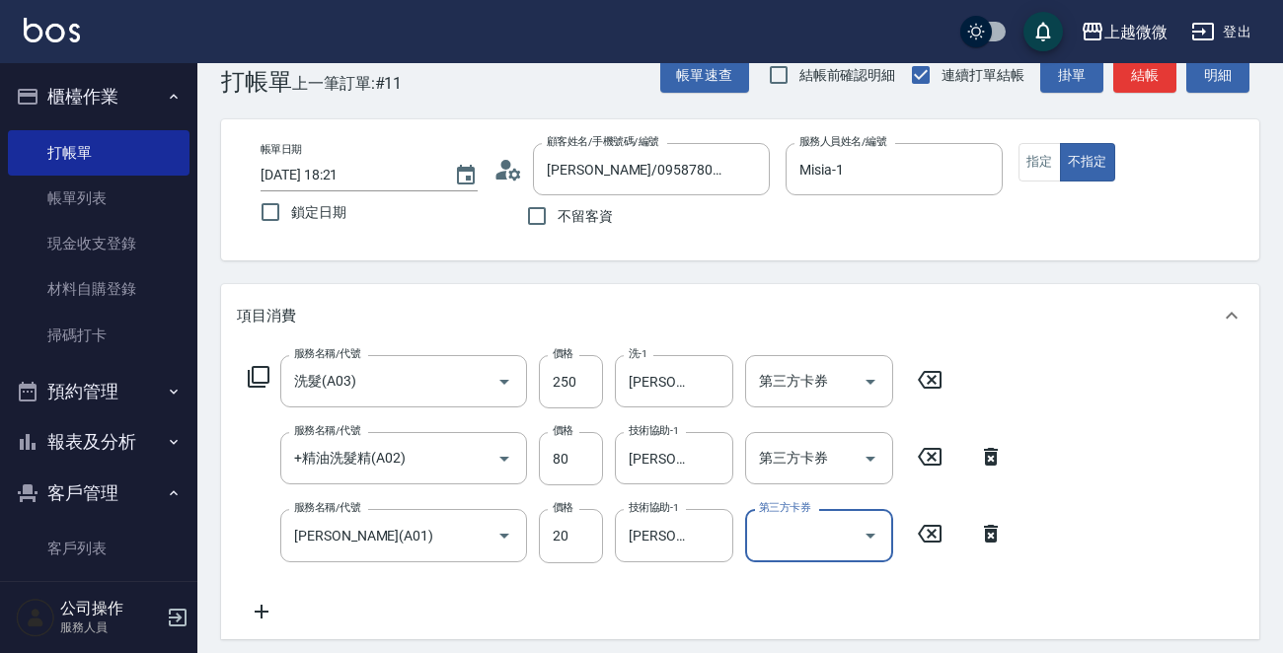
scroll to position [496, 0]
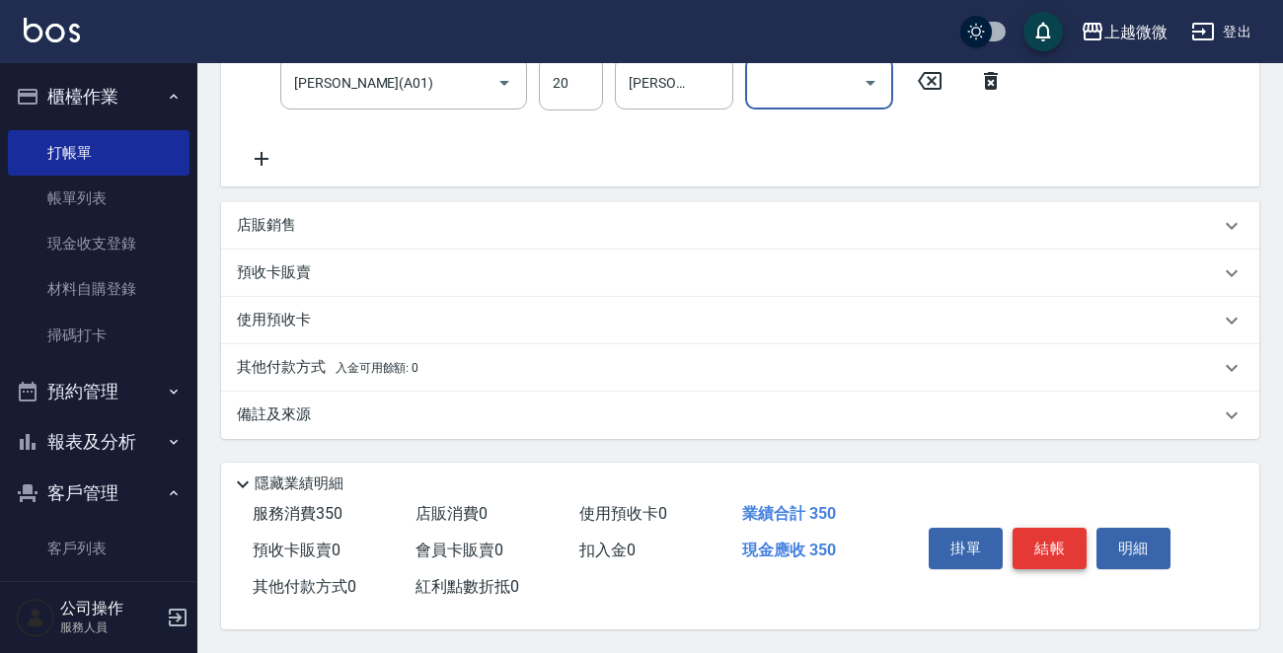
click at [1071, 545] on button "結帳" at bounding box center [1049, 548] width 74 height 41
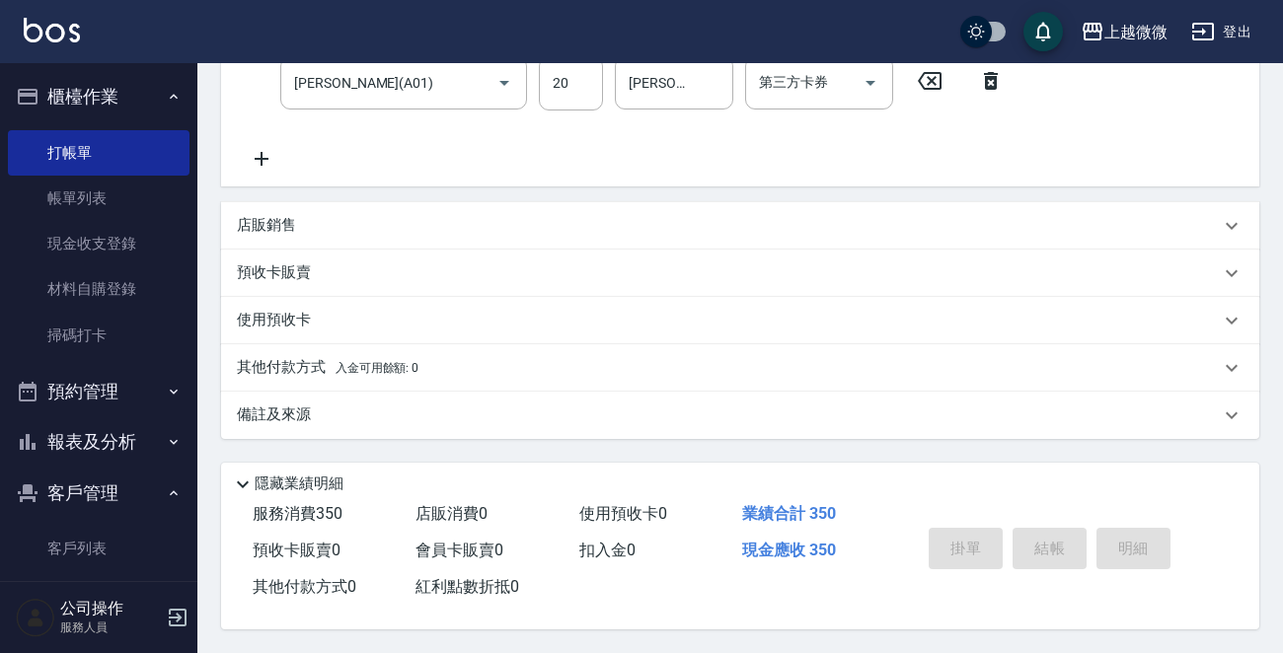
type input "[DATE] 18:33"
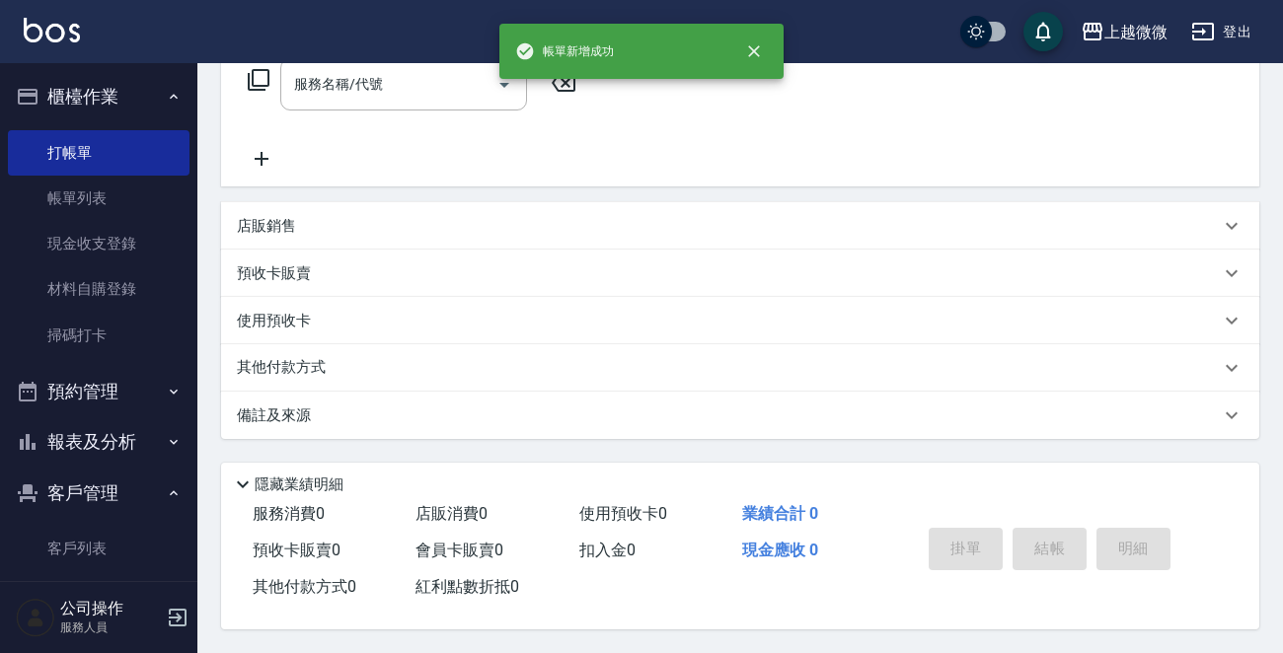
scroll to position [0, 0]
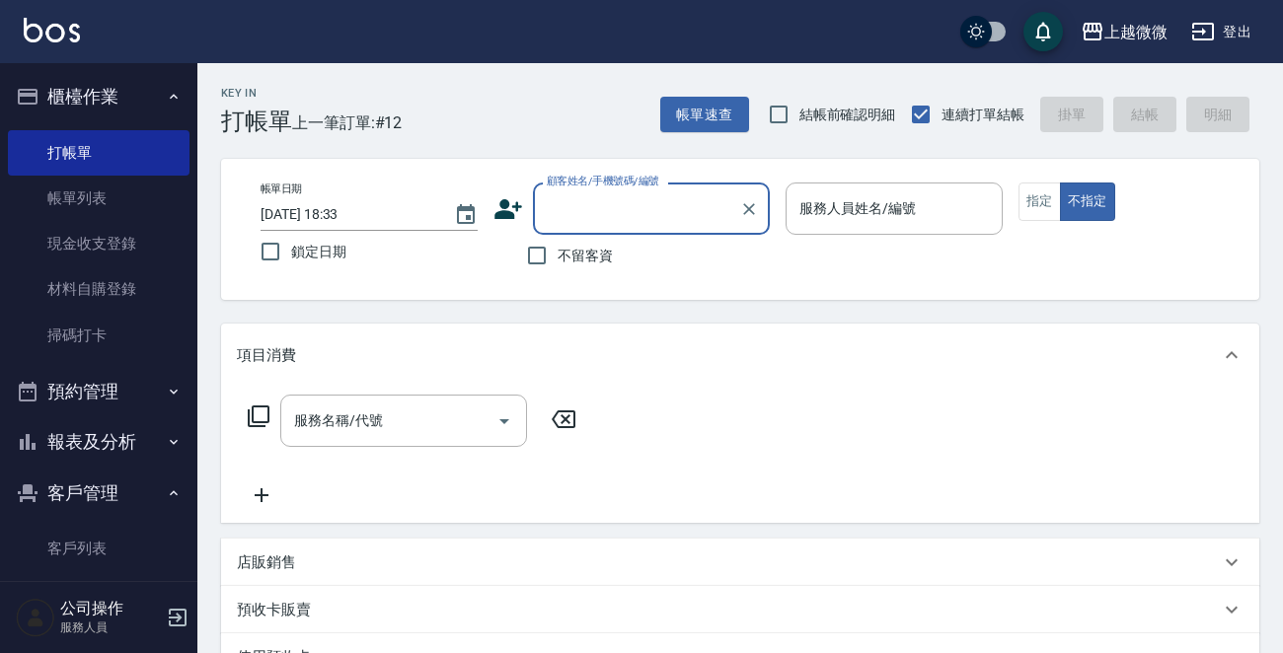
click at [166, 439] on icon "button" at bounding box center [174, 442] width 16 height 16
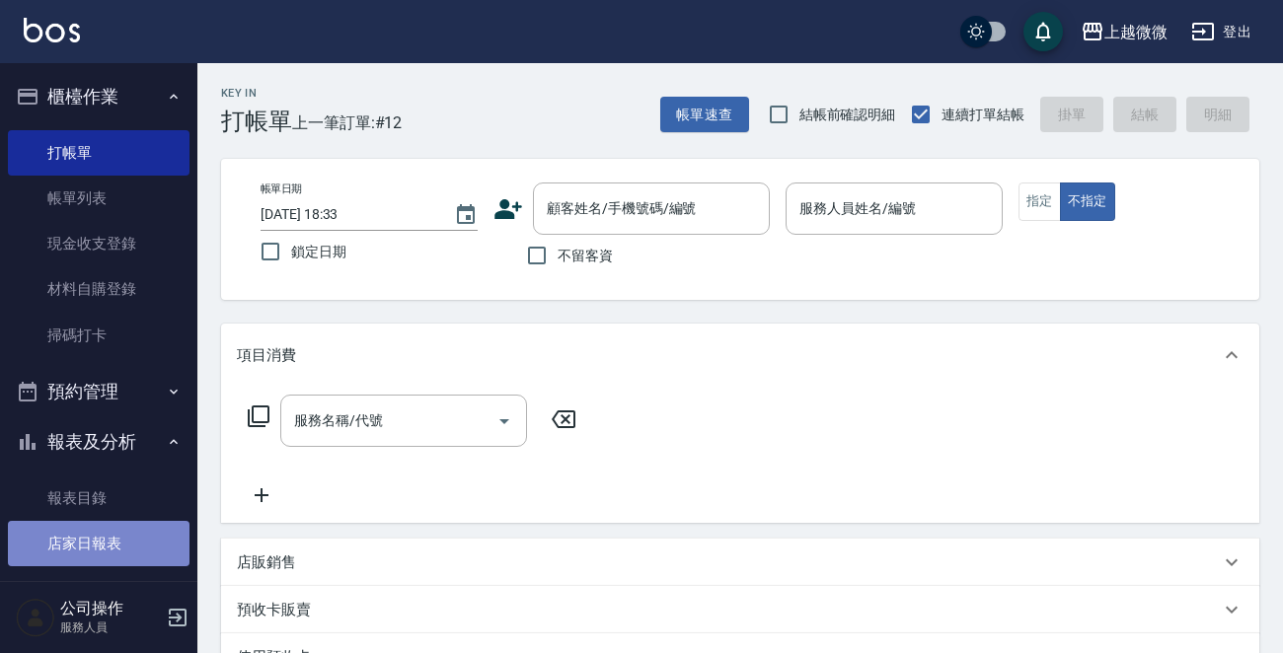
click at [120, 543] on link "店家日報表" at bounding box center [99, 543] width 182 height 45
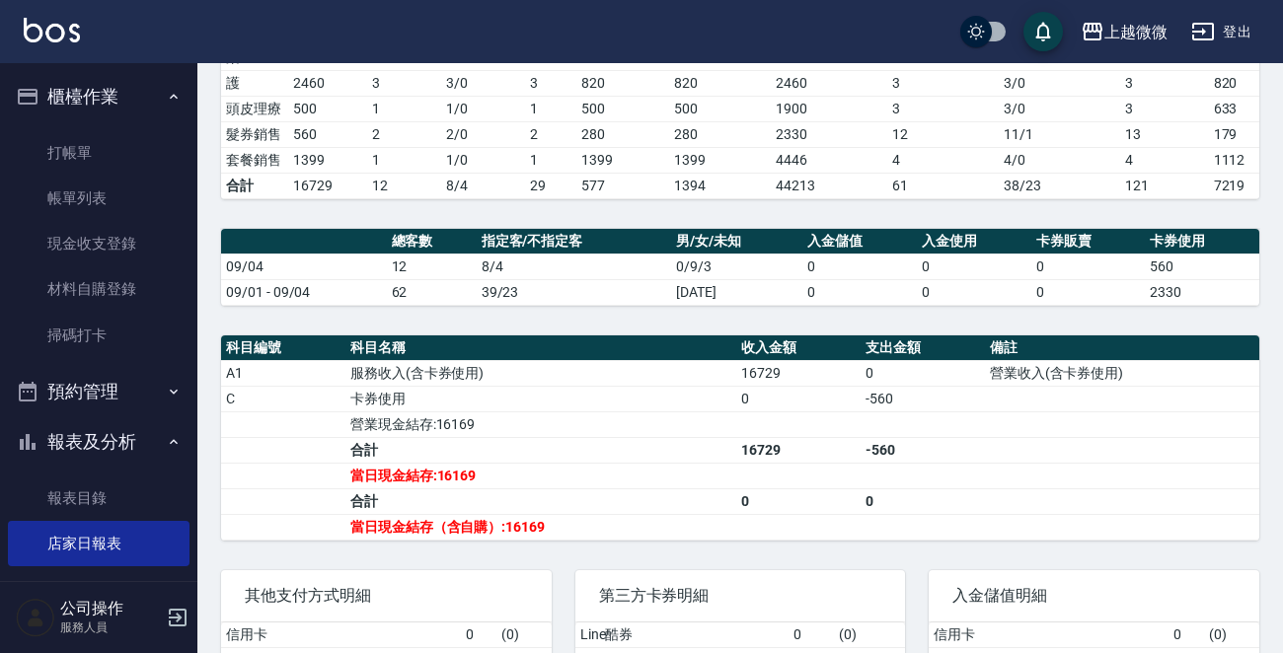
scroll to position [559, 0]
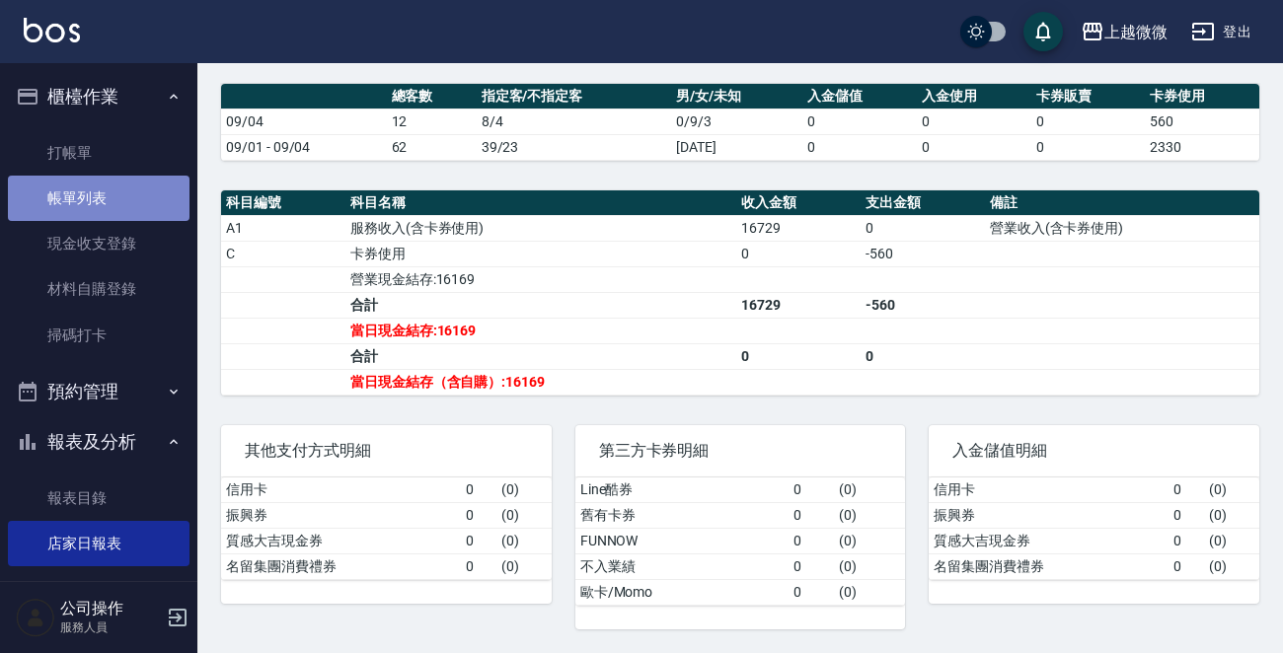
click at [141, 192] on link "帳單列表" at bounding box center [99, 198] width 182 height 45
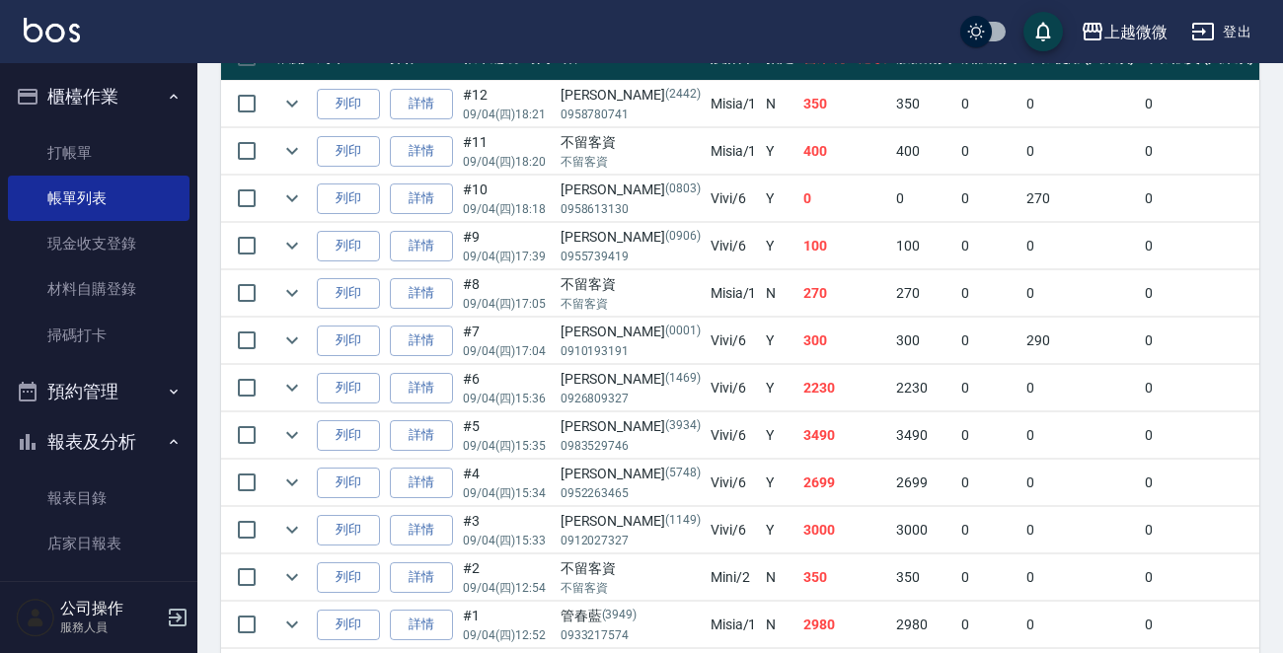
scroll to position [592, 0]
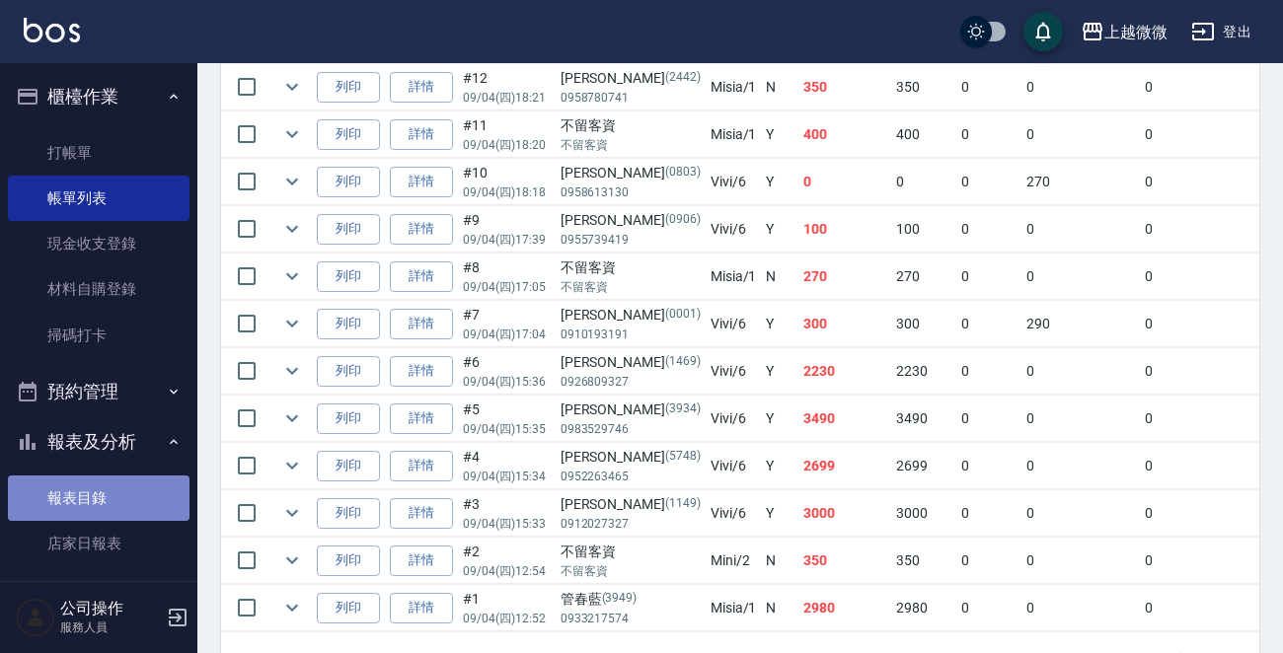
click at [135, 488] on link "報表目錄" at bounding box center [99, 498] width 182 height 45
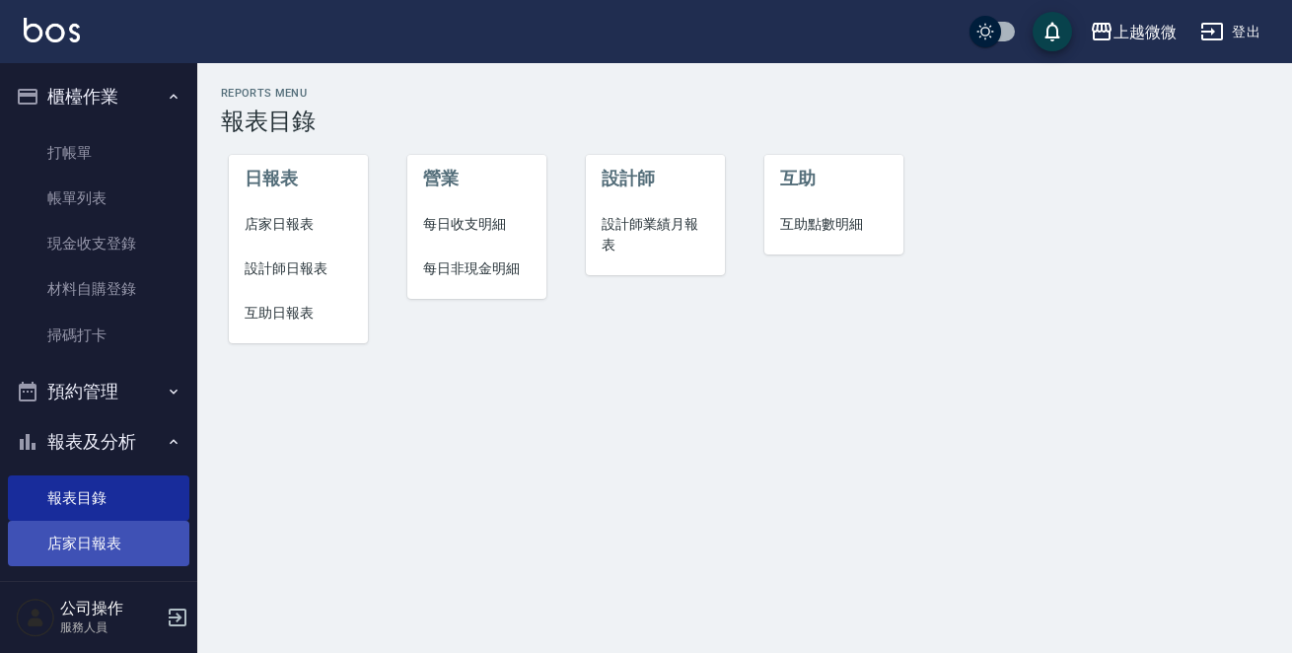
click at [147, 526] on link "店家日報表" at bounding box center [99, 543] width 182 height 45
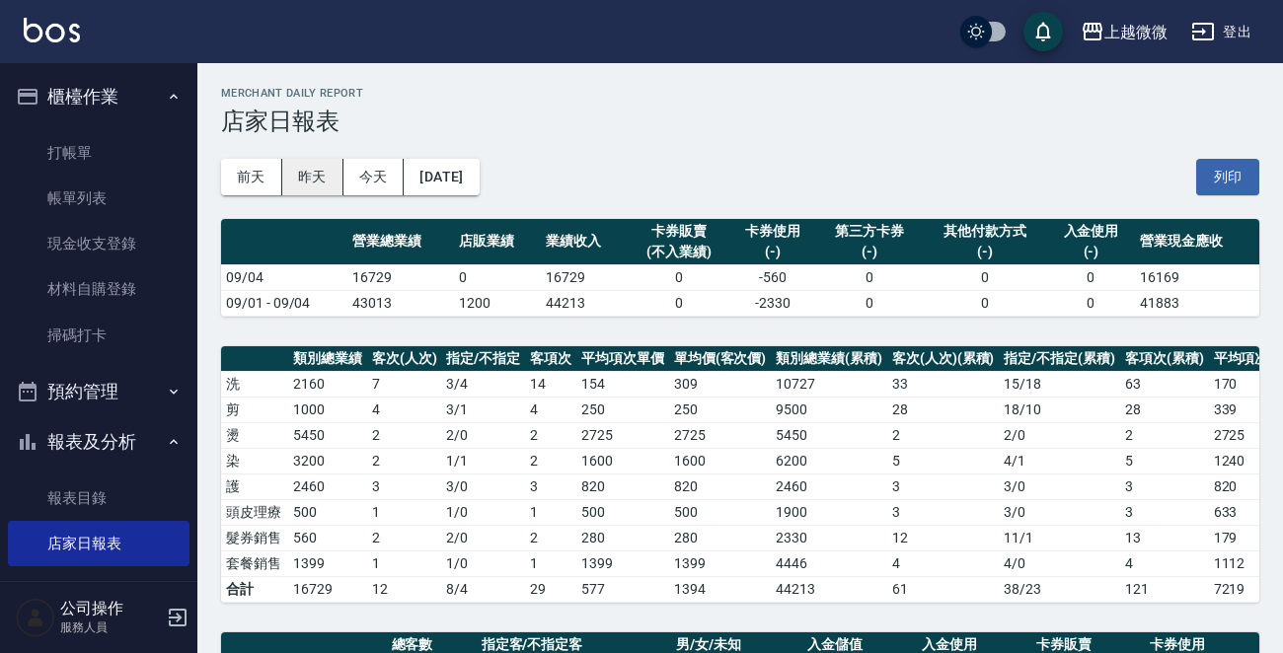
click at [300, 174] on button "昨天" at bounding box center [312, 177] width 61 height 37
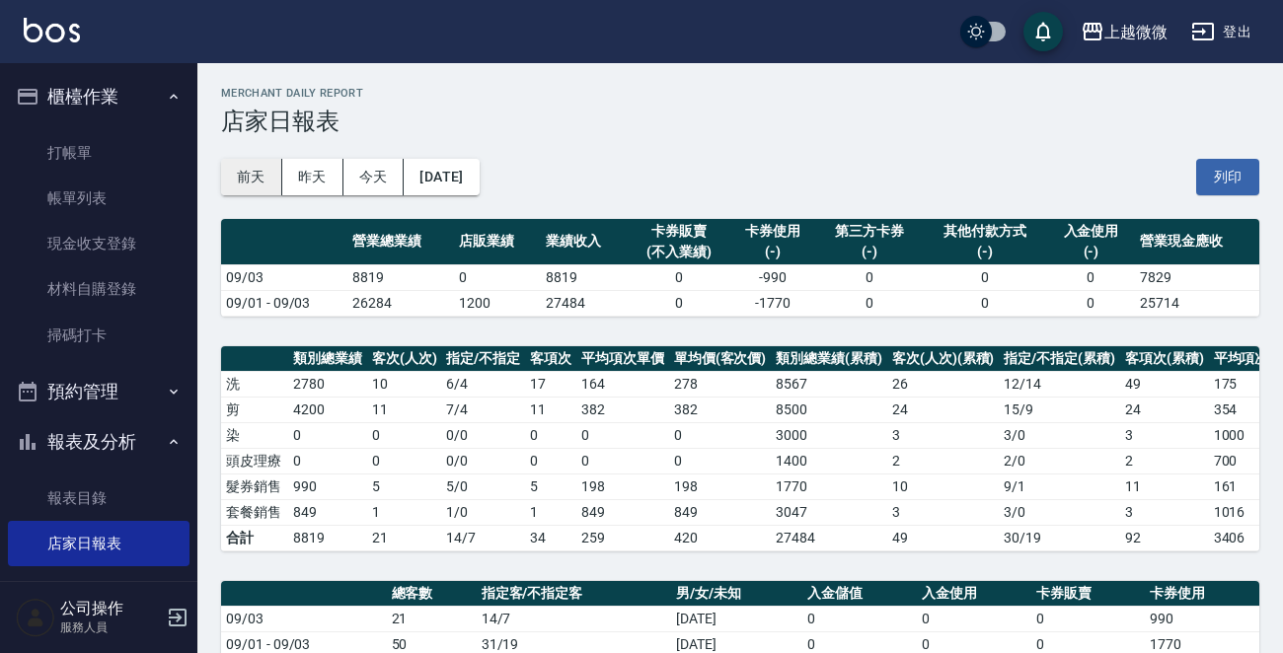
click at [230, 182] on button "前天" at bounding box center [251, 177] width 61 height 37
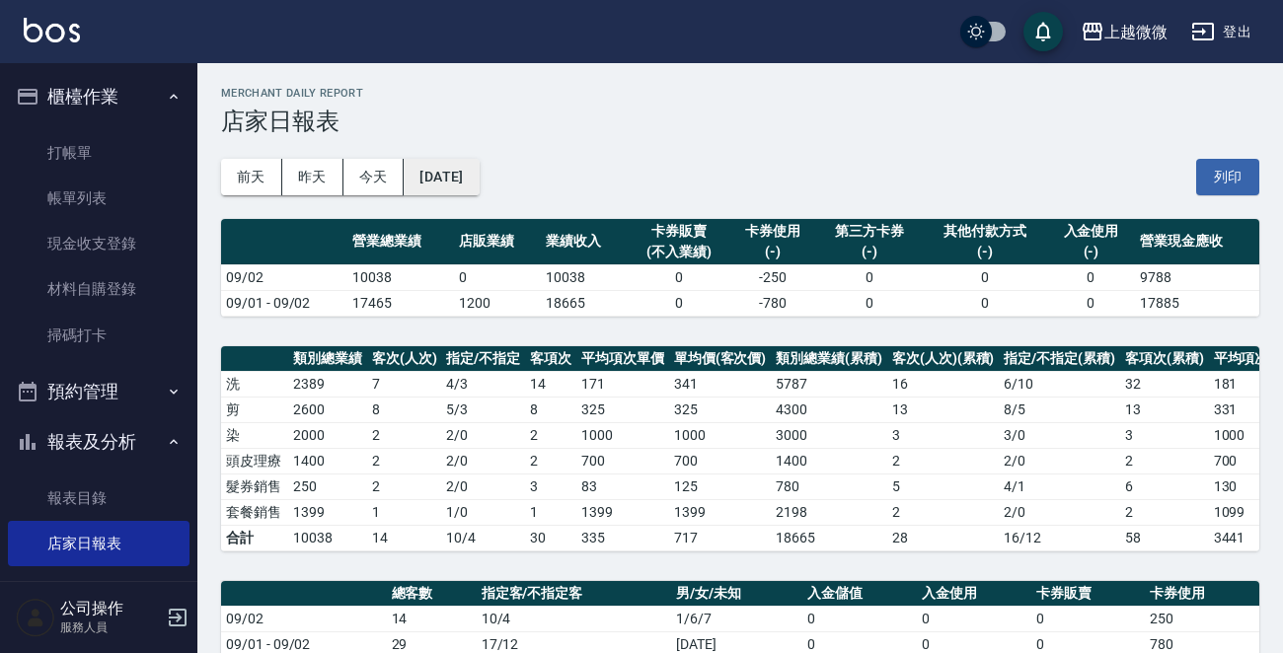
click at [479, 182] on button "[DATE]" at bounding box center [441, 177] width 75 height 37
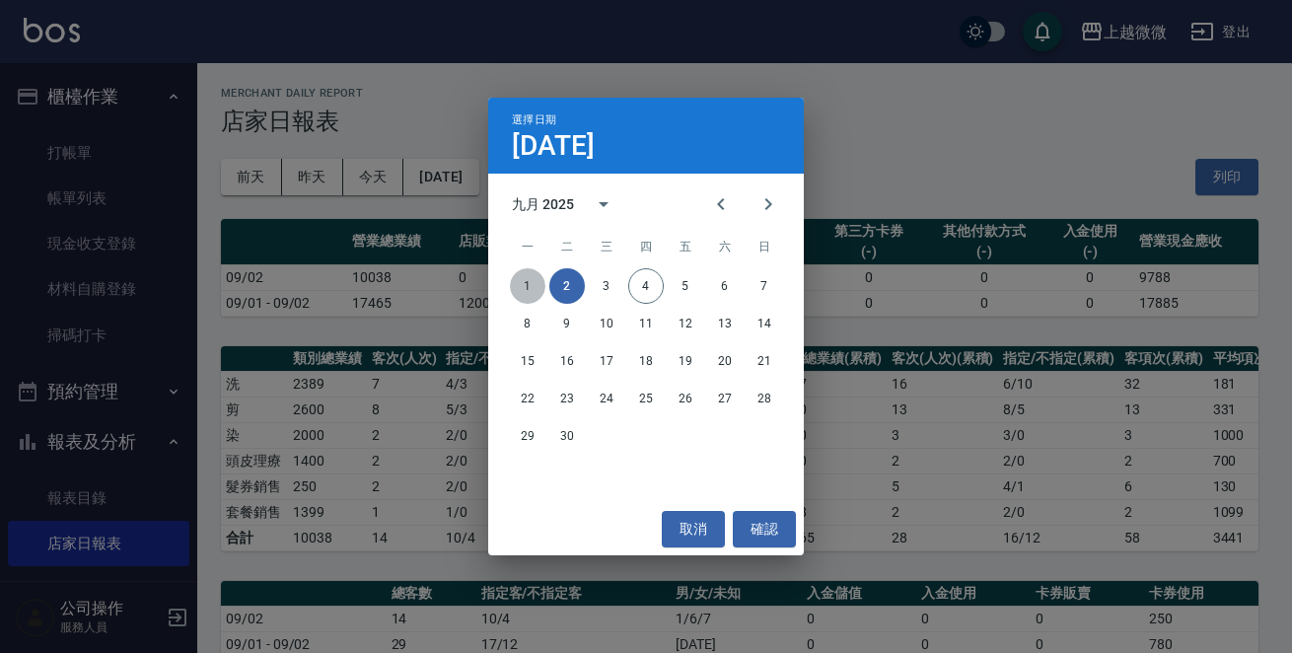
click at [525, 284] on button "1" at bounding box center [528, 286] width 36 height 36
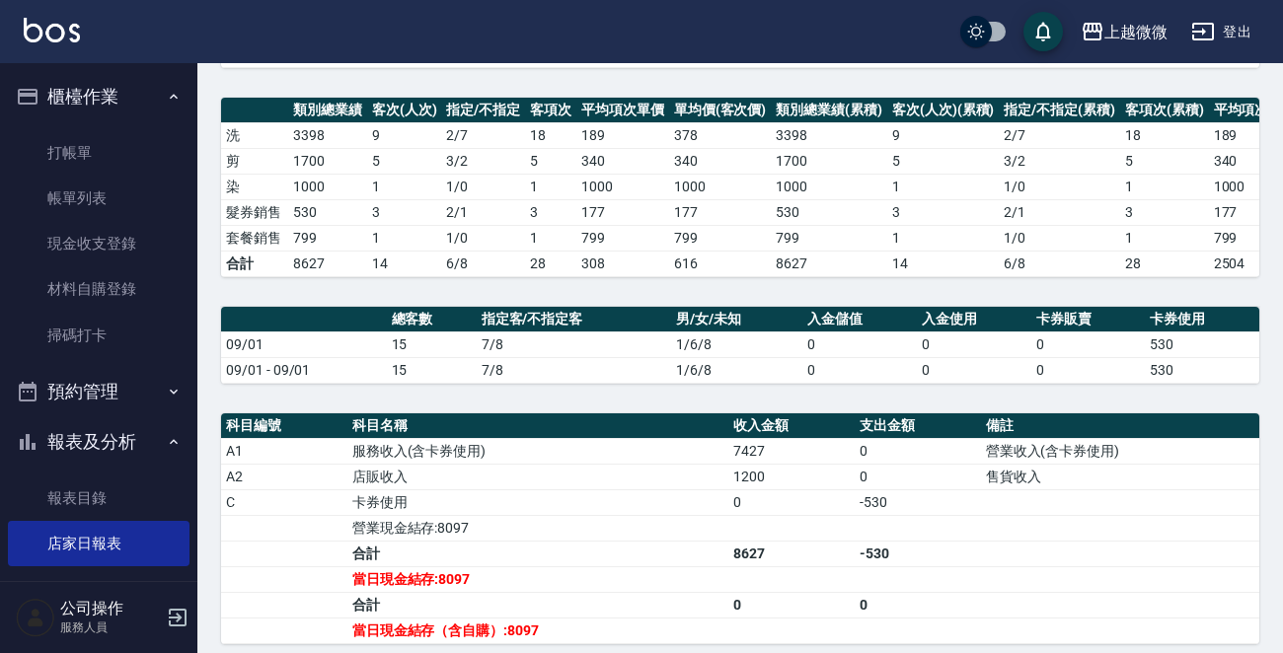
scroll to position [395, 0]
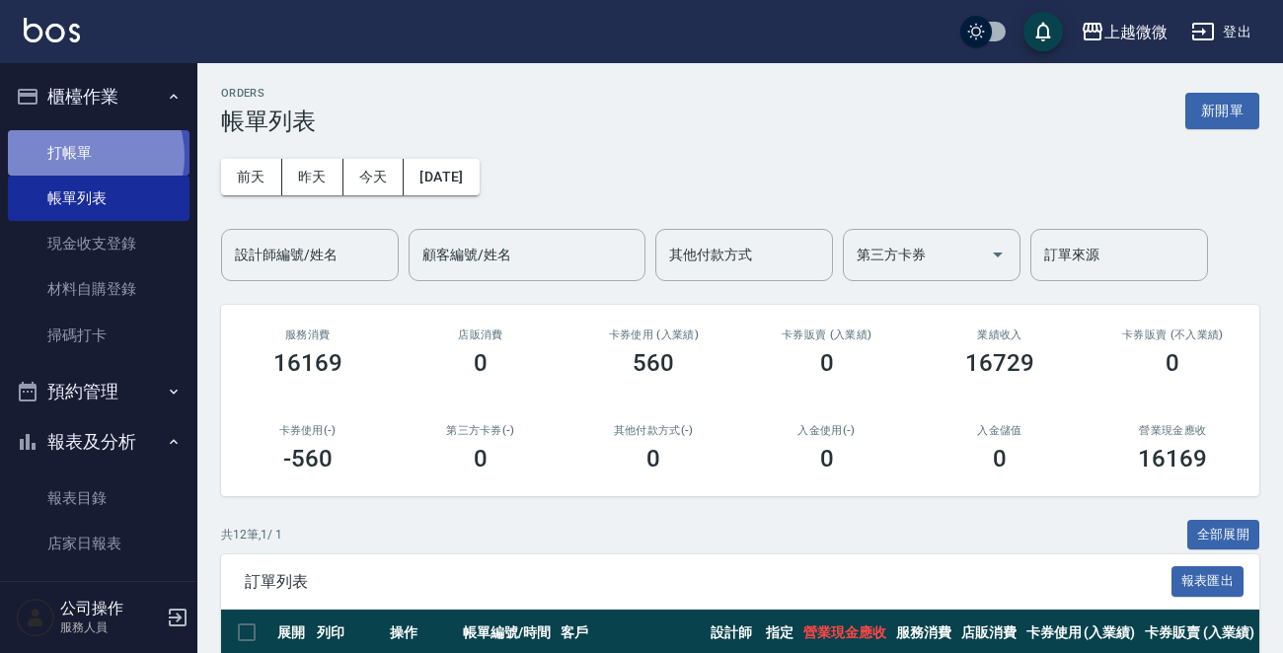
click at [82, 156] on link "打帳單" at bounding box center [99, 152] width 182 height 45
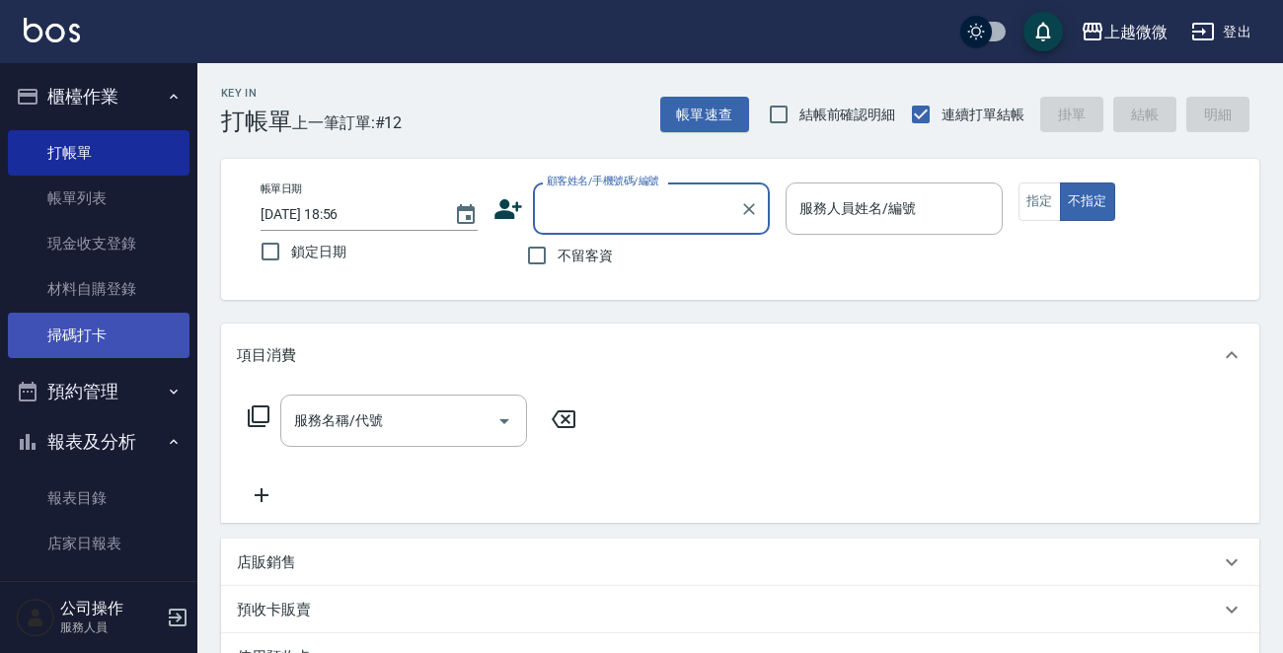
click at [104, 333] on link "掃碼打卡" at bounding box center [99, 335] width 182 height 45
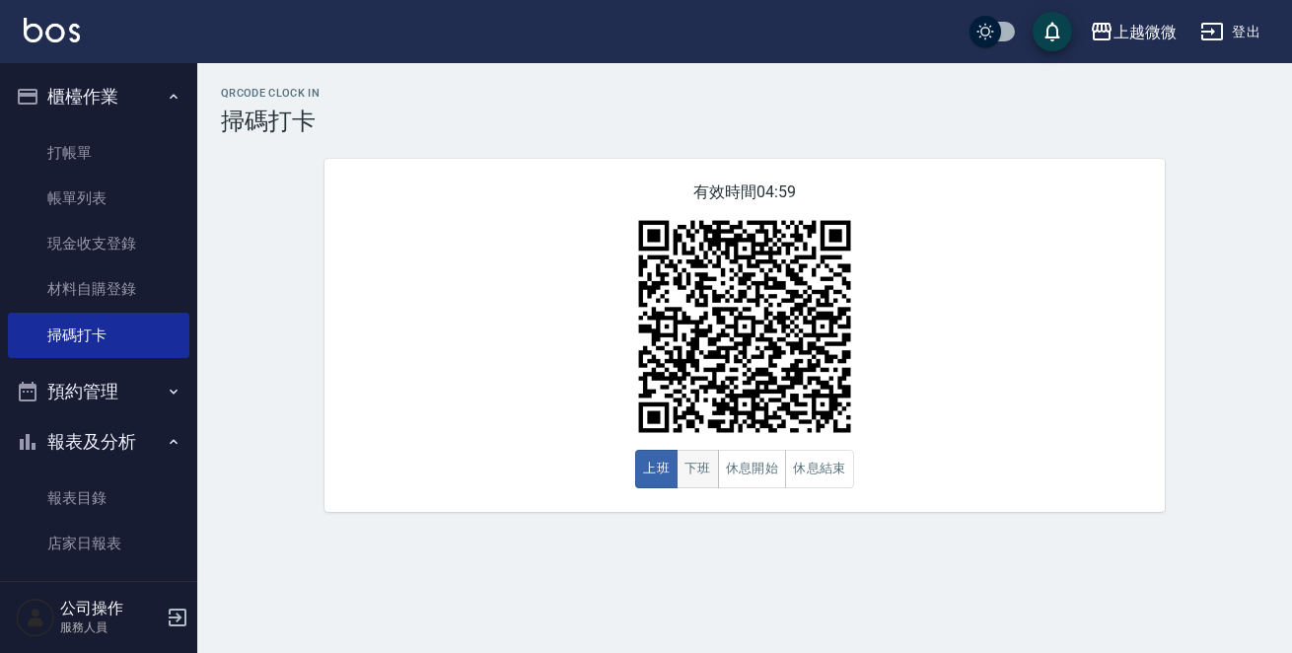
click at [703, 474] on button "下班" at bounding box center [698, 469] width 42 height 38
